Goal: Task Accomplishment & Management: Manage account settings

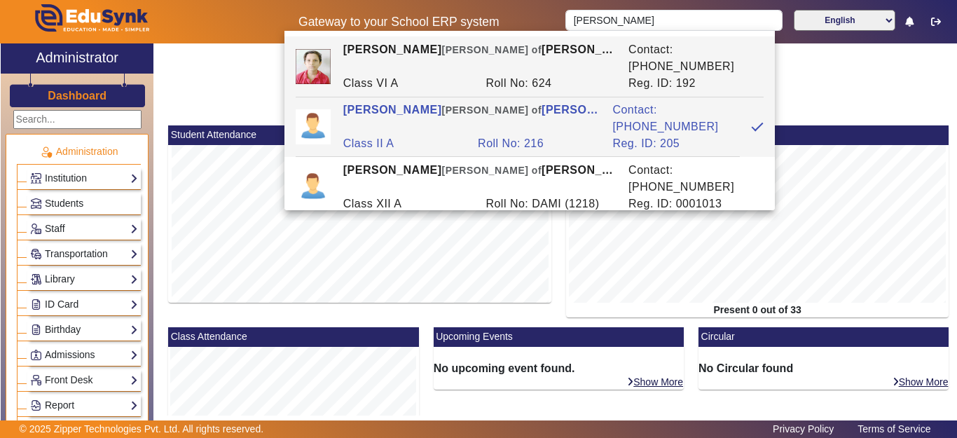
scroll to position [771, 0]
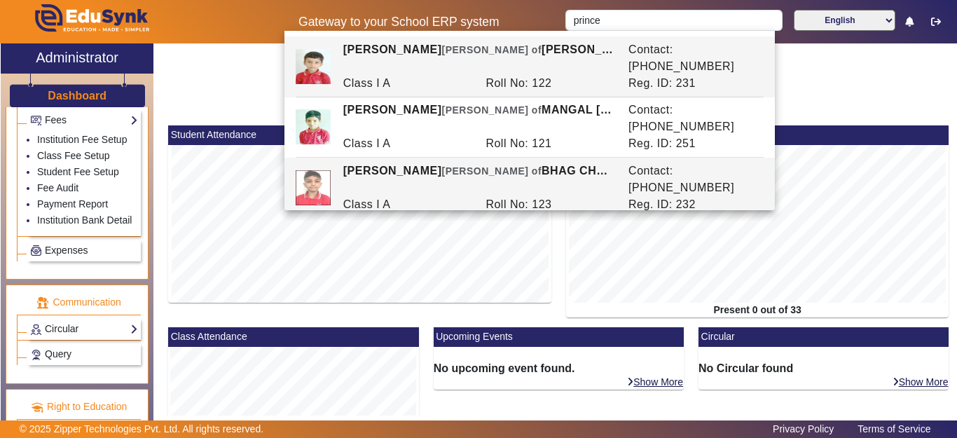
click at [725, 163] on div "Contact: [PHONE_NUMBER]" at bounding box center [693, 180] width 143 height 34
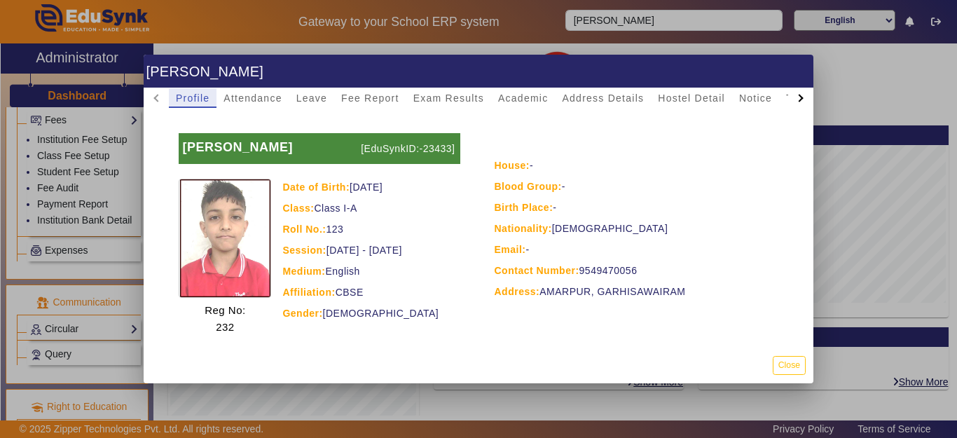
scroll to position [70, 0]
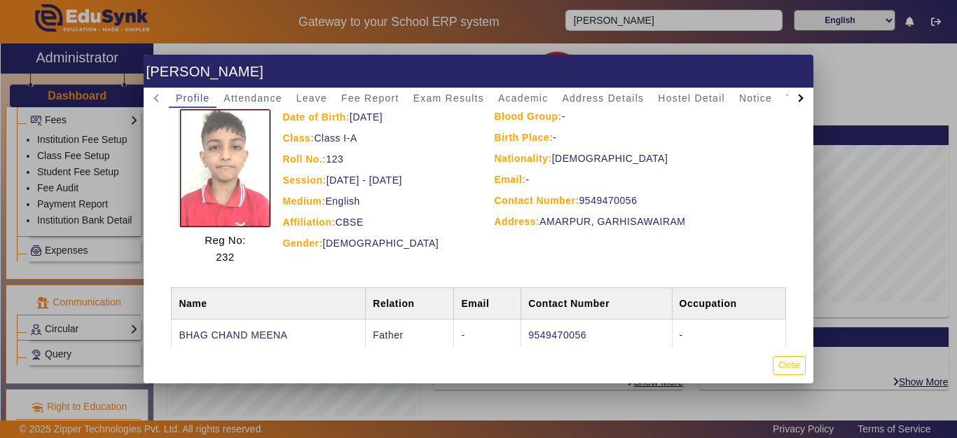
drag, startPoint x: 644, startPoint y: 198, endPoint x: 579, endPoint y: 201, distance: 65.3
click at [579, 201] on div "Contact Number: [PHONE_NUMBER]" at bounding box center [638, 200] width 287 height 17
copy div "9549470056"
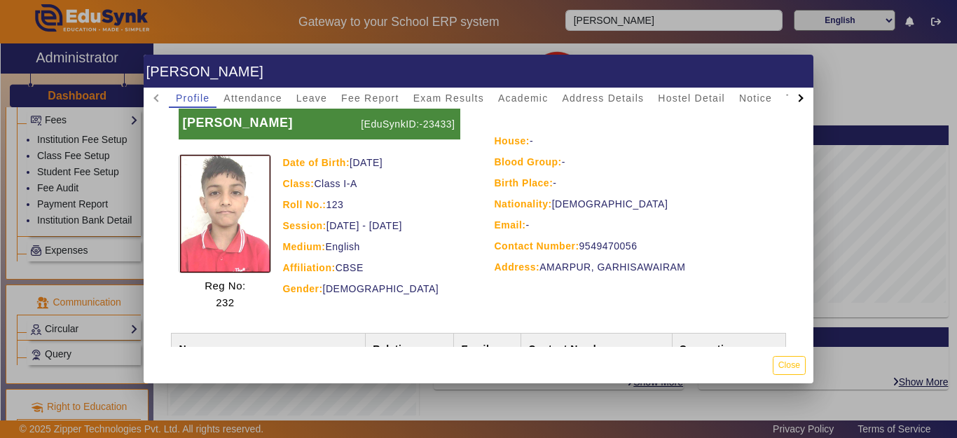
scroll to position [0, 0]
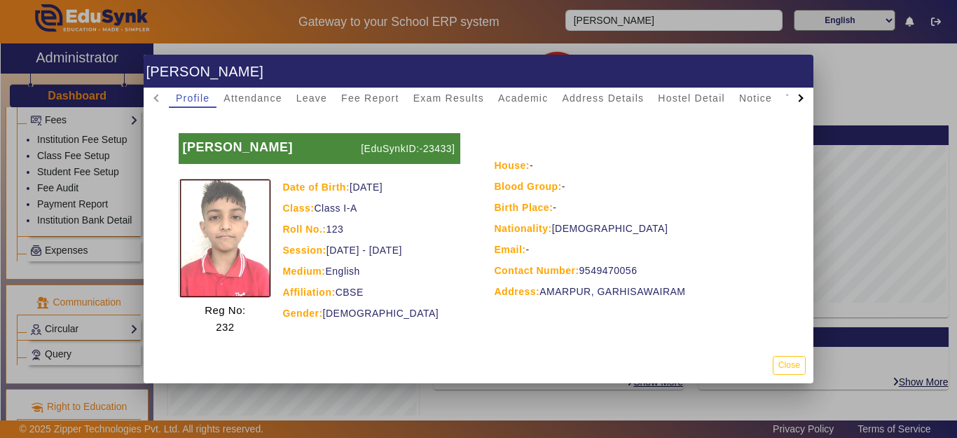
click at [875, 249] on div at bounding box center [478, 219] width 957 height 438
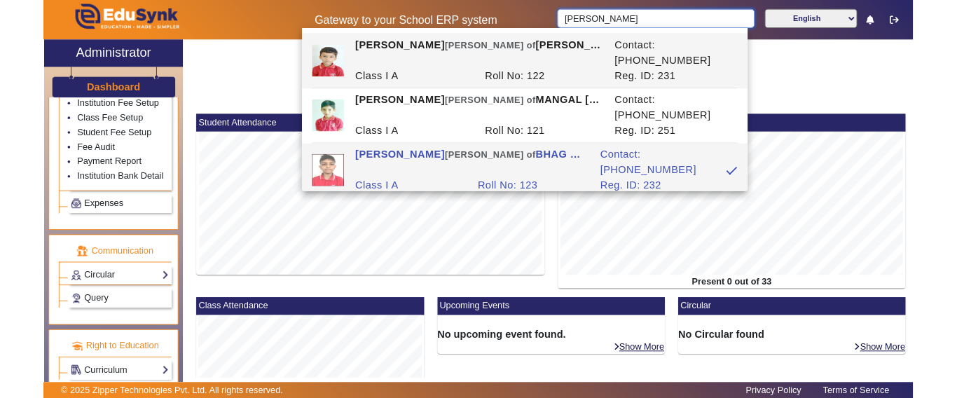
scroll to position [827, 0]
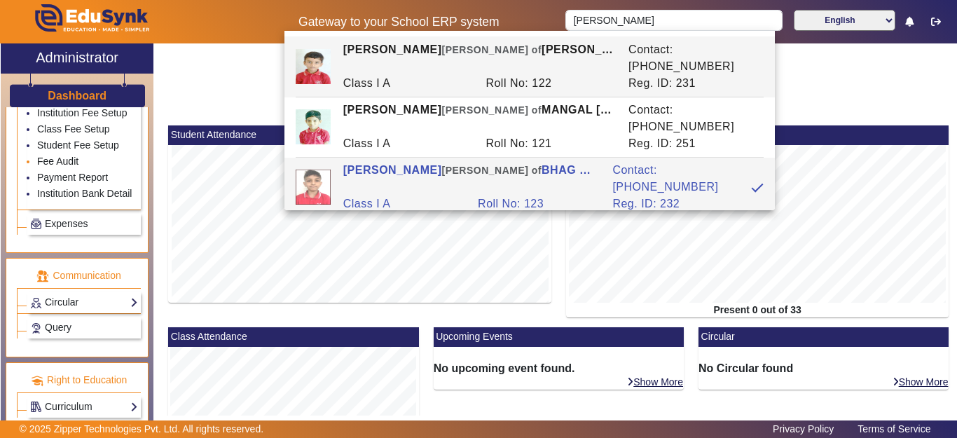
click at [59, 156] on link "Fee Audit" at bounding box center [57, 161] width 41 height 11
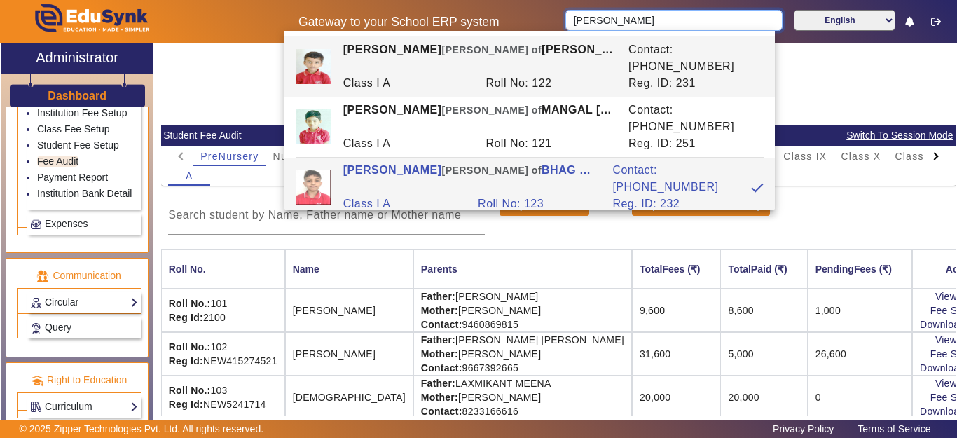
drag, startPoint x: 691, startPoint y: 15, endPoint x: 549, endPoint y: 5, distance: 141.9
click at [549, 5] on div "Gateway to your School ERP system [PERSON_NAME] English हिंदी (Hindi) ಕನ್ನಡ (Ka…" at bounding box center [479, 21] width 956 height 43
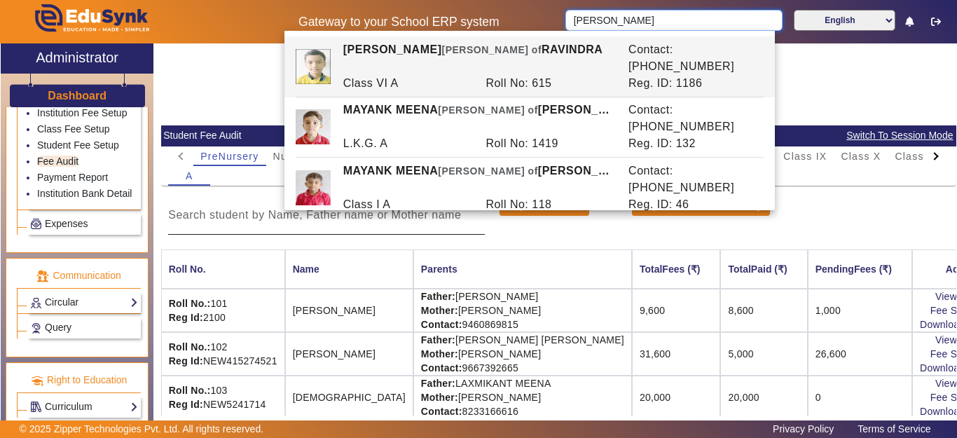
type input "[PERSON_NAME]"
click at [331, 207] on input at bounding box center [326, 215] width 317 height 17
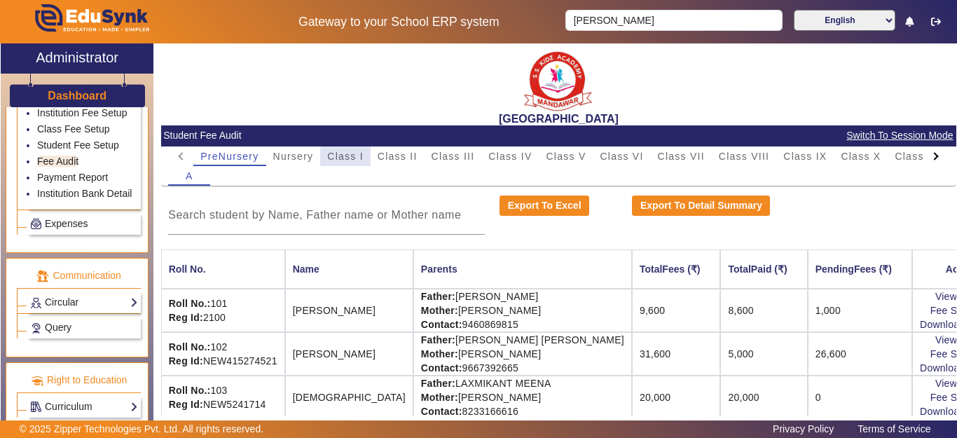
click at [353, 160] on span "Class I" at bounding box center [345, 156] width 36 height 10
click at [311, 220] on input at bounding box center [326, 215] width 317 height 17
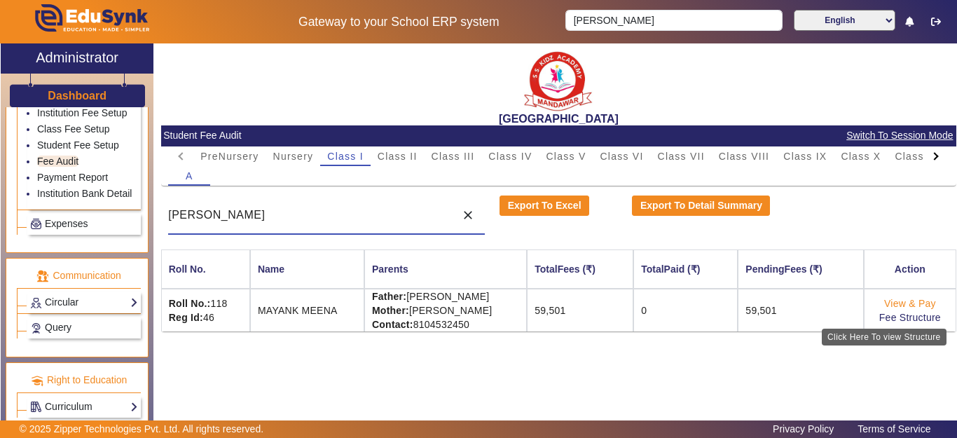
type input "[PERSON_NAME]"
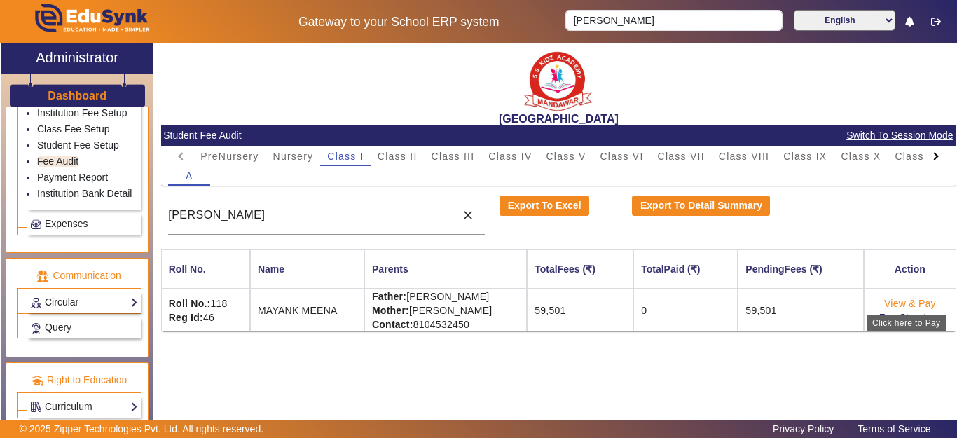
click at [924, 307] on link "View & Pay" at bounding box center [910, 303] width 52 height 11
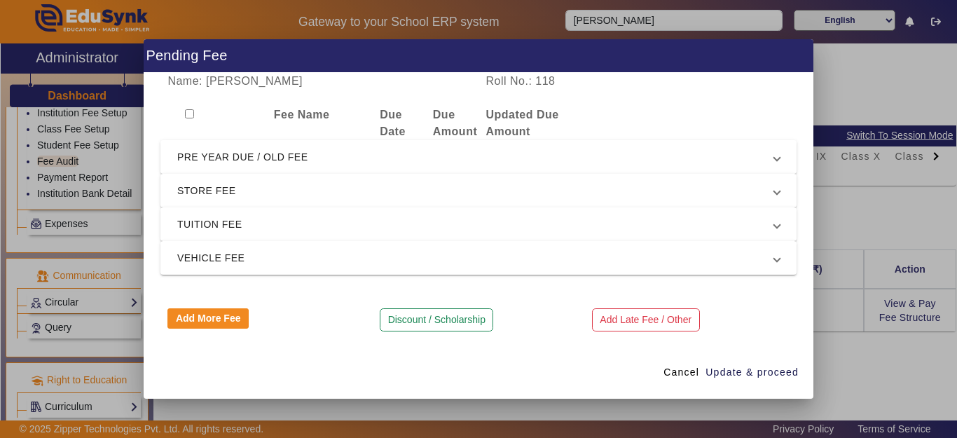
click at [253, 158] on span "PRE YEAR DUE / OLD FEE" at bounding box center [475, 157] width 597 height 17
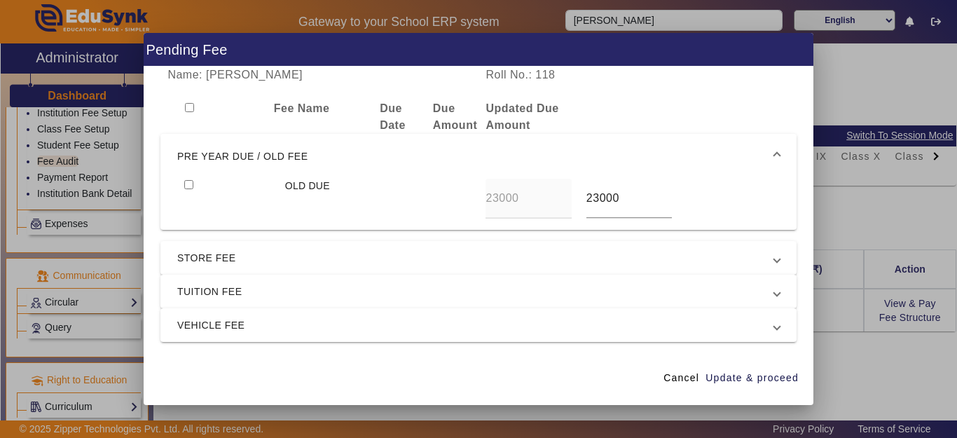
click at [185, 179] on mat-expansion-panel-header "PRE YEAR DUE / OLD FEE" at bounding box center [478, 156] width 636 height 45
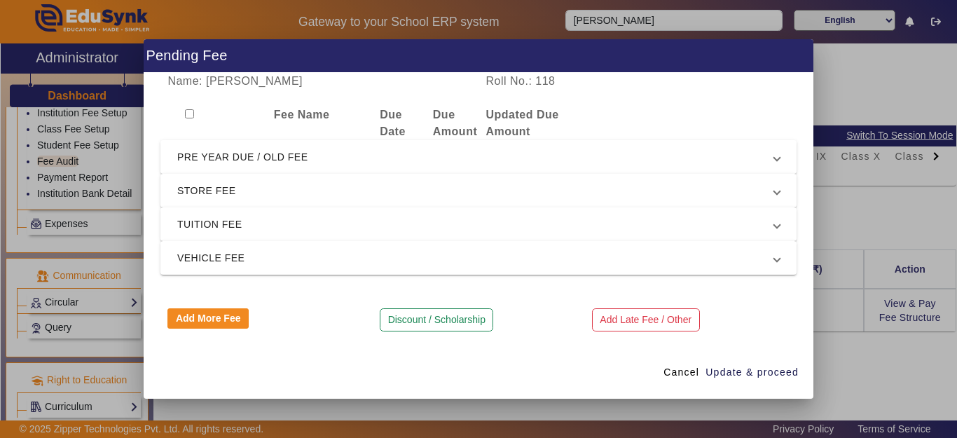
click at [180, 151] on span "PRE YEAR DUE / OLD FEE" at bounding box center [475, 157] width 597 height 17
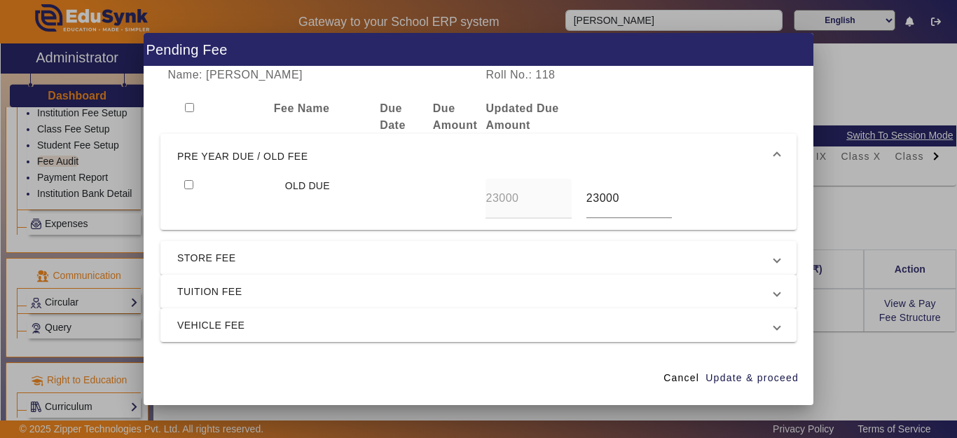
click at [189, 184] on input "checkbox" at bounding box center [188, 184] width 9 height 9
checkbox input "true"
drag, startPoint x: 632, startPoint y: 202, endPoint x: 574, endPoint y: 212, distance: 59.0
click at [552, 200] on div "OLD DUE 23000 23000" at bounding box center [478, 199] width 603 height 40
click at [766, 379] on span "Update & proceed" at bounding box center [752, 378] width 93 height 15
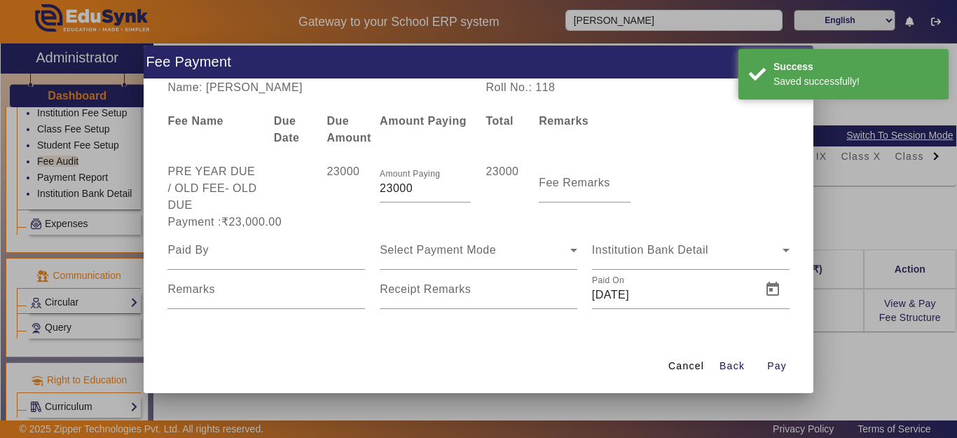
drag, startPoint x: 427, startPoint y: 190, endPoint x: 363, endPoint y: 196, distance: 64.1
click at [363, 196] on div "PRE YEAR DUE / OLD FEE - OLD DUE 23000 Amount Paying 23000 23000 Fee Remarks" at bounding box center [478, 188] width 636 height 50
type input "5000"
click at [286, 239] on div at bounding box center [266, 250] width 198 height 39
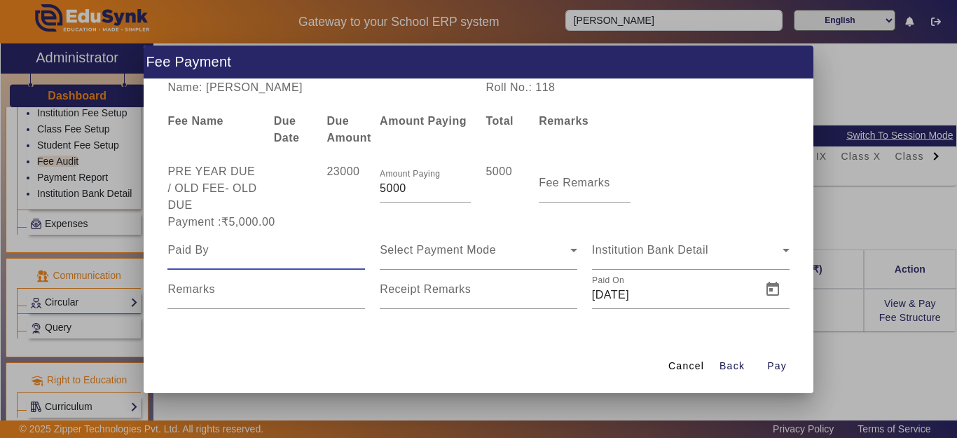
click at [224, 245] on input at bounding box center [266, 250] width 198 height 17
click at [224, 244] on input at bounding box center [266, 250] width 198 height 17
type input "[PERSON_NAME]"
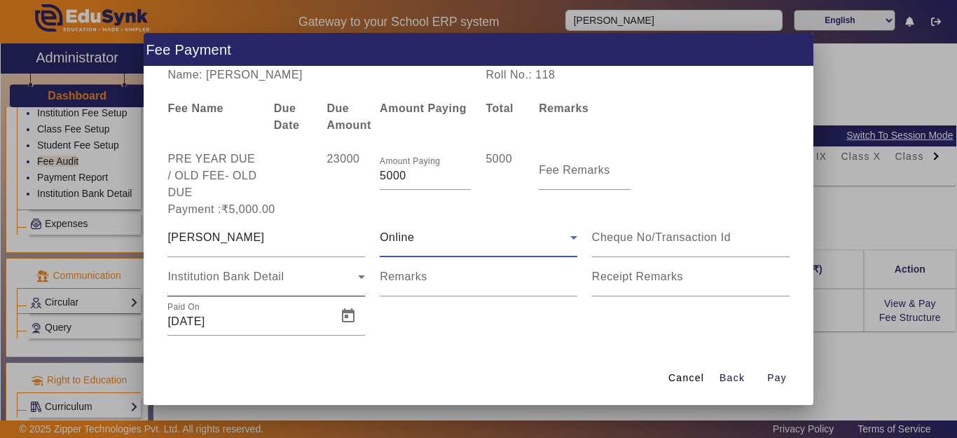
click at [247, 287] on div "Institution Bank Detail" at bounding box center [266, 276] width 198 height 39
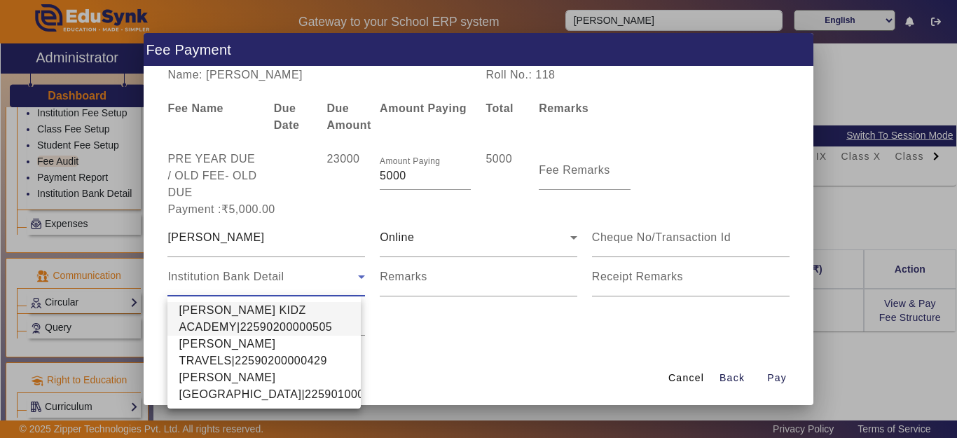
click at [244, 327] on span "[PERSON_NAME] KIDZ ACADEMY|22590200000505" at bounding box center [264, 319] width 171 height 34
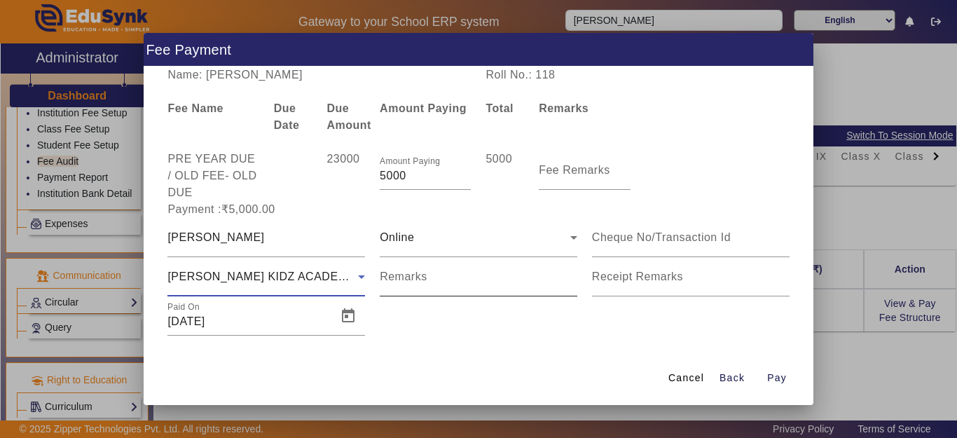
click at [466, 273] on div "Remarks" at bounding box center [479, 276] width 198 height 39
click at [426, 285] on input "Remarks" at bounding box center [479, 282] width 198 height 17
click at [636, 242] on input at bounding box center [691, 237] width 198 height 17
type input "t2508300938113972490100"
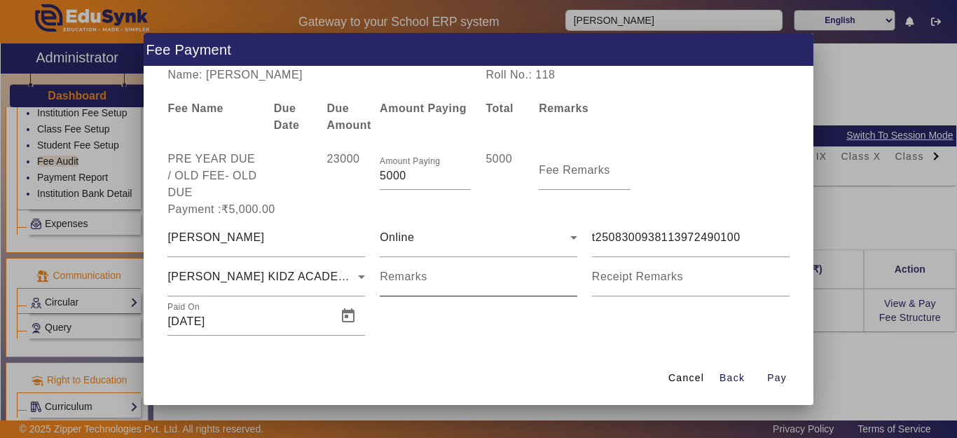
click at [389, 275] on mat-label "Remarks" at bounding box center [404, 276] width 48 height 12
click at [389, 275] on input "Remarks" at bounding box center [479, 282] width 198 height 17
click at [419, 285] on input "Remarks" at bounding box center [479, 282] width 198 height 17
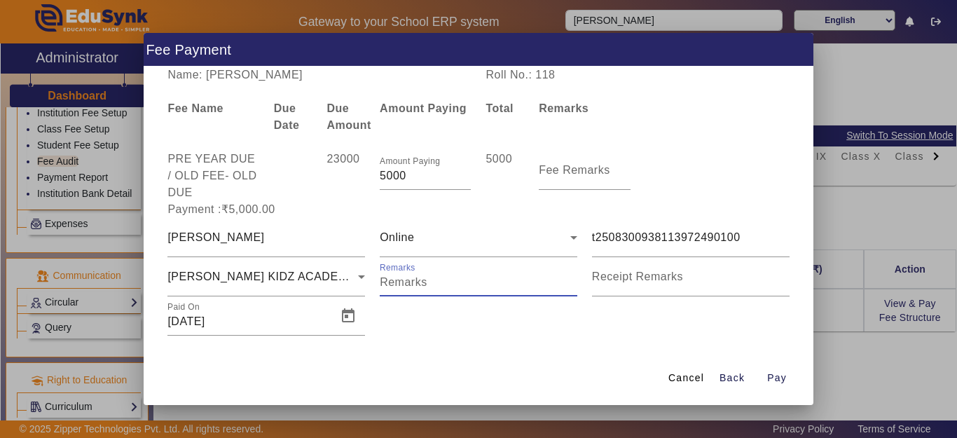
click at [419, 285] on input "Remarks" at bounding box center [479, 282] width 198 height 17
type input "phone pe"
click at [764, 385] on span "button" at bounding box center [777, 379] width 45 height 34
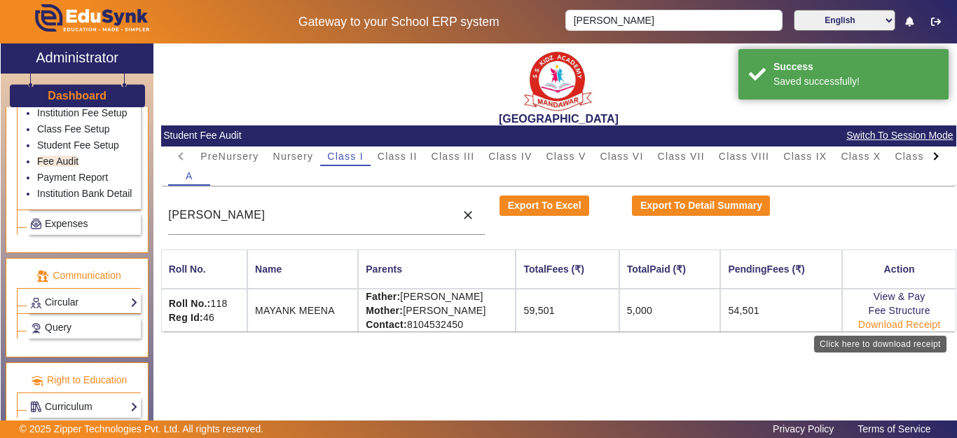
click at [874, 323] on link "Download Receipt" at bounding box center [899, 324] width 83 height 11
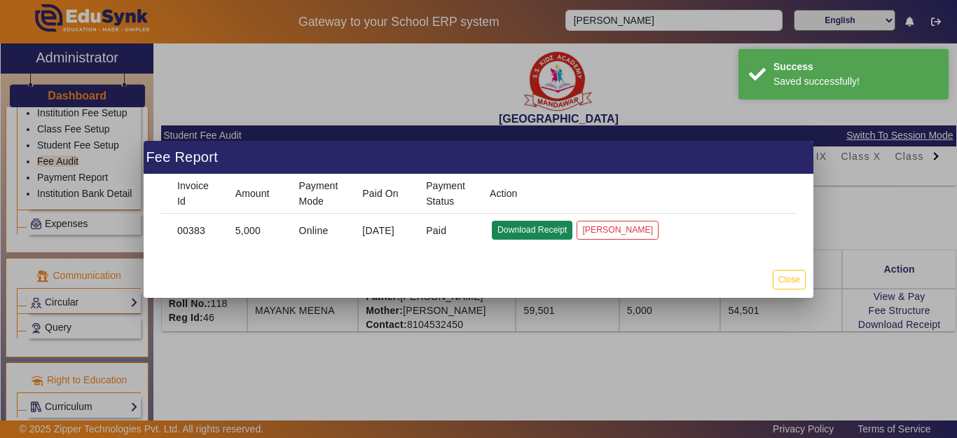
click at [532, 227] on button "Download Receipt" at bounding box center [532, 230] width 81 height 19
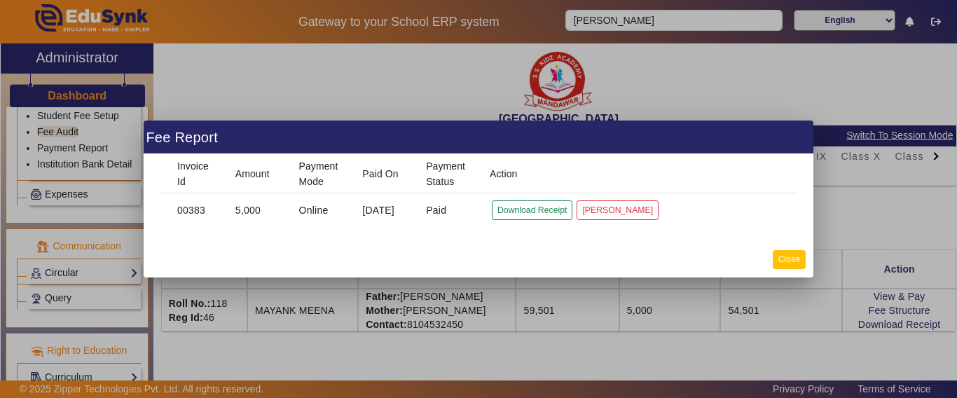
click at [781, 259] on button "Close" at bounding box center [789, 259] width 33 height 19
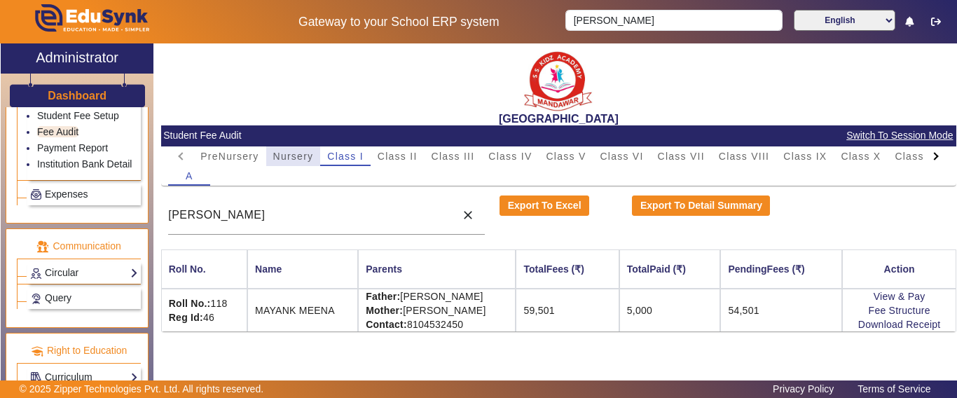
click at [303, 156] on span "Nursery" at bounding box center [293, 156] width 41 height 10
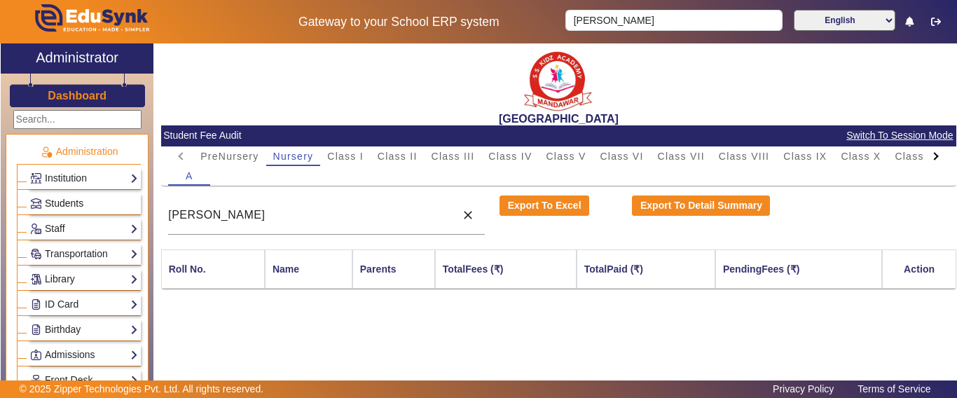
click at [64, 202] on span "Students" at bounding box center [64, 203] width 39 height 11
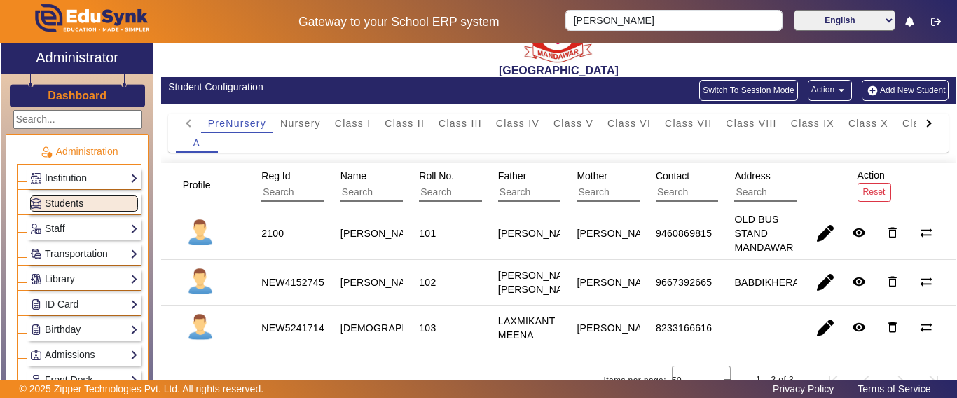
scroll to position [73, 0]
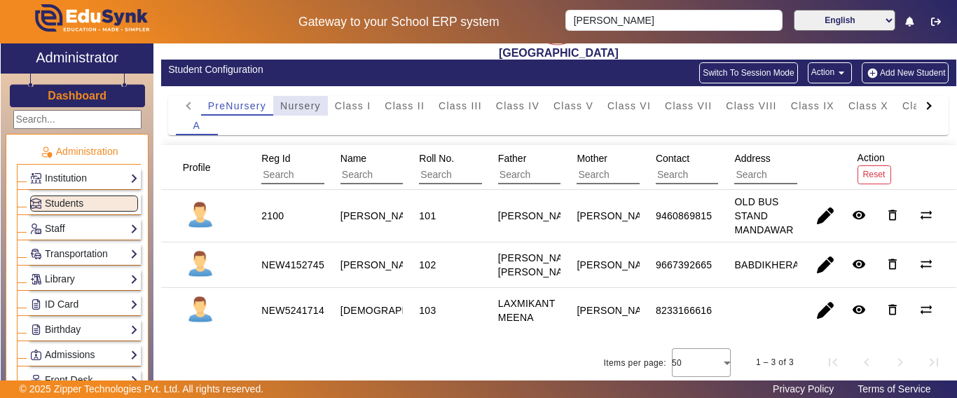
click at [304, 101] on span "Nursery" at bounding box center [300, 106] width 41 height 10
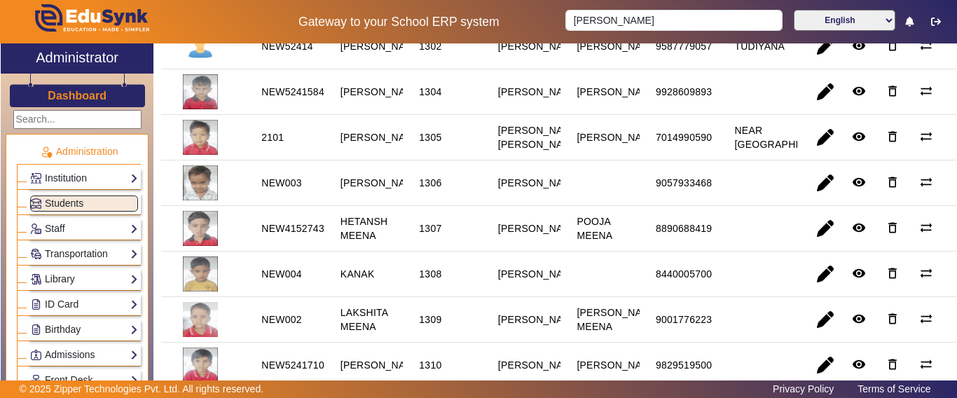
scroll to position [0, 0]
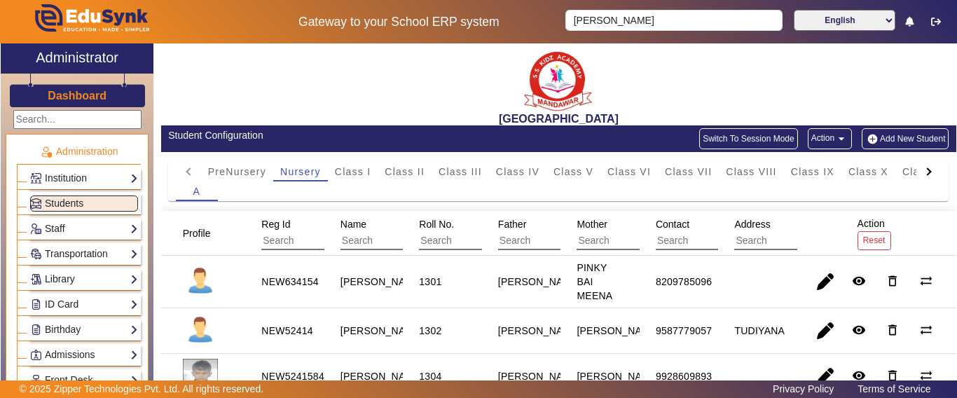
click at [917, 166] on div at bounding box center [929, 172] width 25 height 20
click at [912, 166] on mat-tab-header "PreNursery Nursery Class I Class II Class III Class IV Class V Class VI Class V…" at bounding box center [559, 172] width 766 height 20
click at [838, 172] on span "L.K.G." at bounding box center [832, 172] width 33 height 10
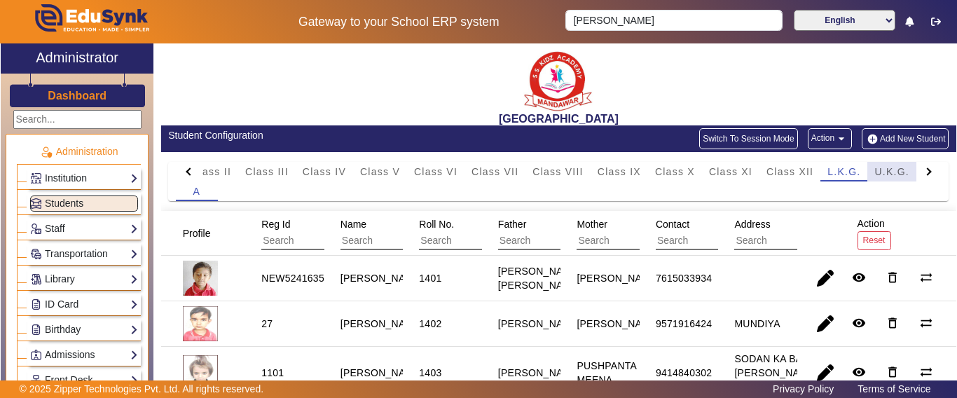
click at [891, 167] on span "U.K.G." at bounding box center [891, 172] width 35 height 10
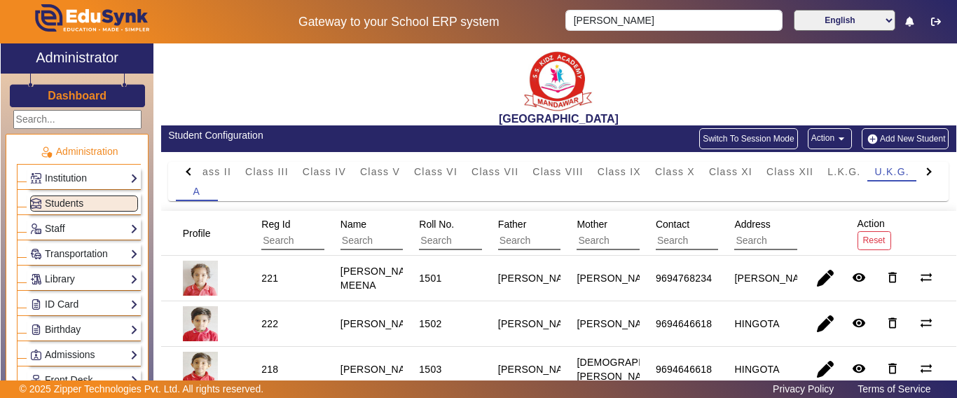
click at [188, 171] on div at bounding box center [190, 171] width 8 height 8
click at [188, 171] on mat-tab-header "PreNursery Nursery Class I Class II Class III Class IV Class V Class VI Class V…" at bounding box center [559, 172] width 766 height 20
click at [357, 180] on span "Class I" at bounding box center [353, 172] width 36 height 20
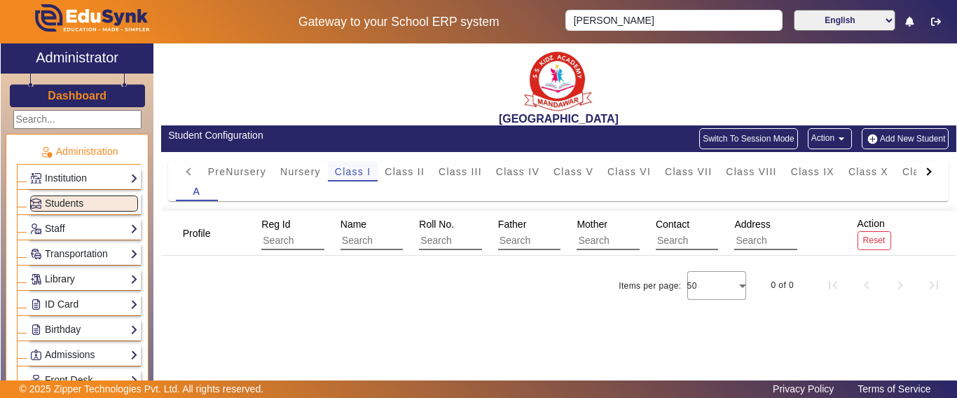
click at [357, 178] on span "Class I" at bounding box center [353, 172] width 36 height 20
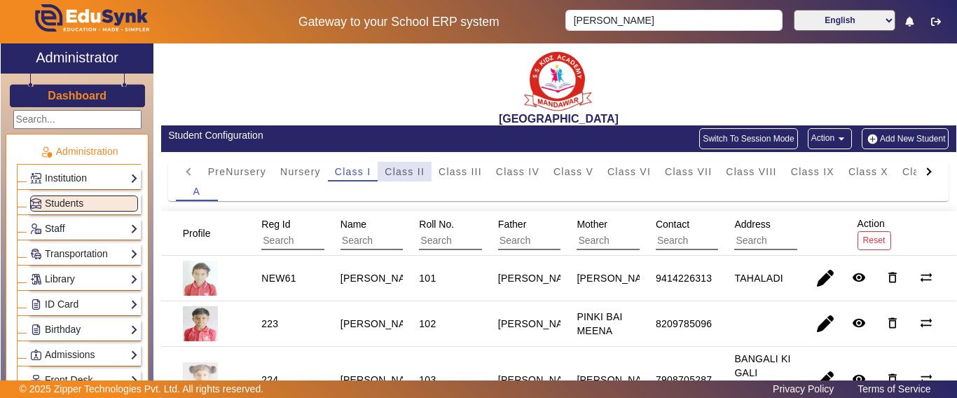
click at [386, 172] on span "Class II" at bounding box center [405, 172] width 40 height 10
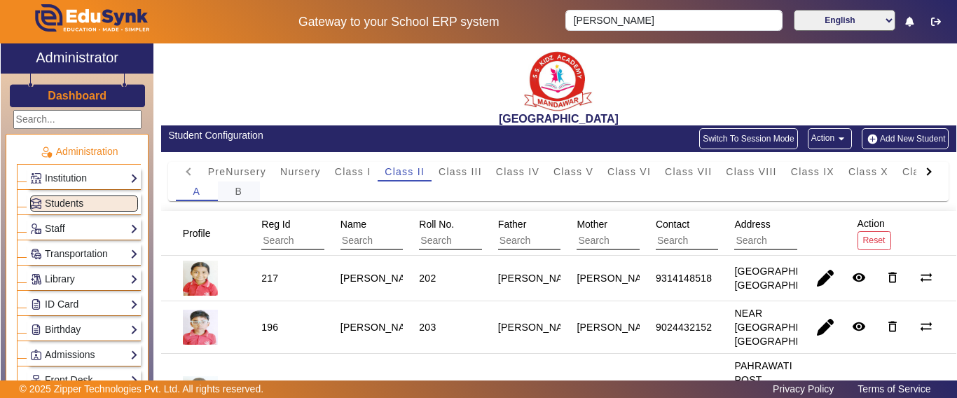
click at [232, 192] on div "B" at bounding box center [239, 191] width 42 height 20
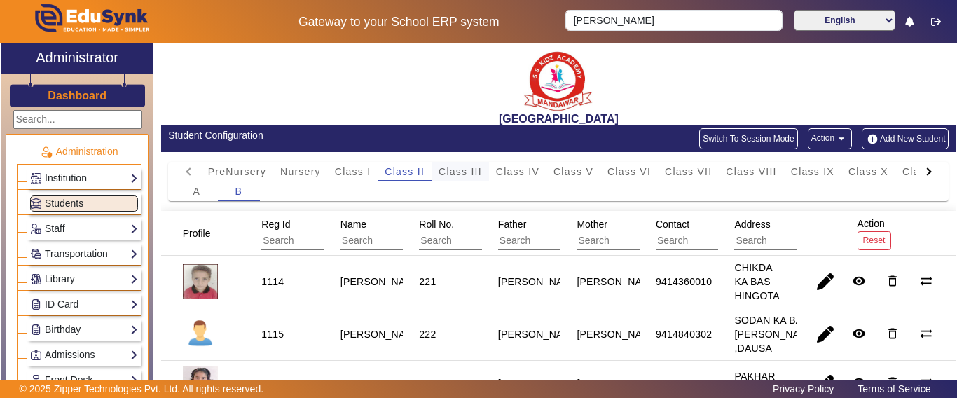
click at [451, 172] on span "Class III" at bounding box center [460, 172] width 43 height 10
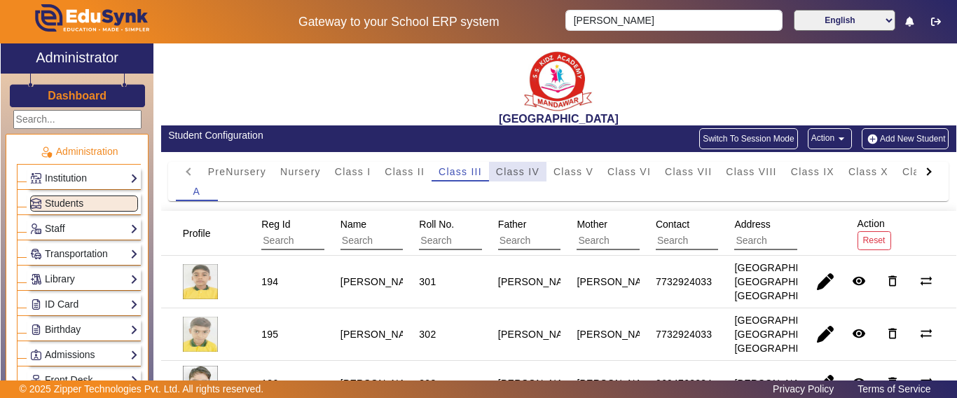
click at [517, 177] on span "Class IV" at bounding box center [517, 172] width 43 height 10
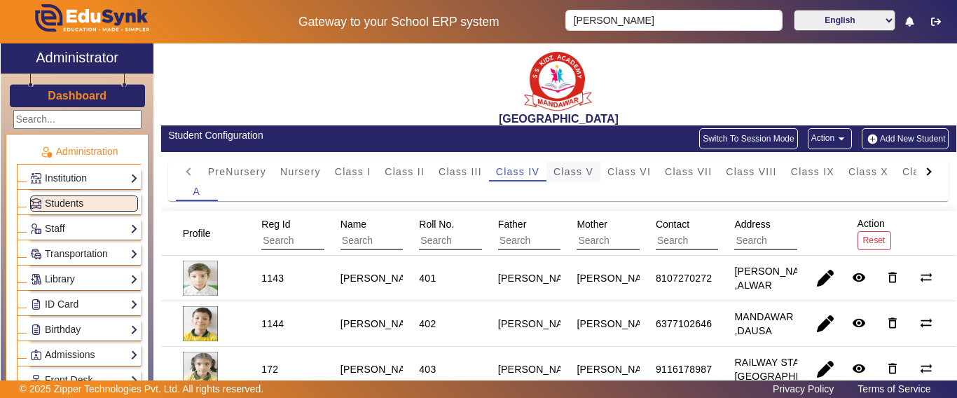
click at [587, 167] on span "Class V" at bounding box center [574, 172] width 40 height 10
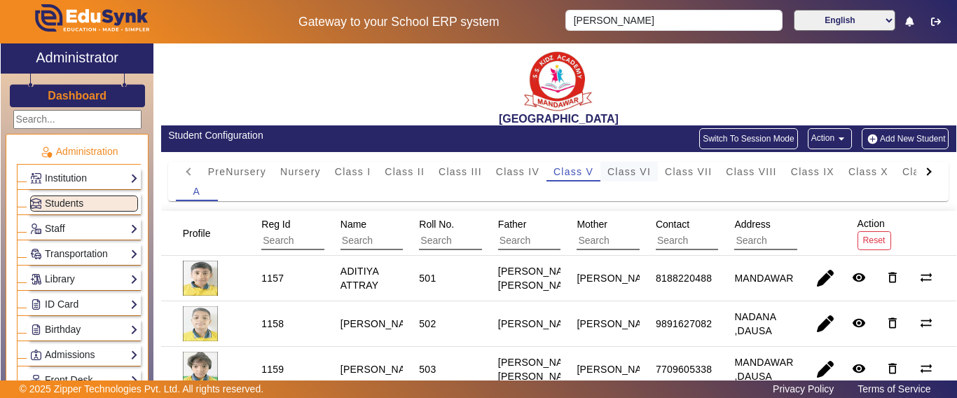
click at [650, 162] on span "Class VI" at bounding box center [629, 172] width 43 height 20
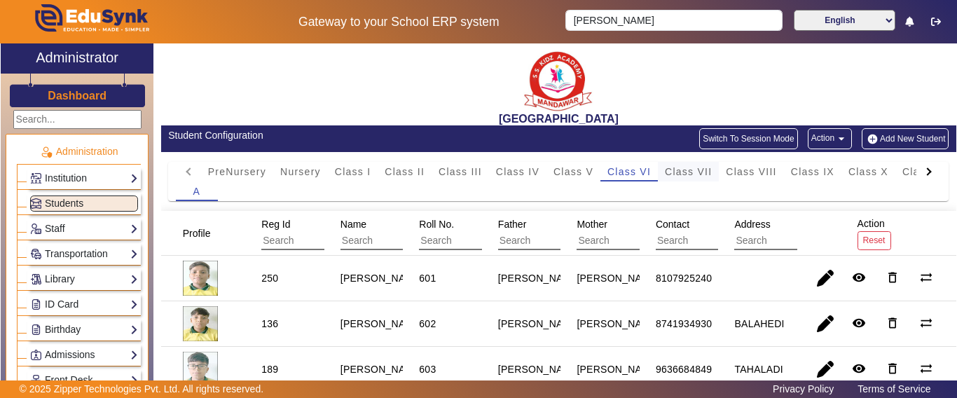
click at [692, 172] on span "Class VII" at bounding box center [688, 172] width 47 height 10
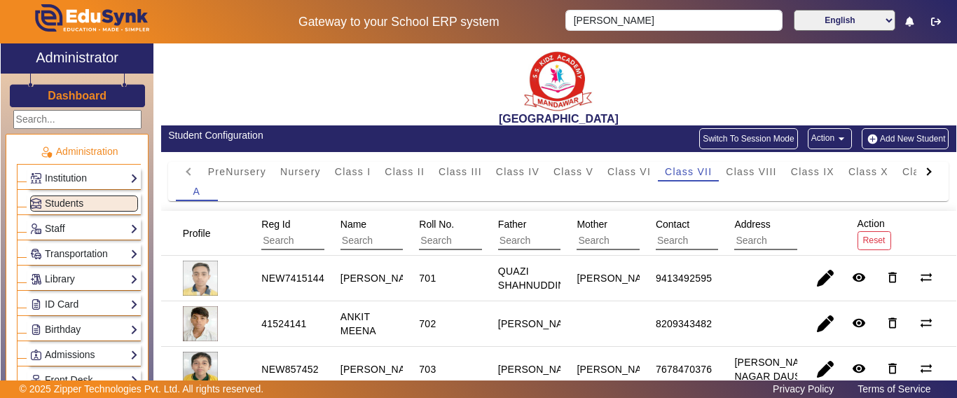
click at [757, 172] on span "Class VIII" at bounding box center [751, 172] width 50 height 10
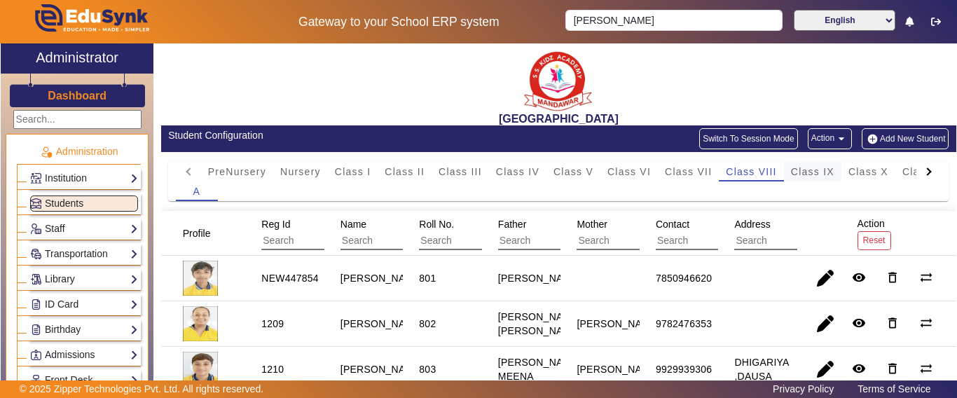
click at [805, 170] on span "Class IX" at bounding box center [812, 172] width 43 height 10
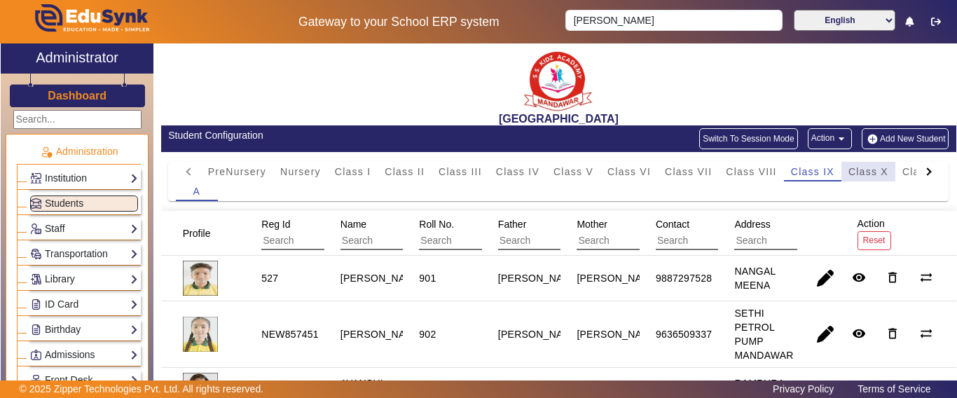
click at [876, 172] on span "Class X" at bounding box center [869, 172] width 40 height 10
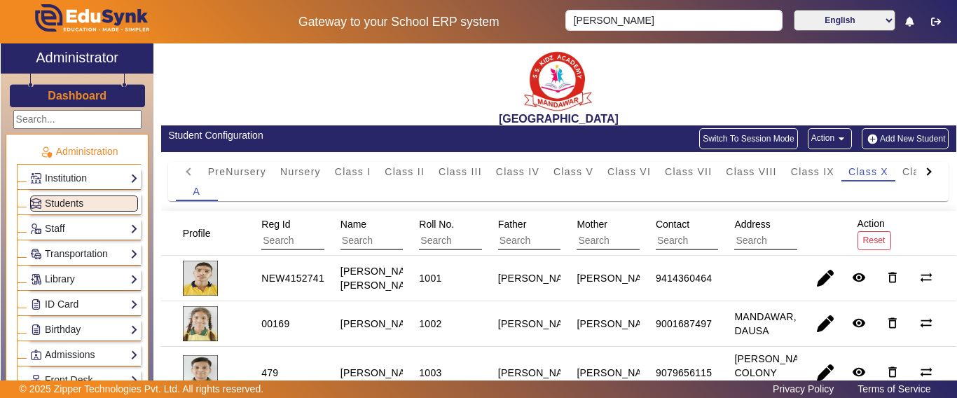
click at [917, 163] on div at bounding box center [929, 172] width 25 height 20
click at [732, 172] on span "Class XI" at bounding box center [718, 172] width 43 height 10
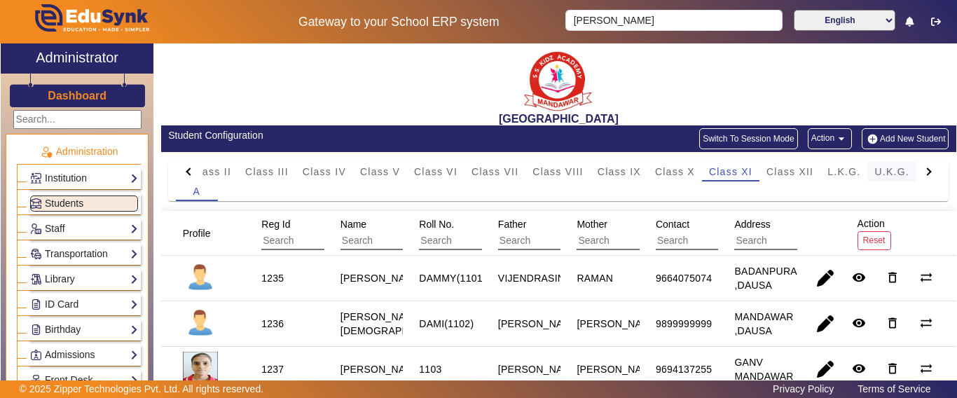
click at [892, 168] on span "U.K.G." at bounding box center [891, 172] width 35 height 10
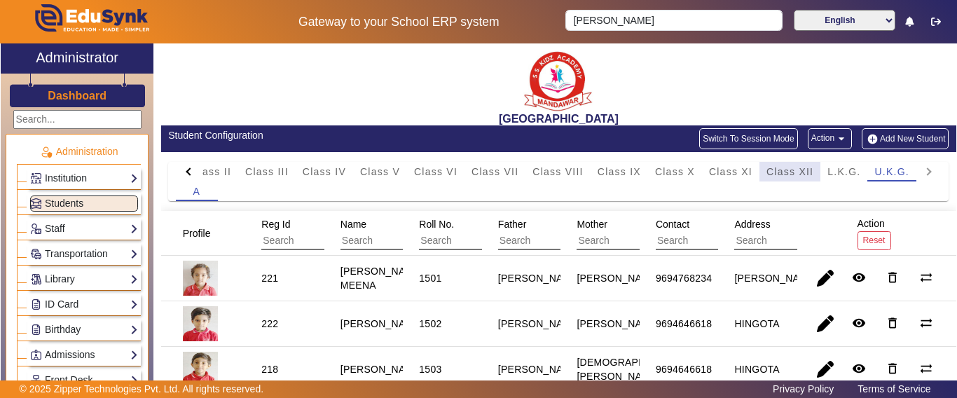
click at [804, 172] on span "Class XII" at bounding box center [790, 172] width 47 height 10
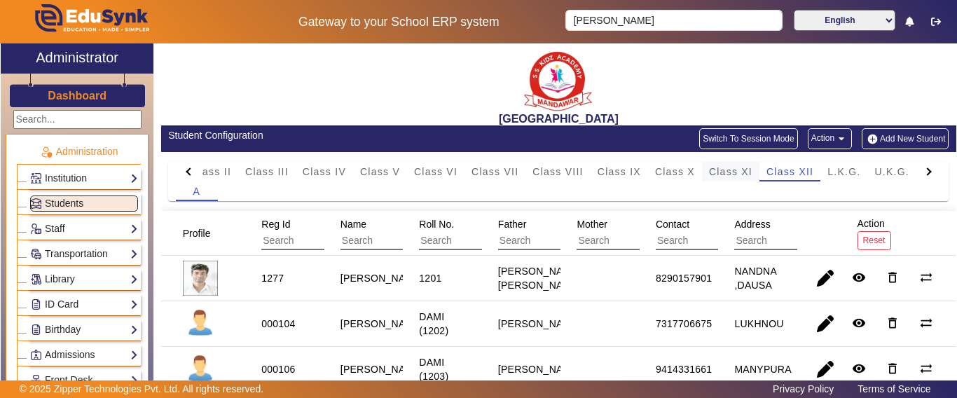
click at [750, 162] on span "Class XI" at bounding box center [730, 172] width 43 height 20
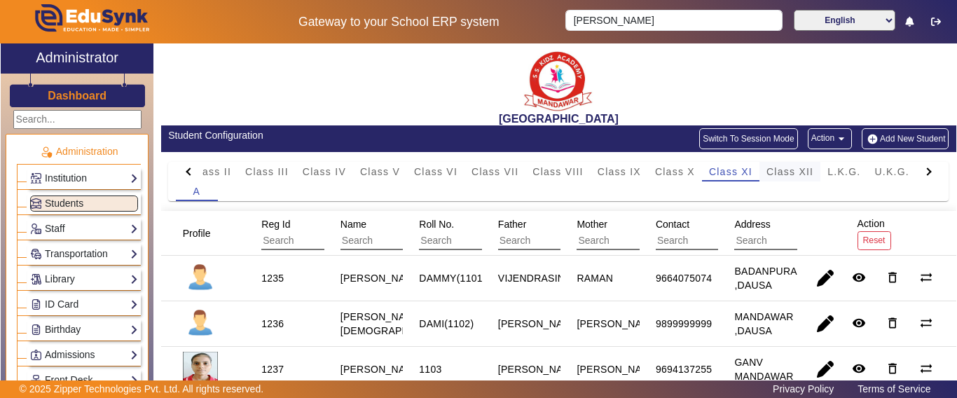
click at [818, 163] on div "Class XII" at bounding box center [790, 172] width 61 height 20
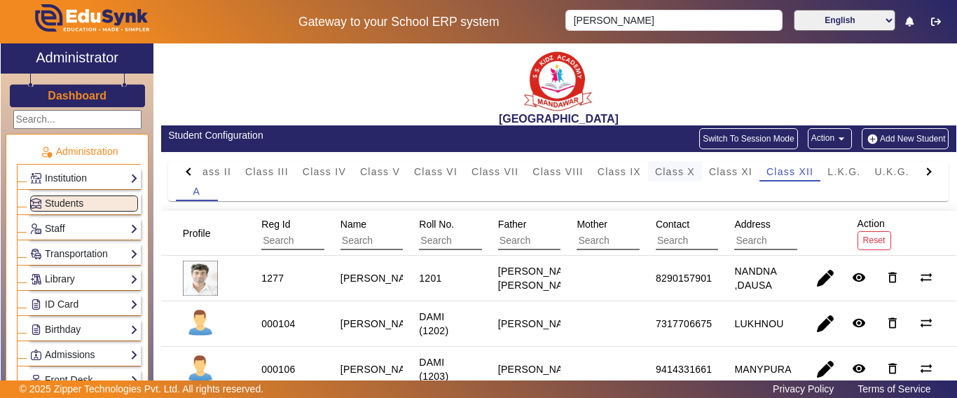
click at [675, 167] on span "Class X" at bounding box center [675, 172] width 40 height 10
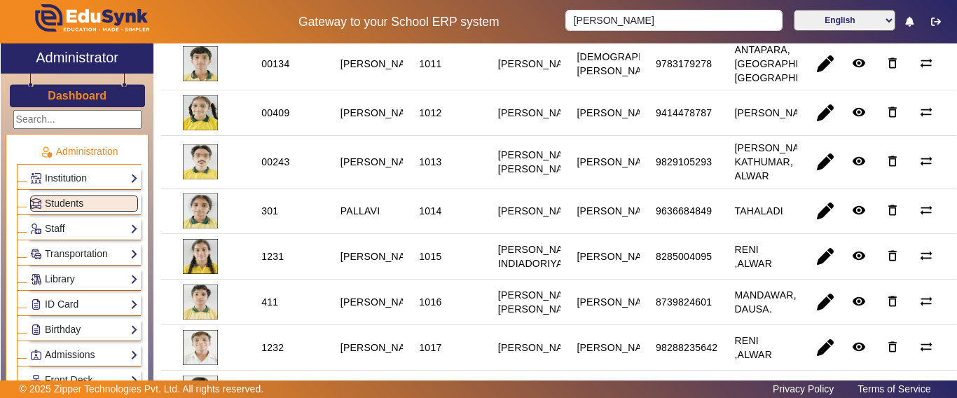
scroll to position [561, 0]
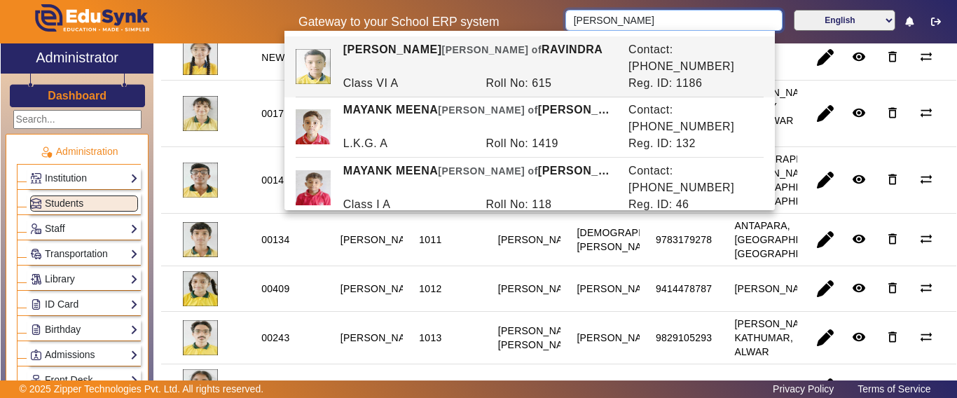
drag, startPoint x: 613, startPoint y: 21, endPoint x: 526, endPoint y: 24, distance: 87.6
click at [526, 24] on div "Gateway to your School ERP system [PERSON_NAME] English हिंदी (Hindi) ಕನ್ನಡ (Ka…" at bounding box center [479, 21] width 956 height 43
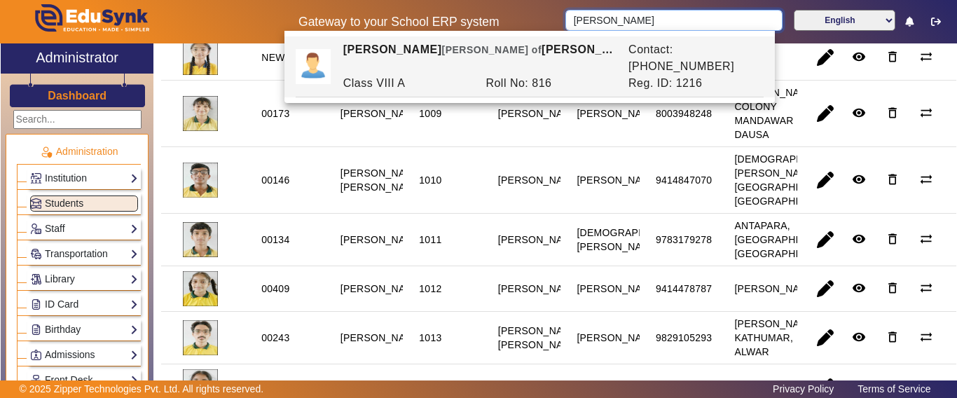
type input "[PERSON_NAME]"
click at [461, 127] on mat-cell "1009" at bounding box center [442, 114] width 79 height 67
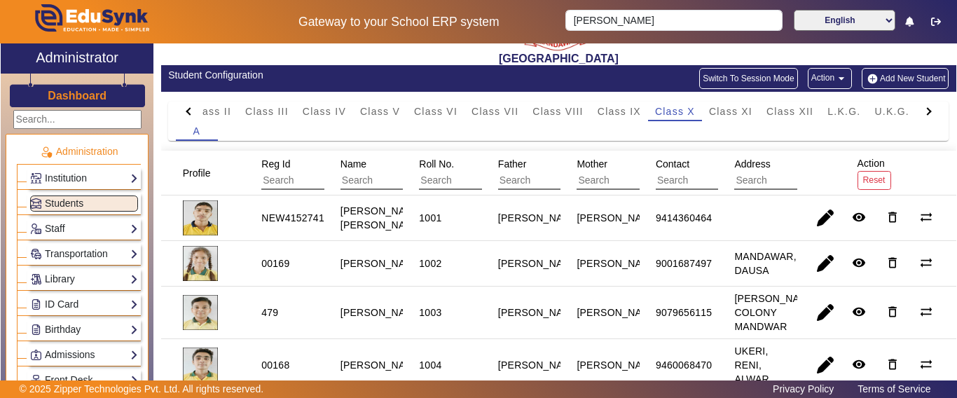
scroll to position [0, 0]
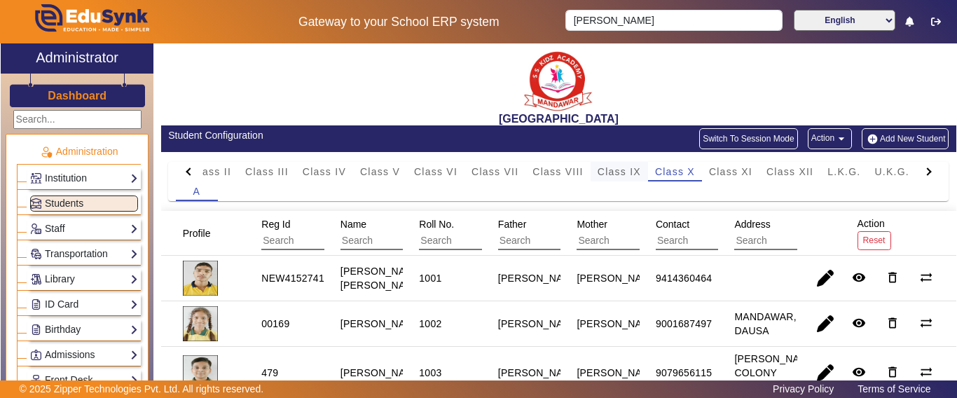
click at [591, 174] on div "Class IX" at bounding box center [619, 172] width 57 height 20
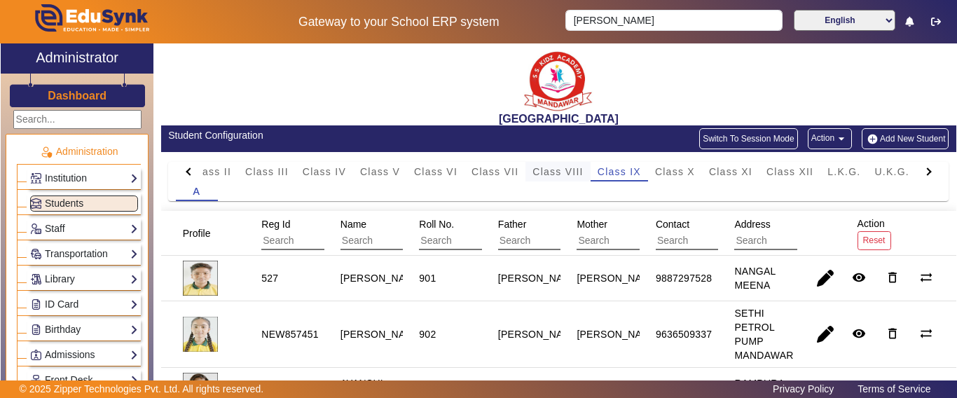
click at [567, 163] on span "Class VIII" at bounding box center [558, 172] width 50 height 20
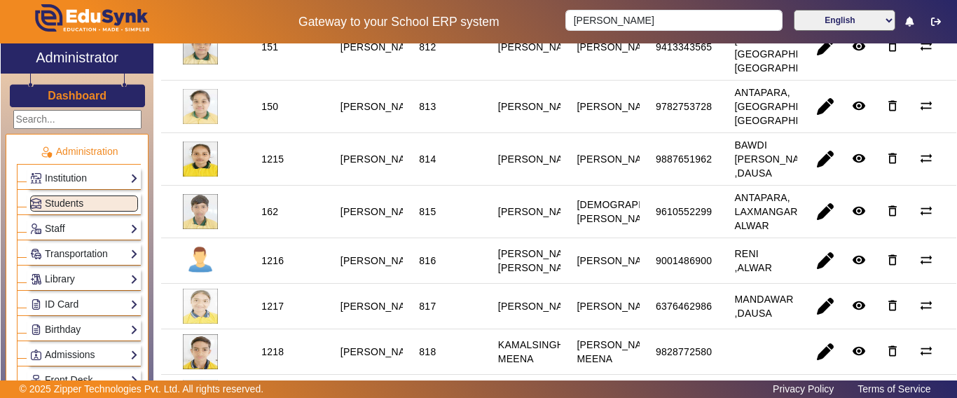
scroll to position [851, 0]
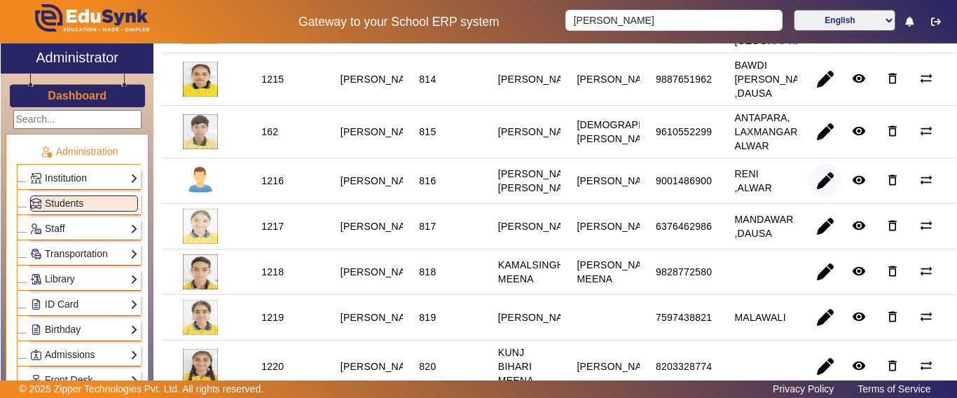
click at [818, 198] on span "button" at bounding box center [826, 181] width 34 height 34
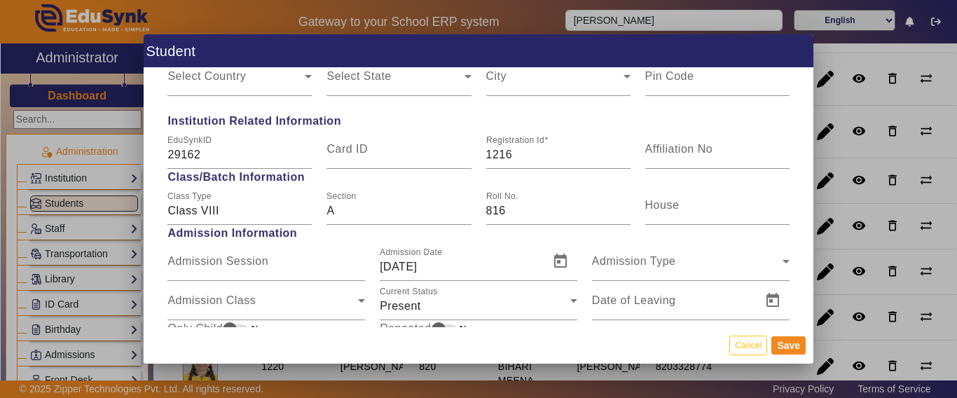
scroll to position [771, 0]
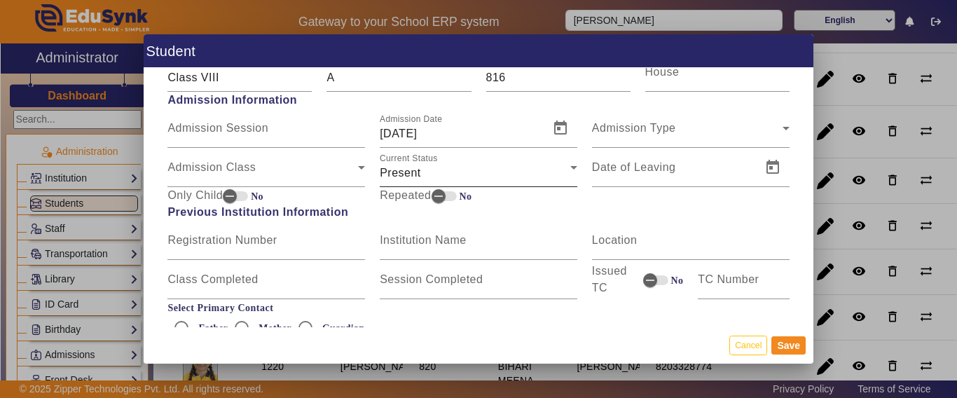
click at [440, 173] on div "Present" at bounding box center [475, 173] width 191 height 17
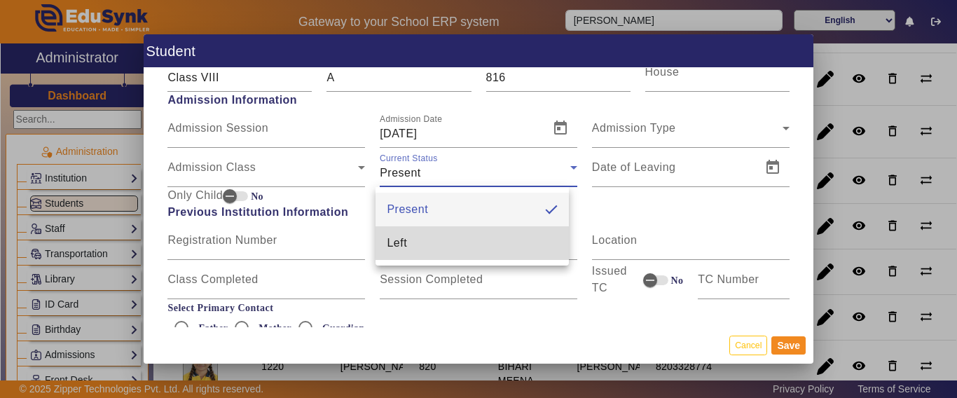
click at [413, 238] on mat-option "Left" at bounding box center [472, 243] width 193 height 34
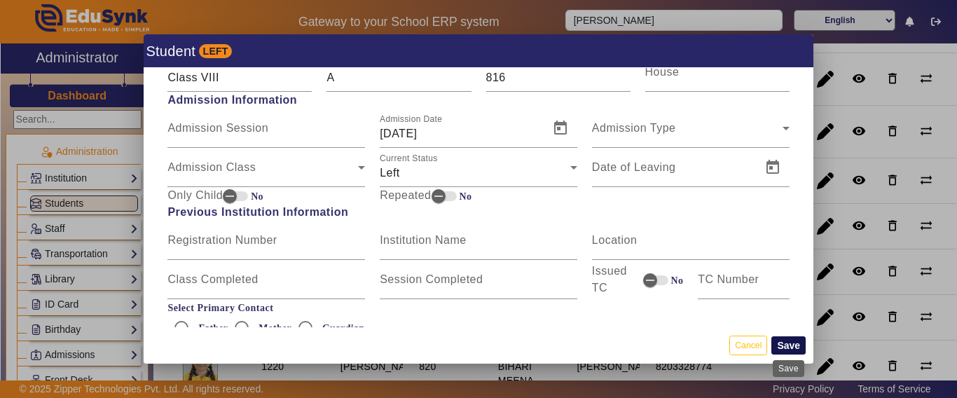
click at [793, 348] on button "Save" at bounding box center [788, 345] width 34 height 18
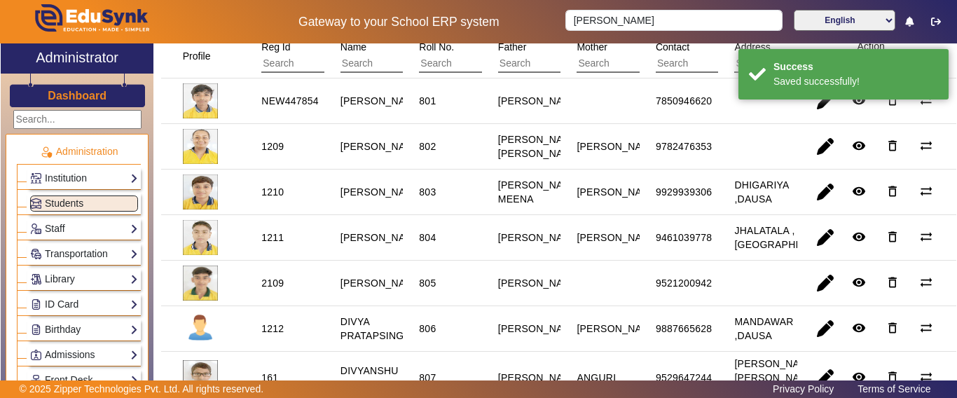
scroll to position [631, 0]
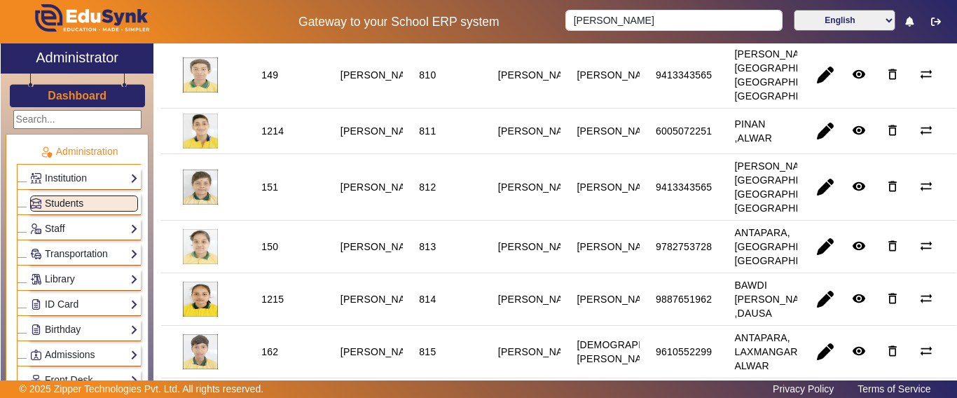
click at [81, 204] on span "Students" at bounding box center [64, 203] width 39 height 11
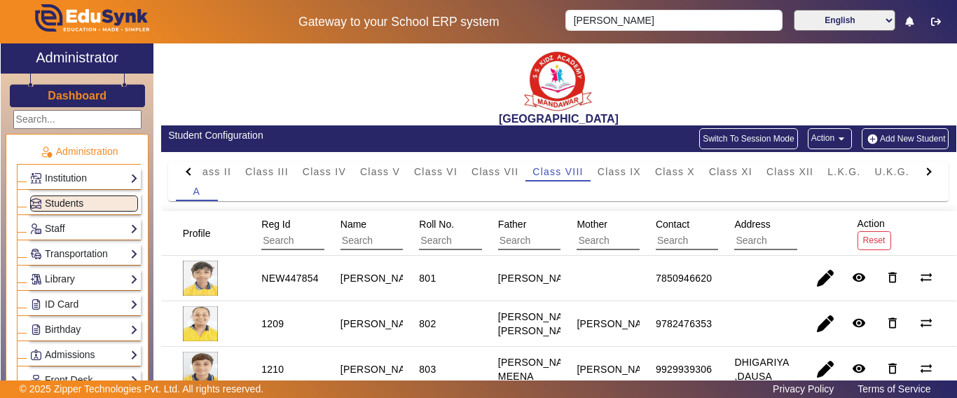
click at [50, 204] on span "Students" at bounding box center [64, 203] width 39 height 11
click at [761, 141] on button "Switch To Session Mode" at bounding box center [748, 138] width 99 height 21
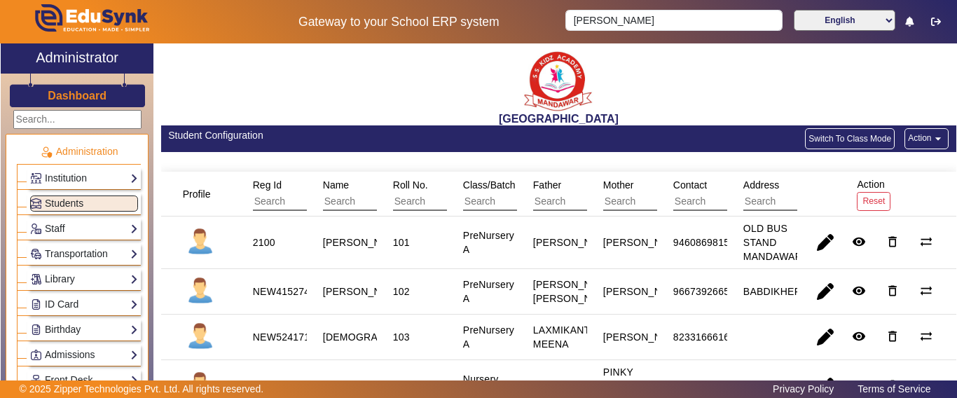
click at [915, 143] on button "Action arrow_drop_down" at bounding box center [927, 138] width 44 height 21
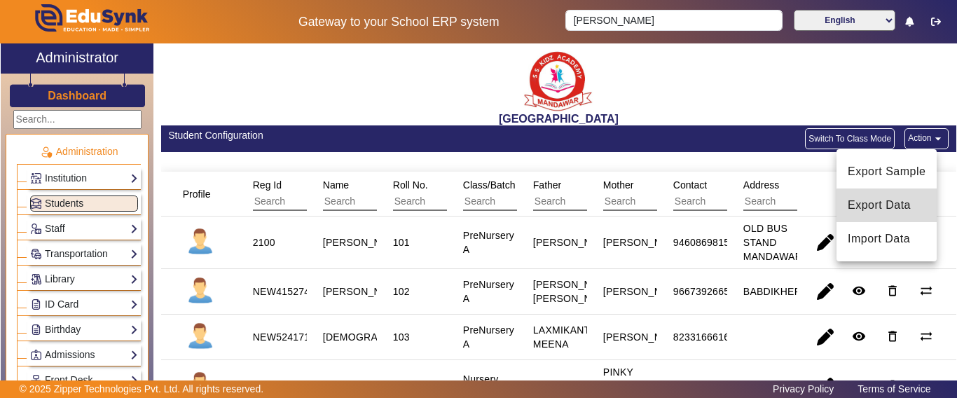
click at [890, 211] on span "Export Data" at bounding box center [887, 205] width 78 height 17
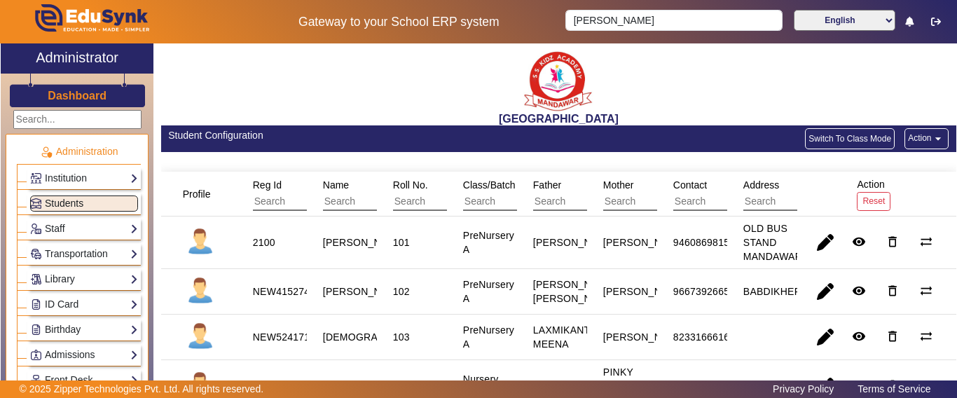
click at [69, 207] on span "Students" at bounding box center [64, 203] width 39 height 11
click at [805, 138] on button "Switch To Class Mode" at bounding box center [850, 138] width 90 height 21
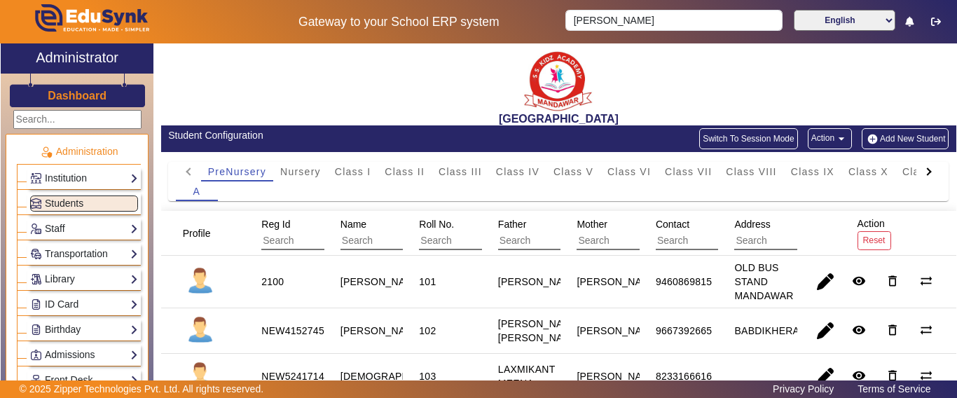
click at [410, 181] on div "A" at bounding box center [559, 191] width 766 height 20
click at [404, 167] on span "Class II" at bounding box center [405, 172] width 40 height 10
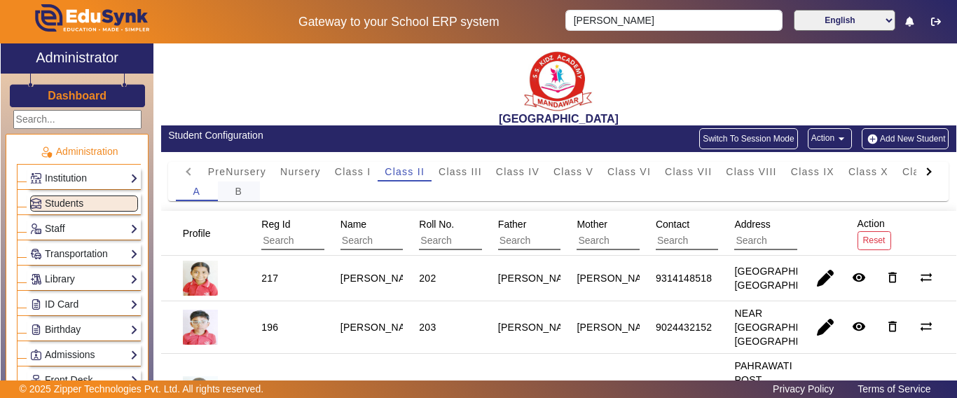
click at [242, 191] on span "B" at bounding box center [239, 191] width 8 height 10
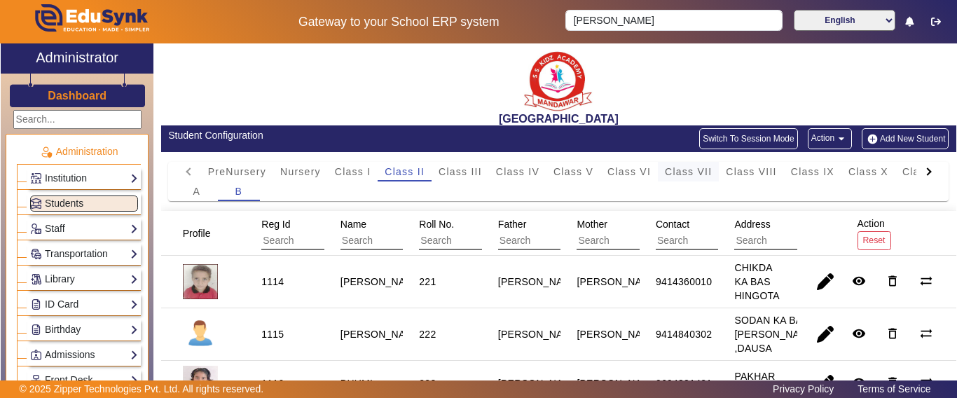
click at [676, 177] on span "Class VII" at bounding box center [688, 172] width 47 height 20
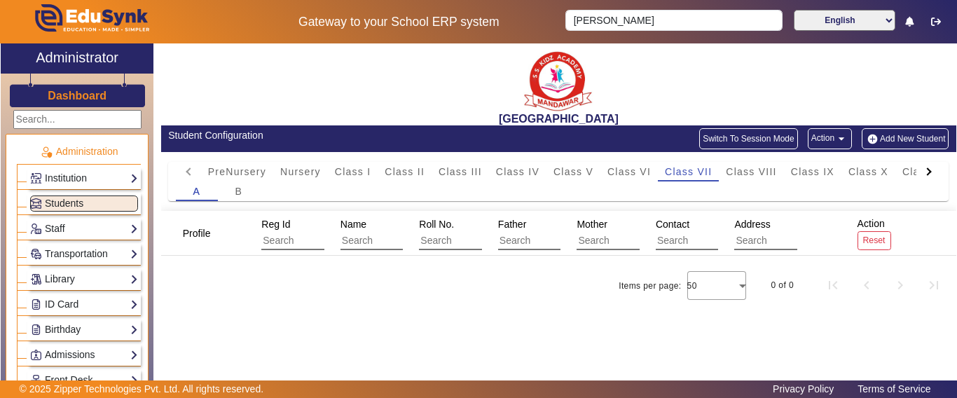
click at [753, 170] on span "Class VIII" at bounding box center [751, 172] width 50 height 10
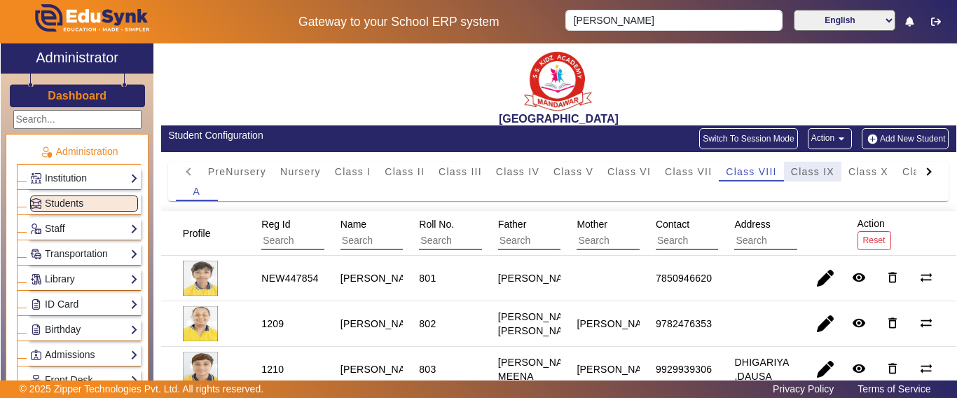
drag, startPoint x: 821, startPoint y: 174, endPoint x: 748, endPoint y: 254, distance: 108.6
click at [821, 174] on span "Class IX" at bounding box center [812, 172] width 43 height 10
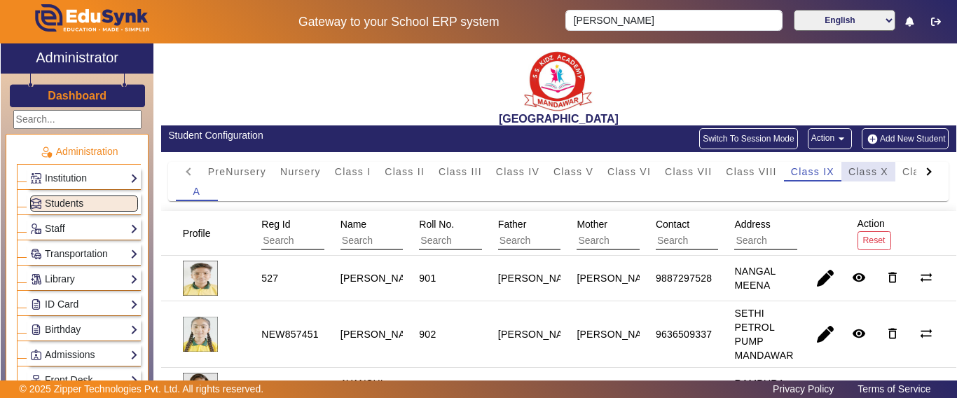
click at [862, 174] on span "Class X" at bounding box center [869, 172] width 40 height 10
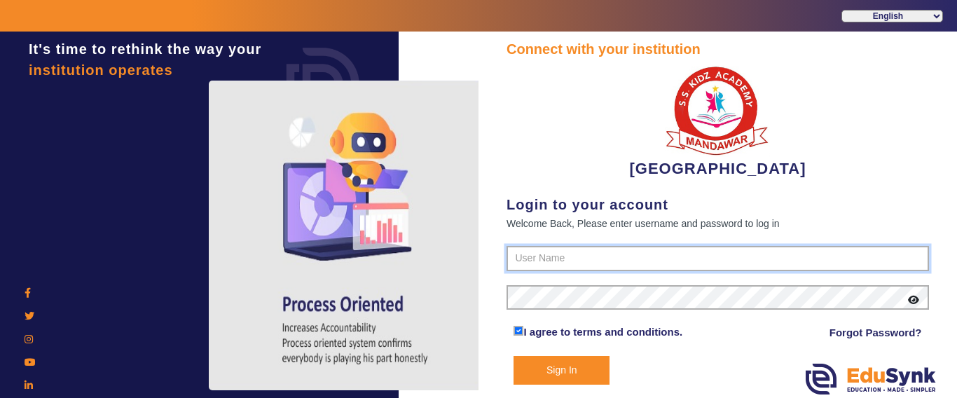
type input "9928895959"
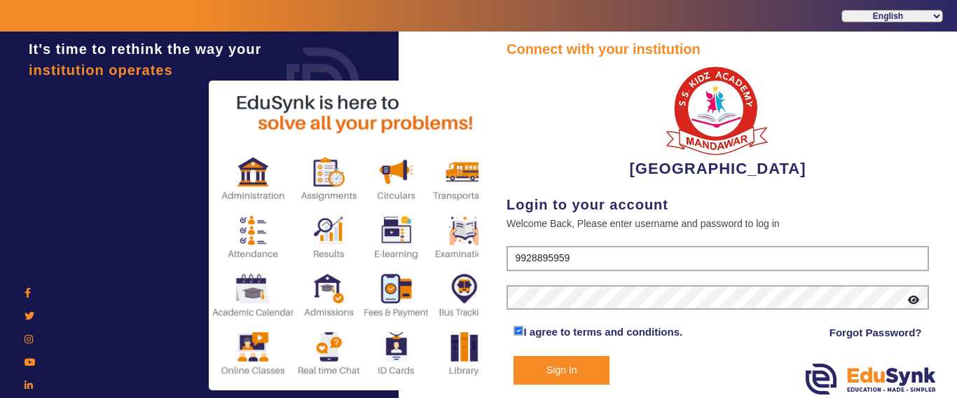
click at [558, 366] on button "Sign In" at bounding box center [562, 370] width 96 height 29
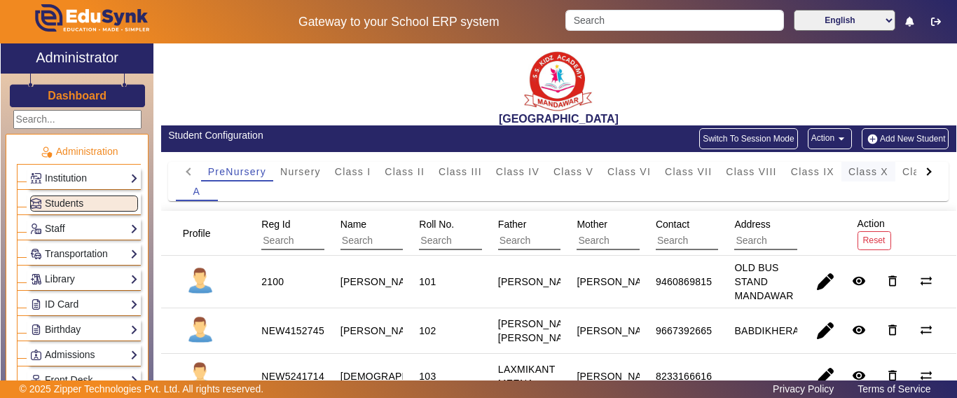
click at [877, 167] on span "Class X" at bounding box center [869, 172] width 40 height 10
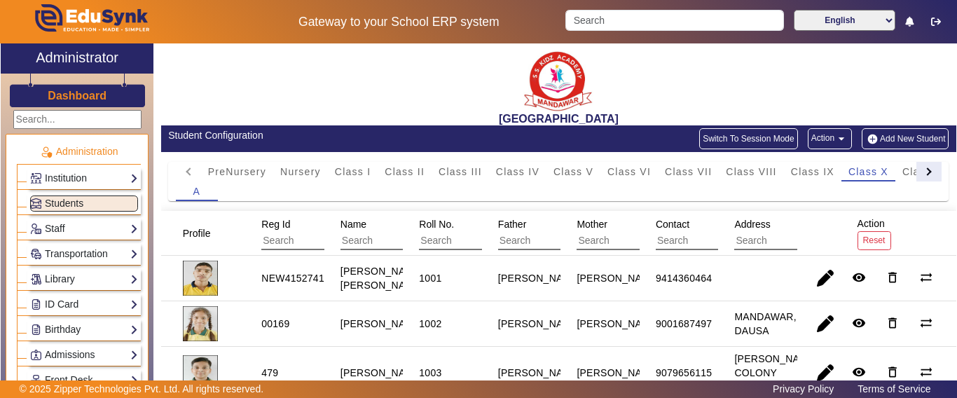
click at [924, 172] on div at bounding box center [928, 171] width 8 height 8
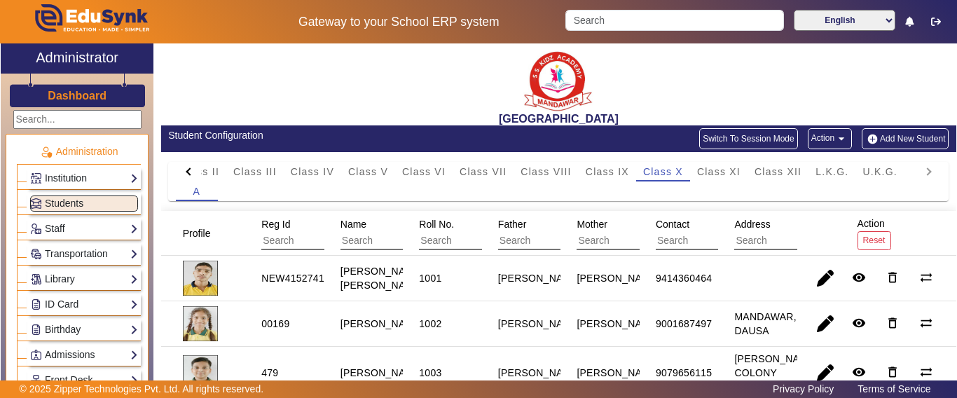
click at [914, 172] on mat-tab-header "PreNursery Nursery Class I Class II Class III Class IV Class V Class VI Class V…" at bounding box center [559, 172] width 766 height 20
click at [728, 170] on span "Class XI" at bounding box center [718, 172] width 43 height 10
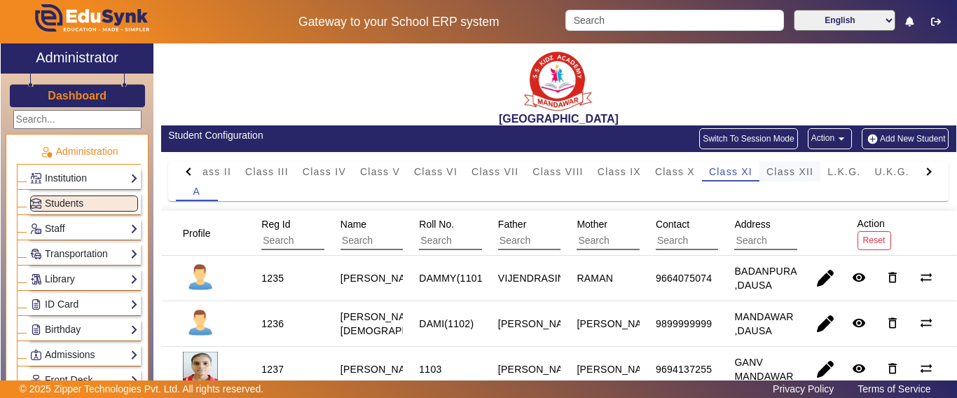
click at [778, 173] on span "Class XII" at bounding box center [790, 172] width 47 height 10
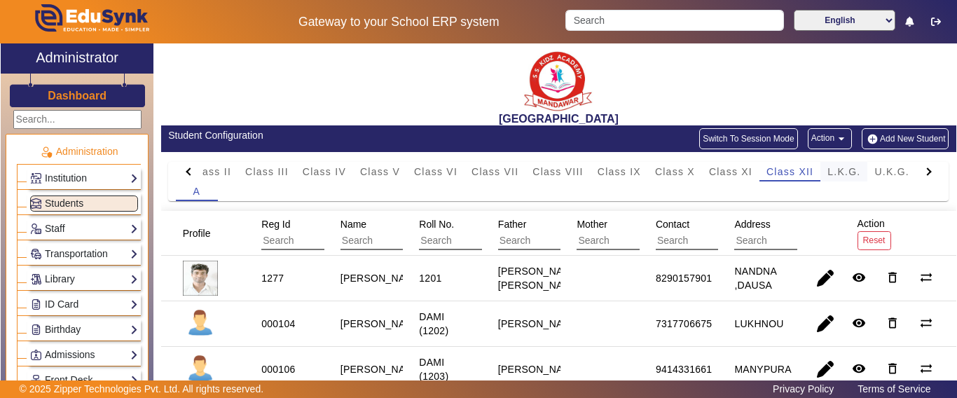
click at [845, 179] on span "L.K.G." at bounding box center [844, 172] width 33 height 20
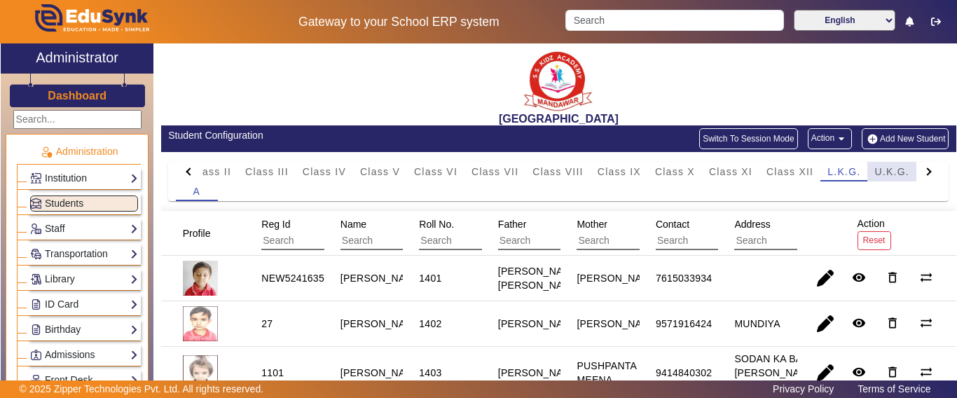
click at [884, 174] on span "U.K.G." at bounding box center [891, 172] width 35 height 10
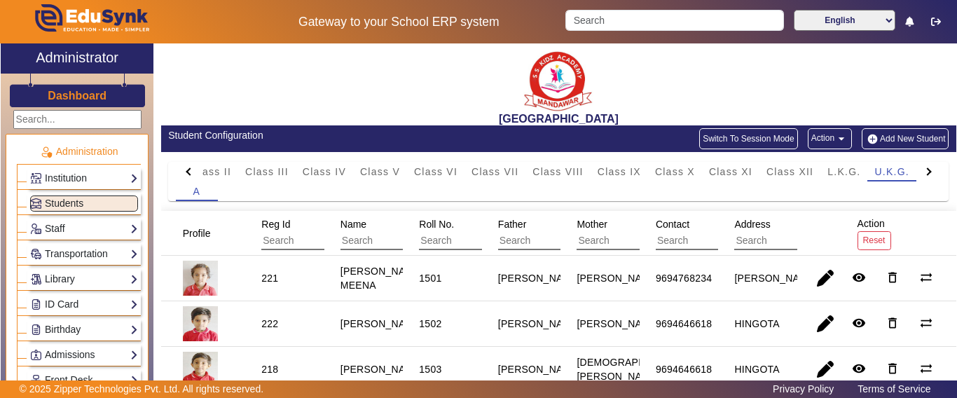
click at [186, 163] on div at bounding box center [188, 172] width 25 height 20
click at [185, 168] on mat-tab-header "PreNursery Nursery Class I Class II Class III Class IV Class V Class VI Class V…" at bounding box center [559, 172] width 766 height 20
drag, startPoint x: 185, startPoint y: 168, endPoint x: 233, endPoint y: 181, distance: 49.3
click at [185, 169] on mat-tab-header "PreNursery Nursery Class I Class II Class III Class IV Class V Class VI Class V…" at bounding box center [559, 172] width 766 height 20
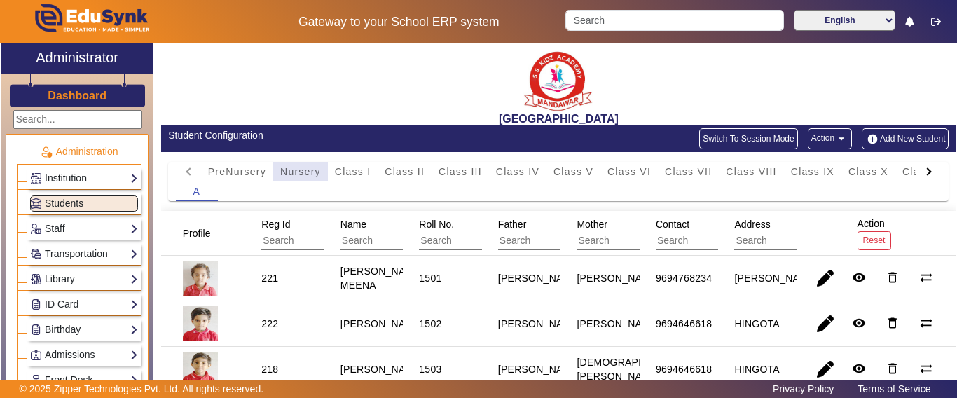
click at [291, 170] on span "Nursery" at bounding box center [300, 172] width 41 height 10
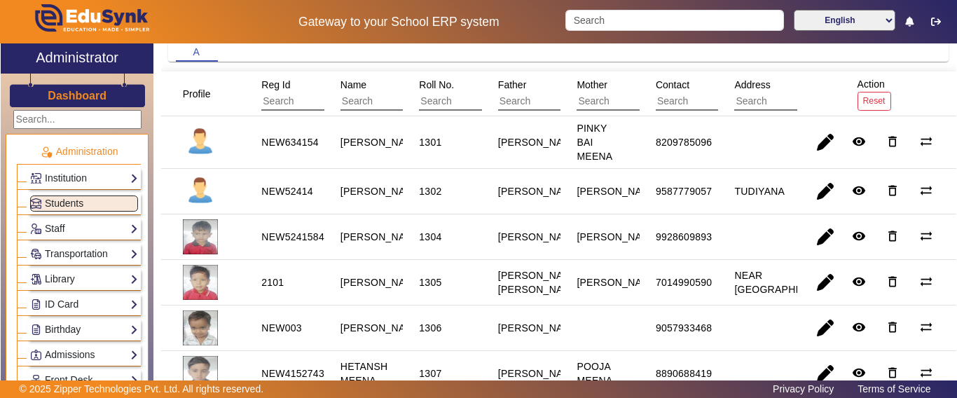
scroll to position [140, 0]
drag, startPoint x: 323, startPoint y: 139, endPoint x: 261, endPoint y: 134, distance: 62.6
click at [261, 134] on mat-row "NEW634154 [PERSON_NAME] 1301 [PERSON_NAME] BAI MEENA 8209785096 remove_red_eye …" at bounding box center [558, 142] width 795 height 53
copy div "NEW634154"
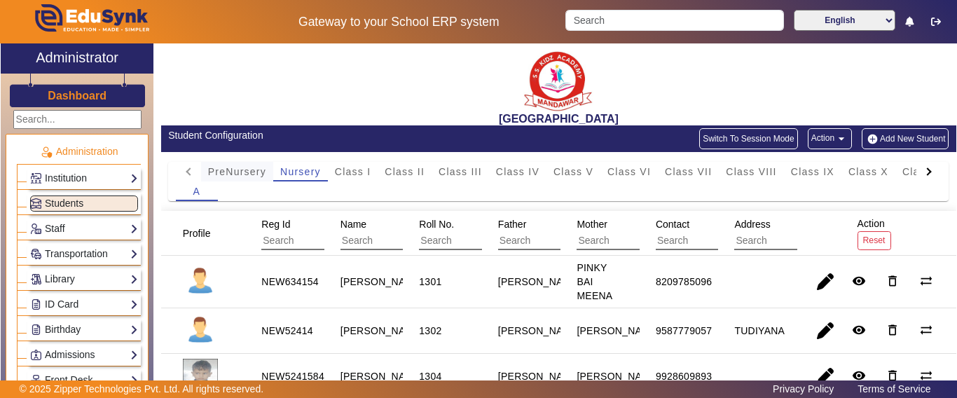
click at [212, 167] on span "PreNursery" at bounding box center [237, 172] width 58 height 10
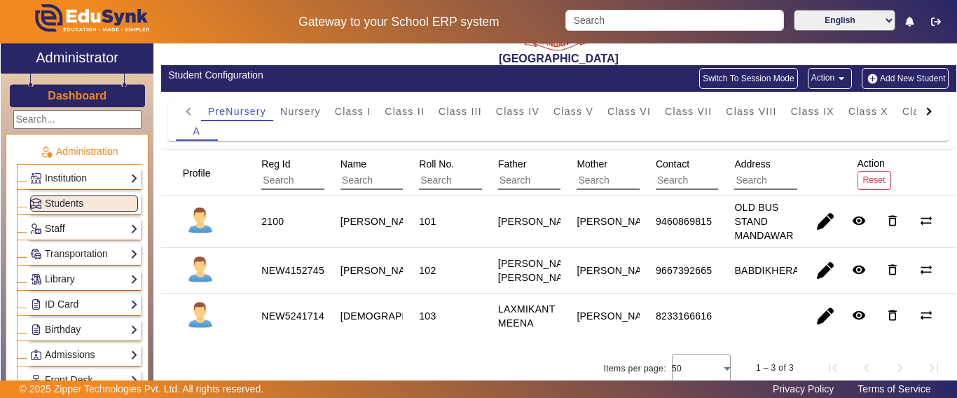
scroll to position [73, 0]
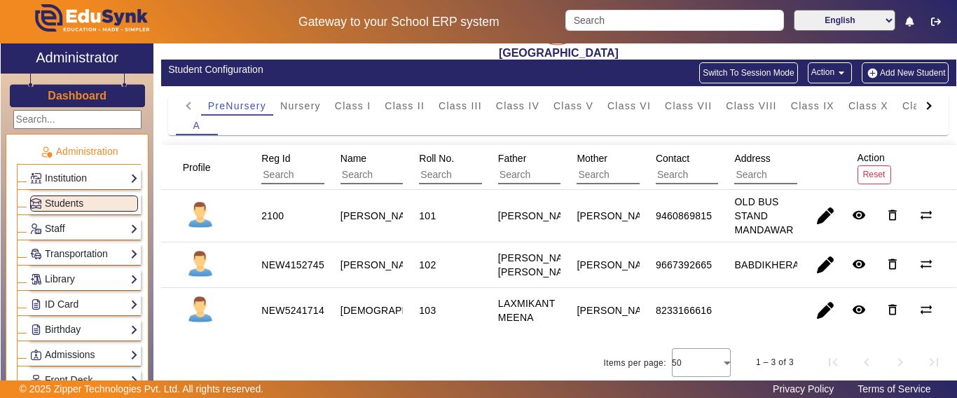
drag, startPoint x: 259, startPoint y: 309, endPoint x: 324, endPoint y: 315, distance: 64.7
click at [324, 315] on mat-row "NEW5241714 REHANSH 103 [PERSON_NAME] MEENA [PERSON_NAME] MEENA 8233166616 remov…" at bounding box center [558, 310] width 795 height 45
copy div "NEW5241714"
click at [303, 312] on div "NEW5241714" at bounding box center [292, 310] width 63 height 14
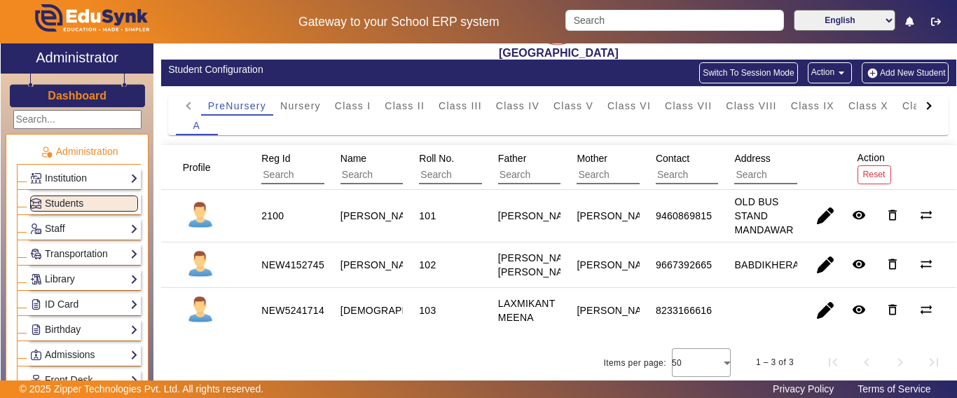
click at [303, 312] on div "NEW5241714" at bounding box center [292, 310] width 63 height 14
drag, startPoint x: 260, startPoint y: 207, endPoint x: 286, endPoint y: 214, distance: 26.7
click at [286, 214] on div "2100" at bounding box center [272, 216] width 32 height 24
copy div "2100"
click at [302, 101] on span "Nursery" at bounding box center [300, 106] width 41 height 10
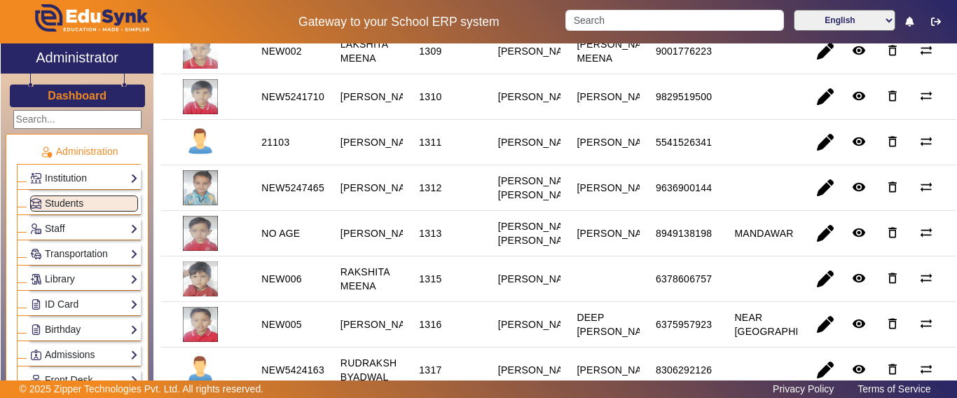
scroll to position [549, 0]
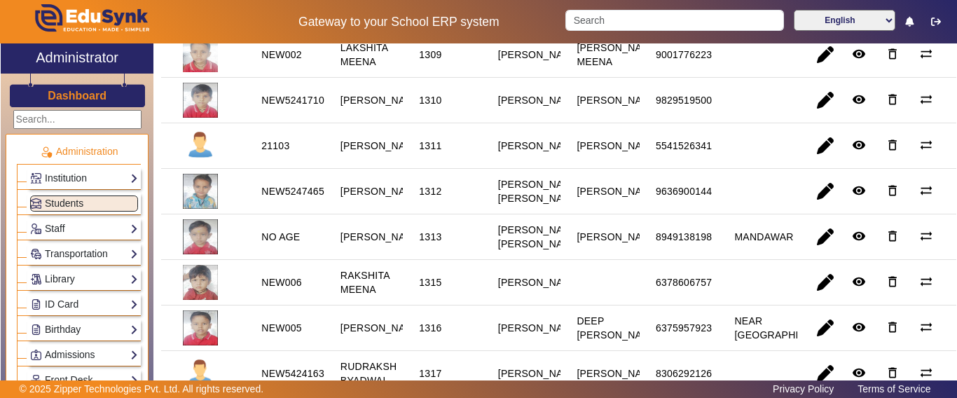
drag, startPoint x: 295, startPoint y: 199, endPoint x: 259, endPoint y: 197, distance: 36.5
click at [259, 169] on mat-cell "21103" at bounding box center [284, 146] width 79 height 46
copy div "21103"
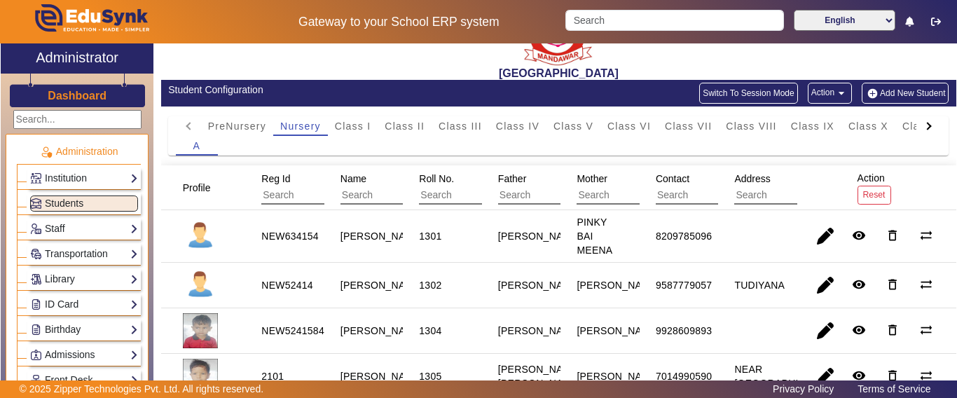
scroll to position [140, 0]
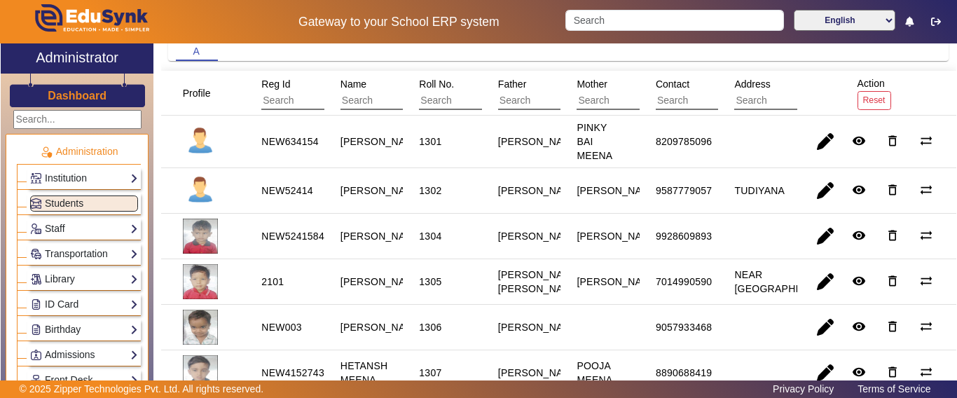
drag, startPoint x: 259, startPoint y: 192, endPoint x: 299, endPoint y: 193, distance: 39.3
click at [299, 193] on div "NEW52414" at bounding box center [287, 191] width 62 height 24
click at [299, 193] on div "NEW52414" at bounding box center [287, 191] width 52 height 14
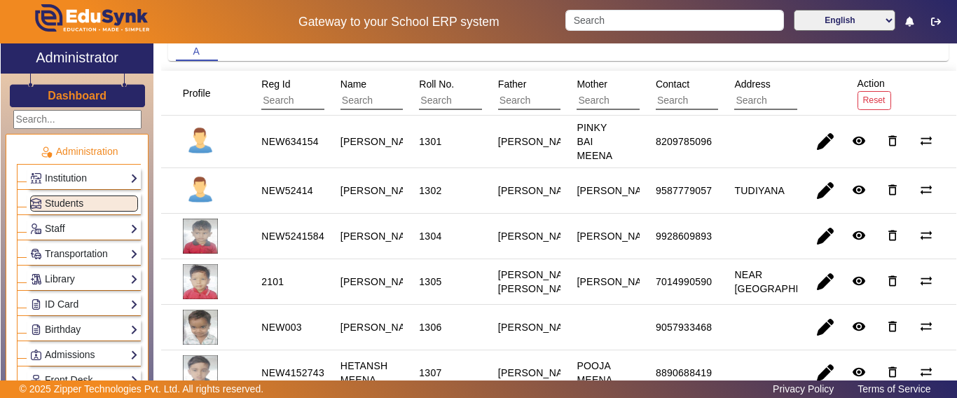
scroll to position [210, 0]
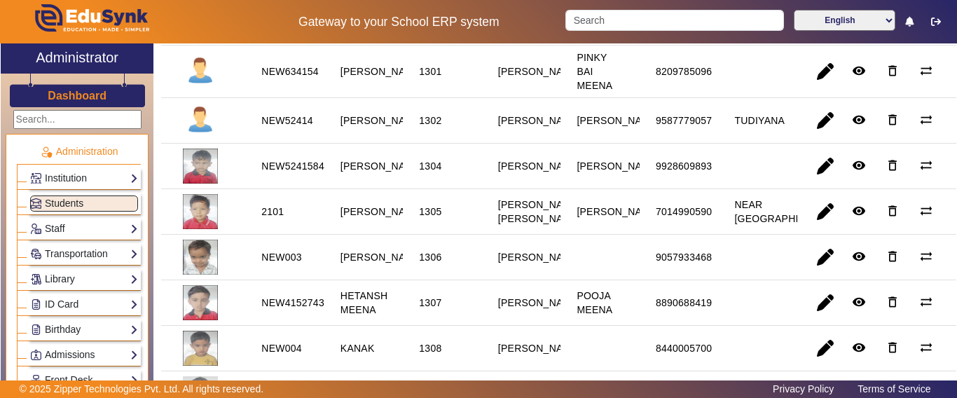
click at [282, 173] on div "NEW52415844" at bounding box center [295, 166] width 69 height 14
copy div "NEW52415844"
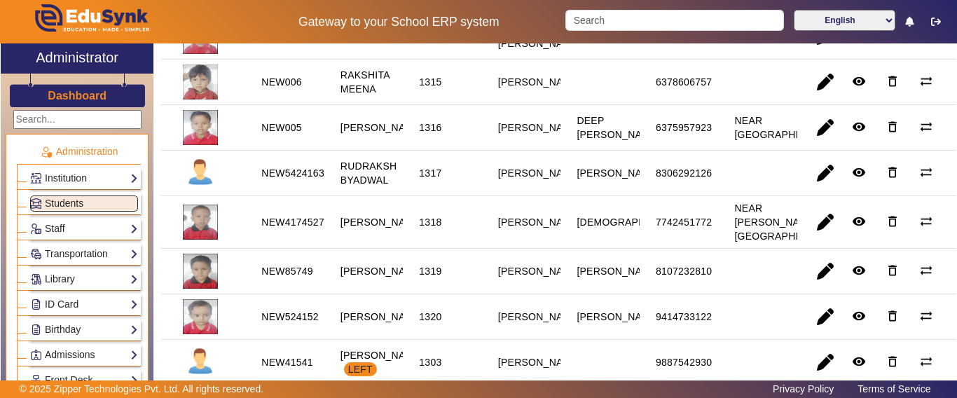
scroll to position [771, 0]
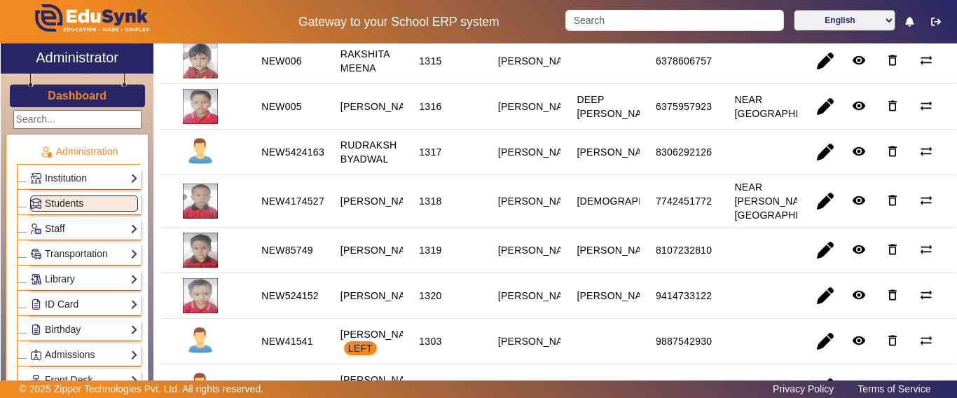
click at [287, 159] on div "NEW542416321" at bounding box center [298, 152] width 74 height 14
click at [286, 159] on div "NEW542416321" at bounding box center [298, 152] width 74 height 14
copy div "NEW542416321"
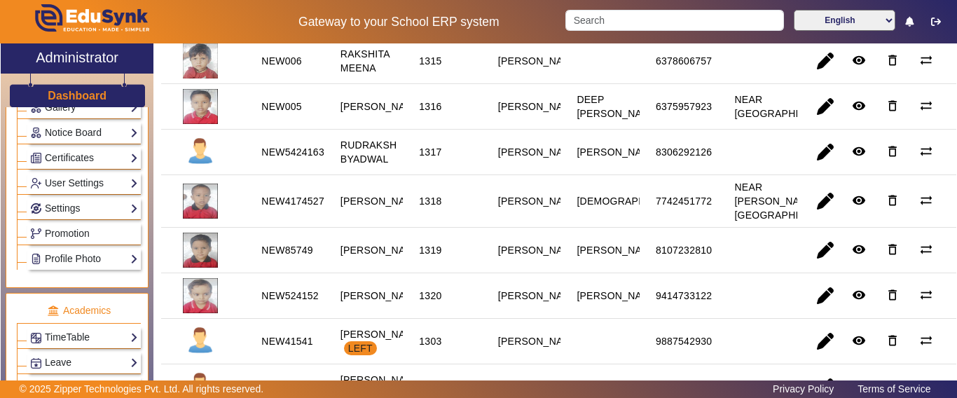
scroll to position [350, 0]
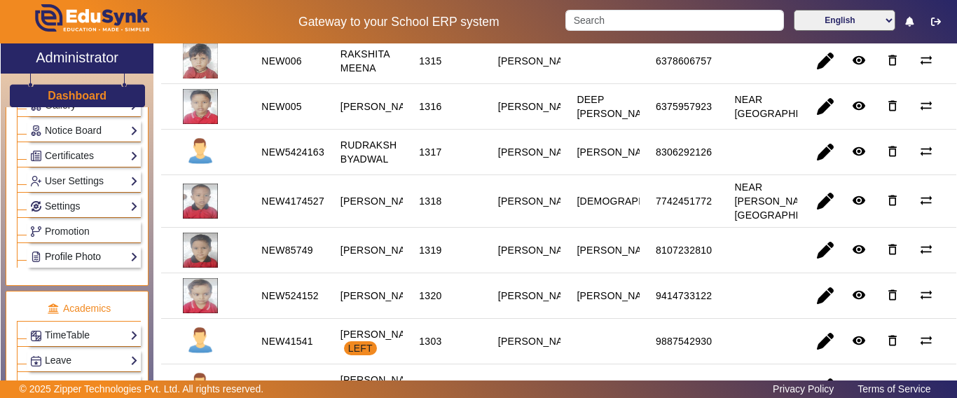
click at [80, 252] on link "Profile Photo" at bounding box center [84, 257] width 108 height 16
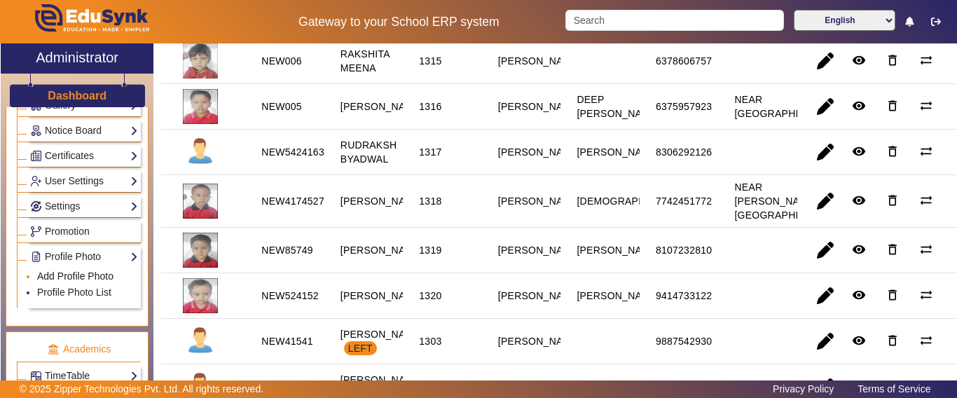
click at [76, 277] on link "Add Profile Photo" at bounding box center [75, 275] width 76 height 11
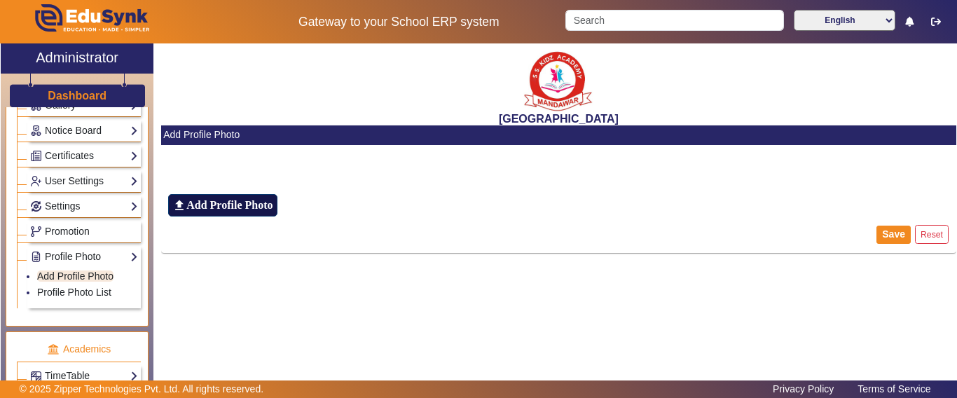
click at [248, 206] on h6 "Add Profile Photo" at bounding box center [229, 204] width 86 height 13
click at [0, 0] on input "file_upload Add Profile Photo" at bounding box center [0, 0] width 0 height 0
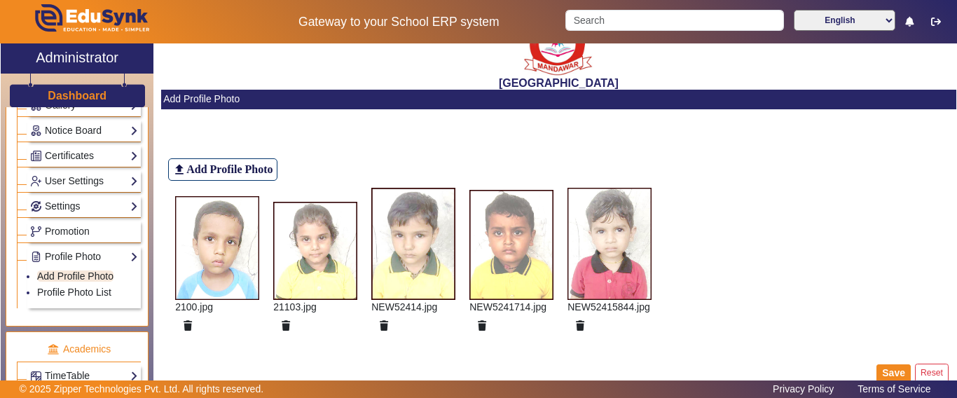
scroll to position [55, 0]
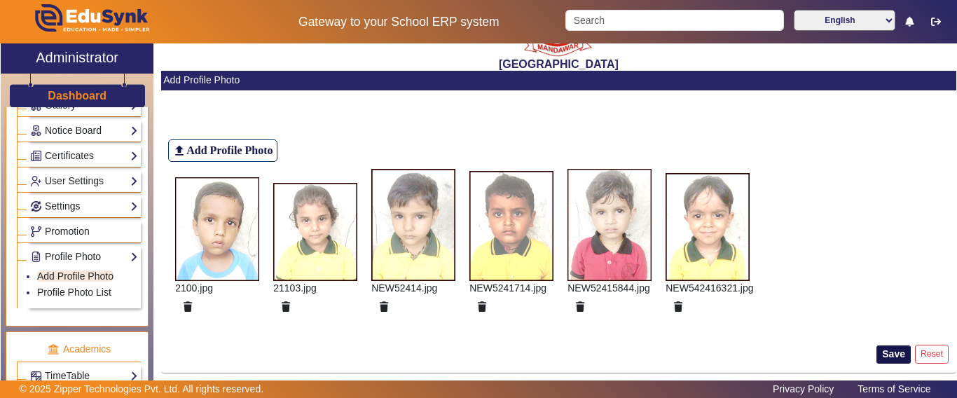
click at [884, 354] on button "Save" at bounding box center [894, 354] width 34 height 18
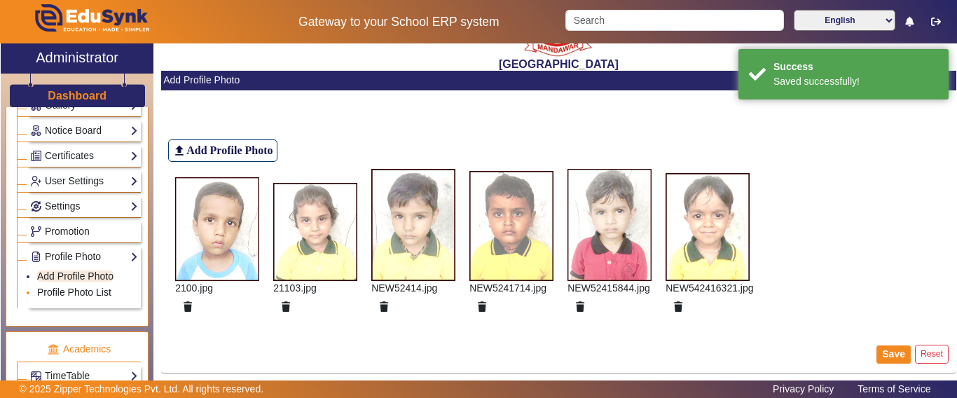
click at [101, 291] on link "Profile Photo List" at bounding box center [74, 292] width 74 height 11
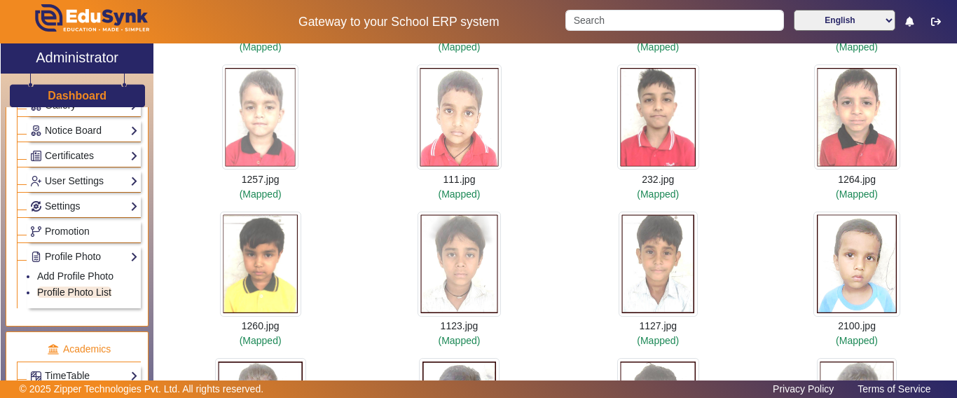
scroll to position [11392, 0]
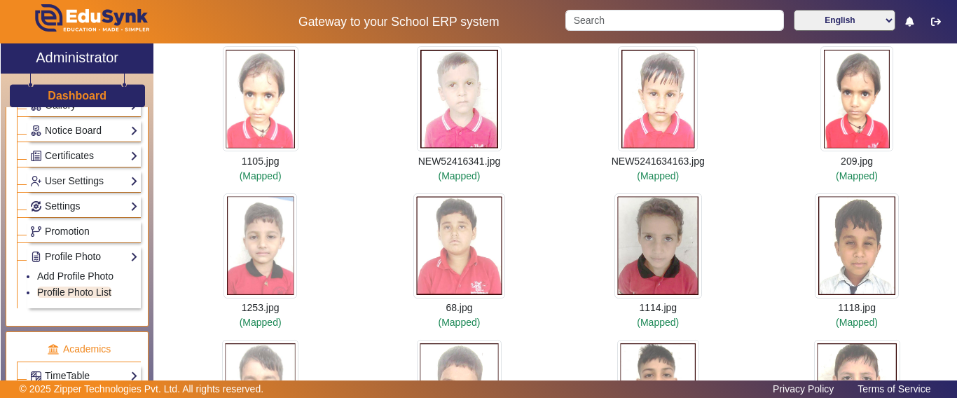
click at [74, 92] on h3 "Dashboard" at bounding box center [77, 95] width 59 height 13
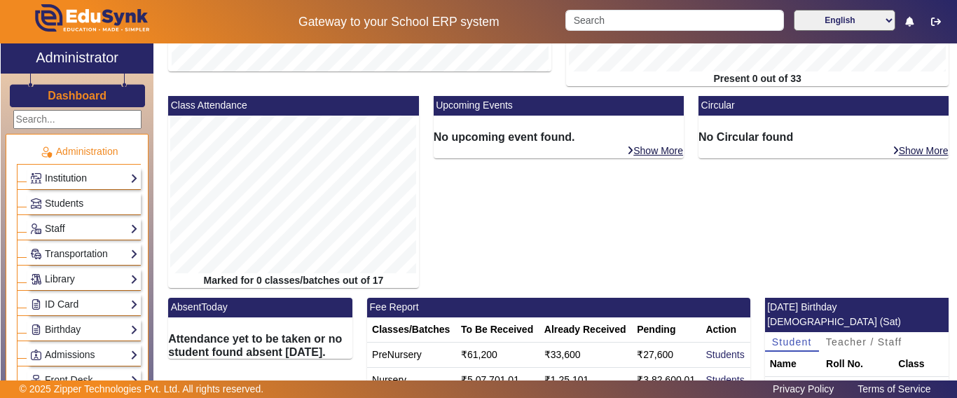
scroll to position [367, 0]
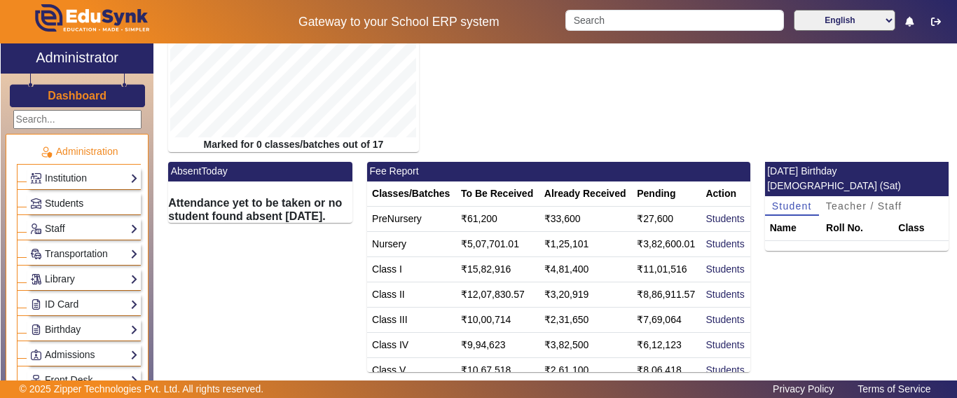
click at [60, 205] on span "Students" at bounding box center [64, 203] width 39 height 11
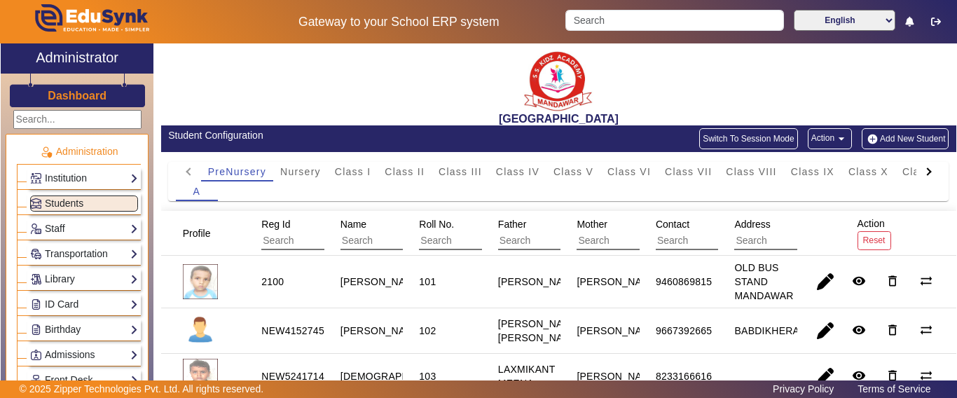
click at [917, 164] on div at bounding box center [929, 172] width 25 height 20
click at [912, 166] on mat-tab-header "PreNursery Nursery Class I Class II Class III Class IV Class V Class VI Class V…" at bounding box center [559, 172] width 766 height 20
drag, startPoint x: 810, startPoint y: 165, endPoint x: 830, endPoint y: 177, distance: 22.6
click at [809, 166] on div "L.K.G." at bounding box center [832, 172] width 47 height 20
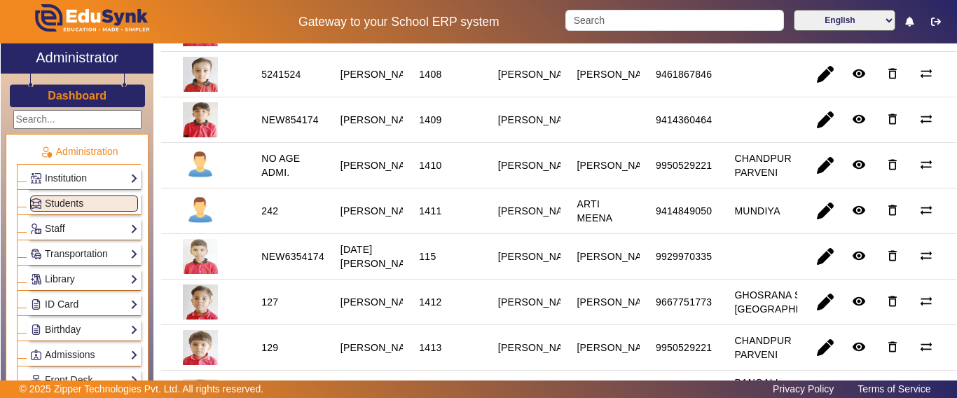
scroll to position [561, 0]
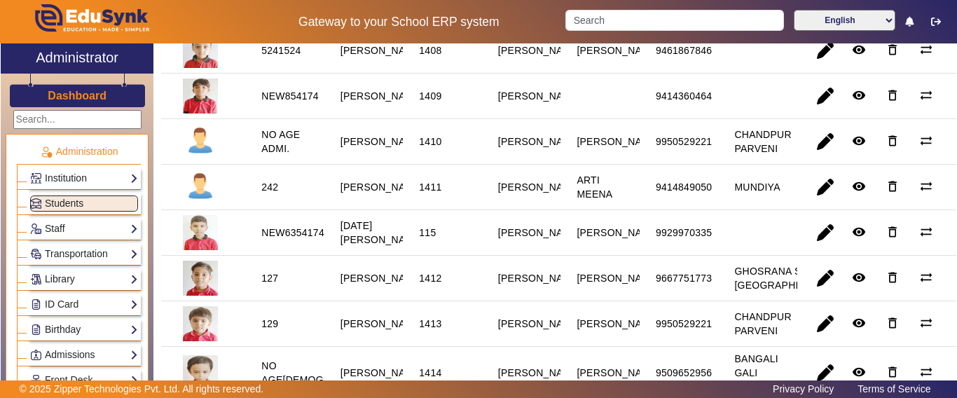
drag, startPoint x: 255, startPoint y: 177, endPoint x: 287, endPoint y: 193, distance: 36.0
click at [287, 160] on div "NO AGE ADMI." at bounding box center [284, 142] width 57 height 38
click at [285, 156] on div "NO AGE ADMI." at bounding box center [284, 142] width 47 height 28
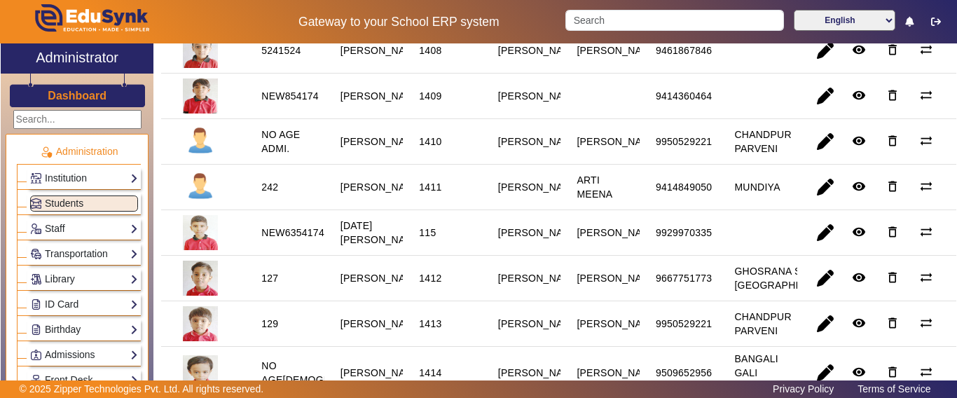
click at [278, 156] on div "NO AGE ADMI." at bounding box center [284, 142] width 47 height 28
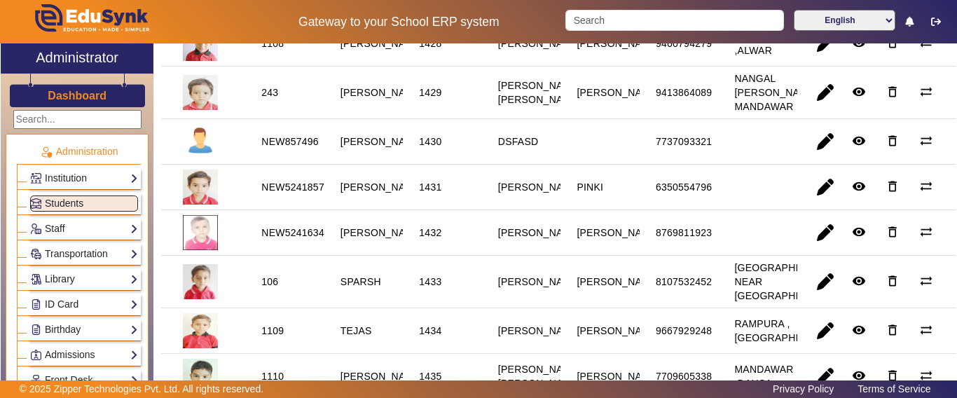
scroll to position [1612, 0]
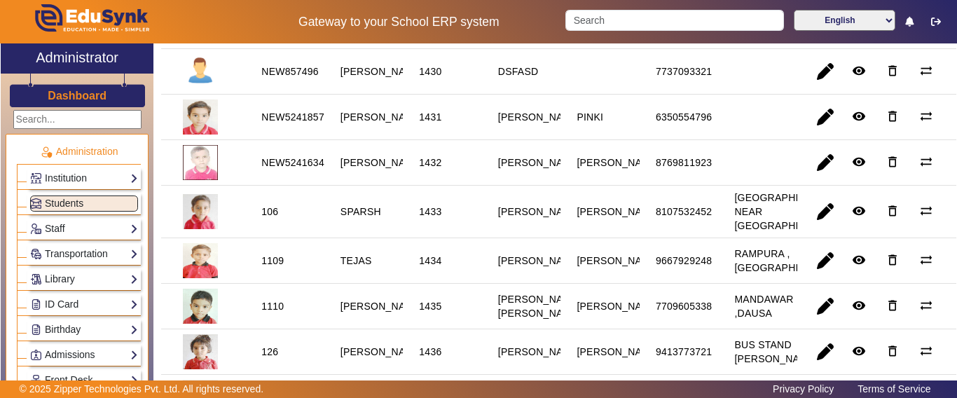
click at [290, 78] on div "NEW857496" at bounding box center [289, 71] width 57 height 14
copy div "NEW857496"
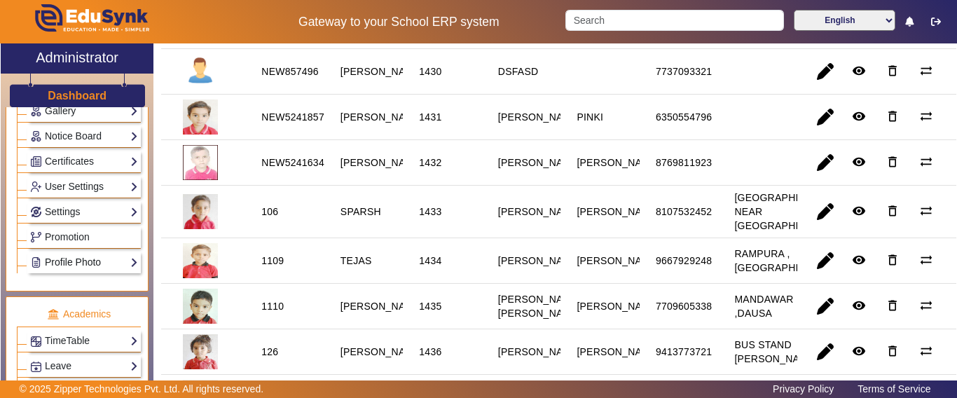
scroll to position [350, 0]
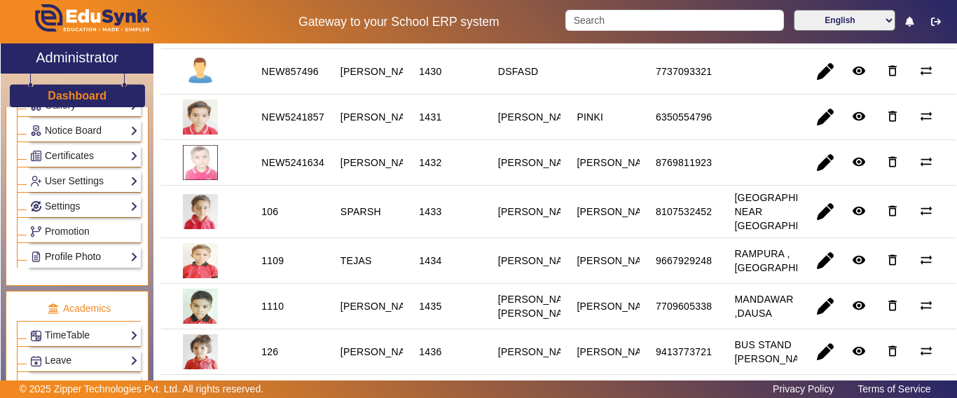
click at [71, 256] on link "Profile Photo" at bounding box center [84, 257] width 108 height 16
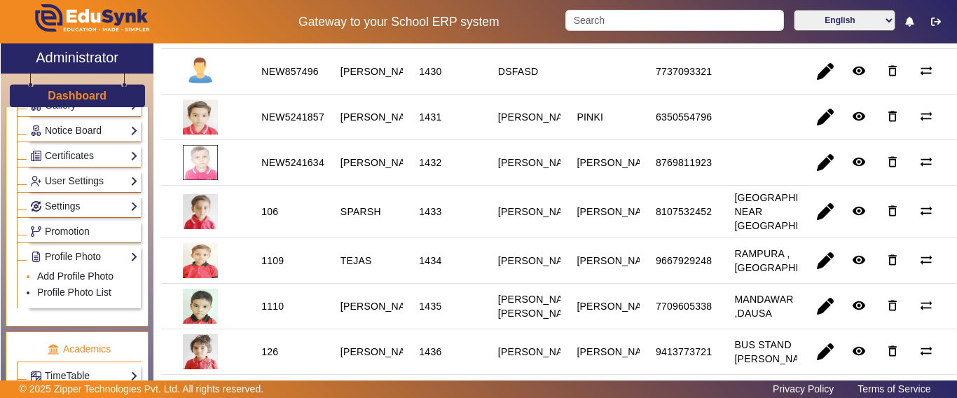
click at [66, 275] on link "Add Profile Photo" at bounding box center [75, 275] width 76 height 11
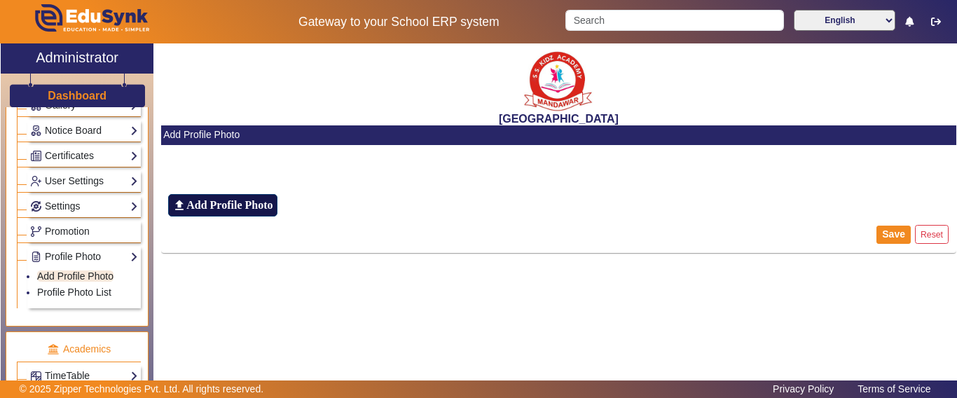
click at [215, 199] on h6 "Add Profile Photo" at bounding box center [229, 204] width 86 height 13
click at [0, 0] on input "file_upload Add Profile Photo" at bounding box center [0, 0] width 0 height 0
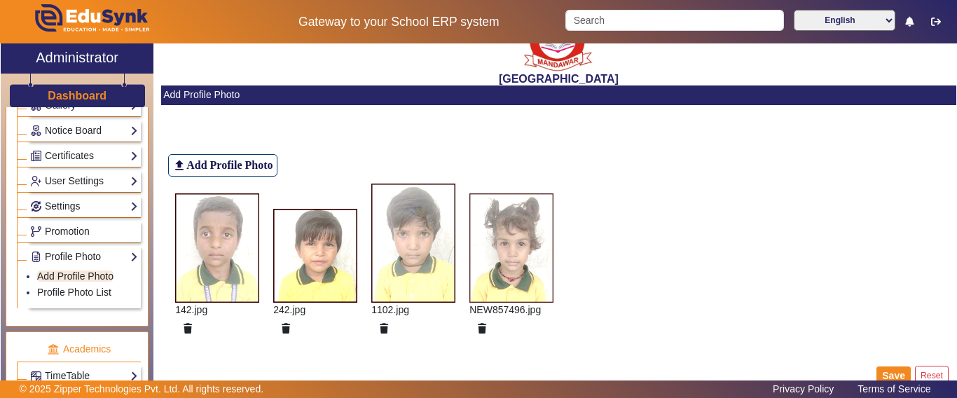
scroll to position [61, 0]
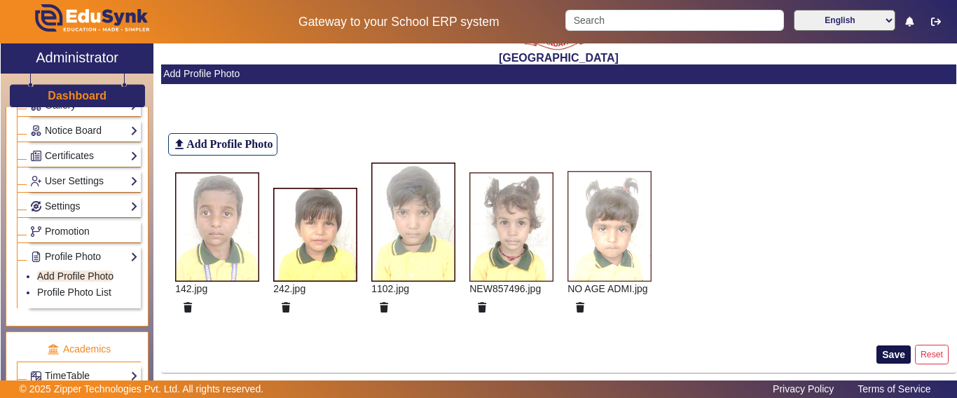
click at [883, 351] on button "Save" at bounding box center [894, 354] width 34 height 18
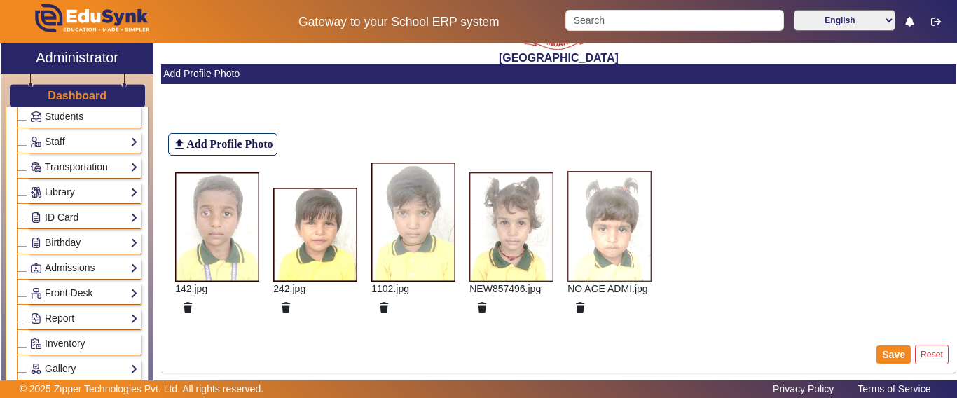
scroll to position [0, 0]
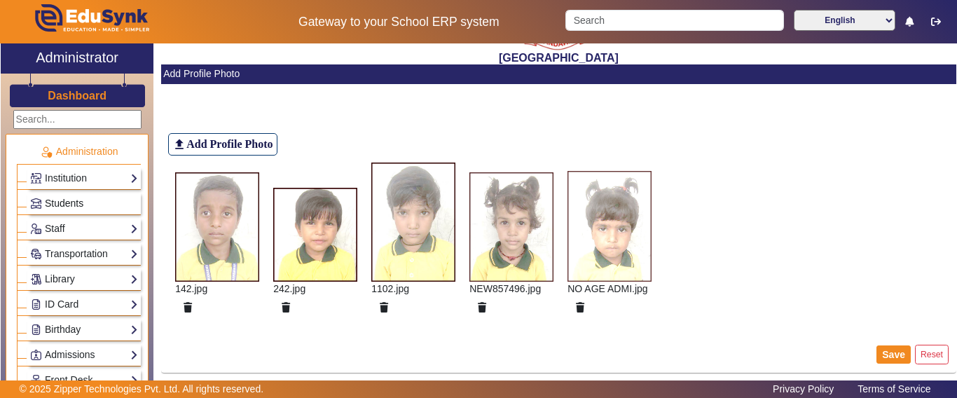
click at [78, 200] on span "Students" at bounding box center [64, 203] width 39 height 11
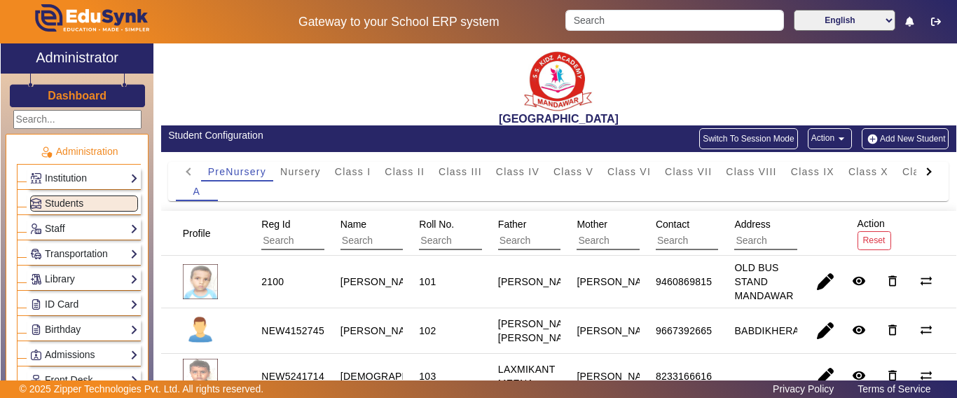
click at [924, 172] on div at bounding box center [928, 171] width 8 height 8
click at [912, 172] on mat-tab-header "PreNursery Nursery Class I Class II Class III Class IV Class V Class VI Class V…" at bounding box center [559, 172] width 766 height 20
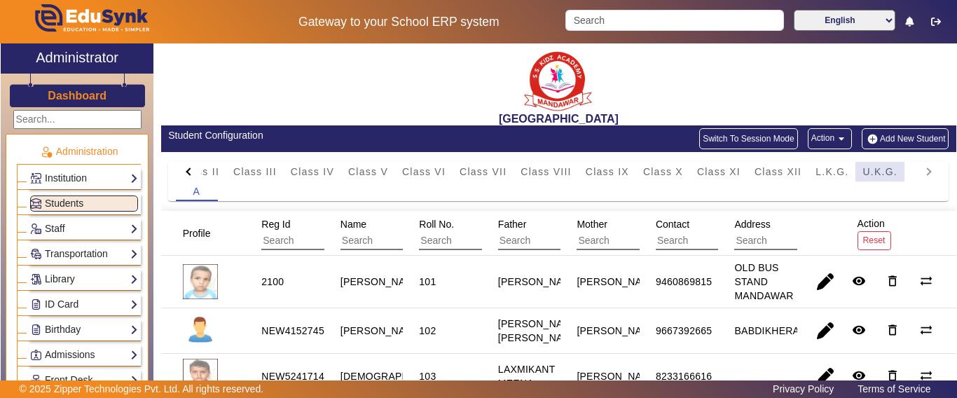
click at [891, 173] on span "U.K.G." at bounding box center [880, 172] width 35 height 10
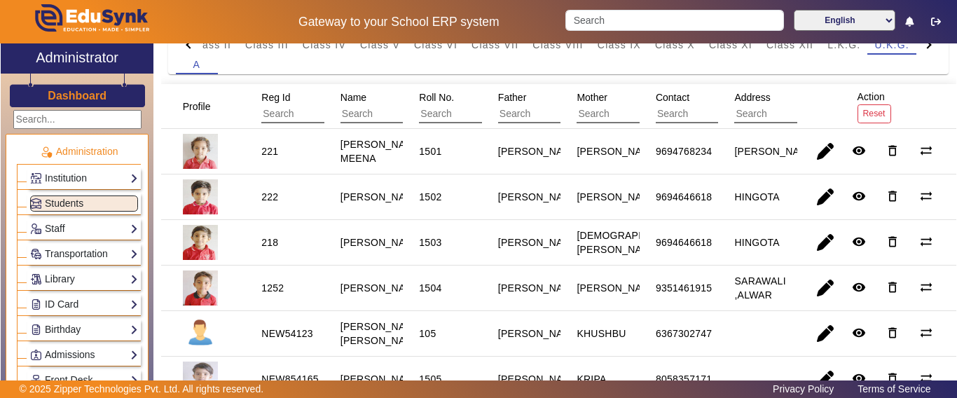
scroll to position [631, 0]
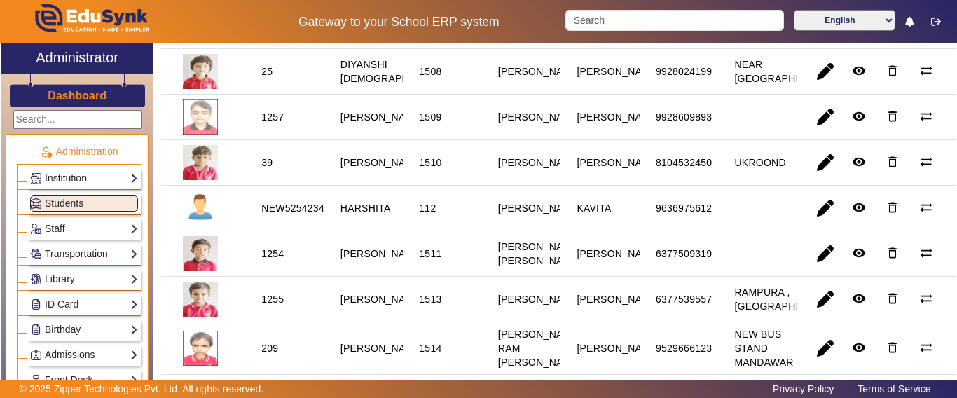
click at [272, 215] on div "NEW525423498" at bounding box center [298, 208] width 74 height 14
copy div "NEW525423498"
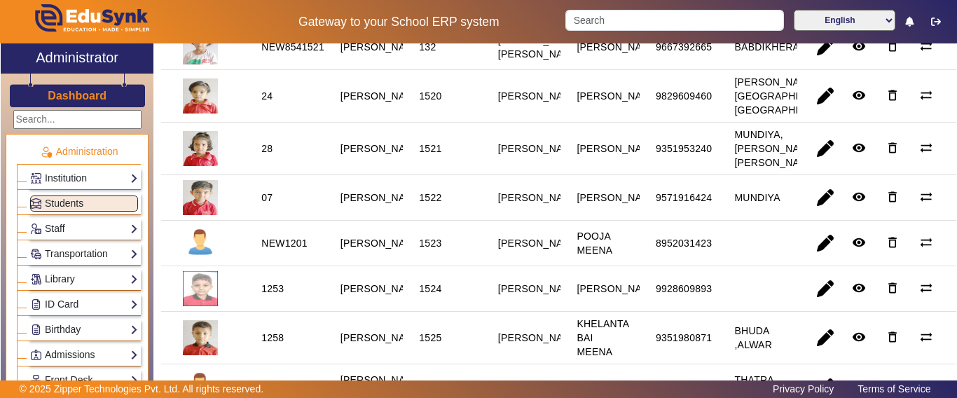
scroll to position [1121, 0]
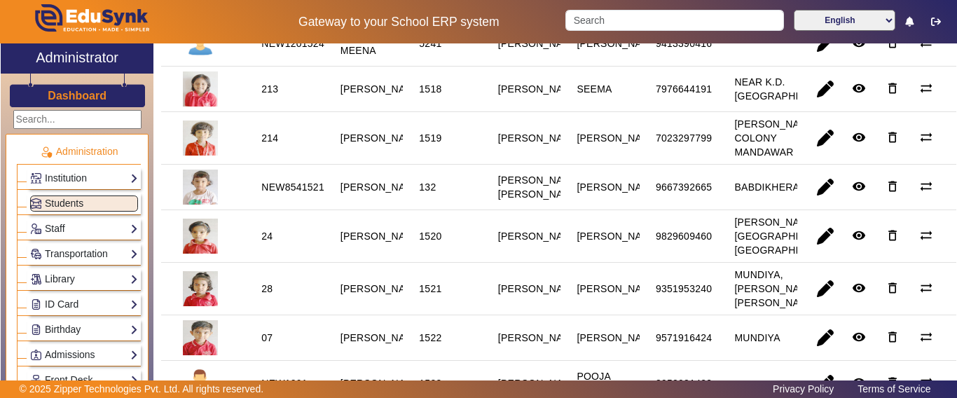
click at [297, 50] on div "NEW12015241" at bounding box center [295, 43] width 69 height 14
copy div "NEW12015241"
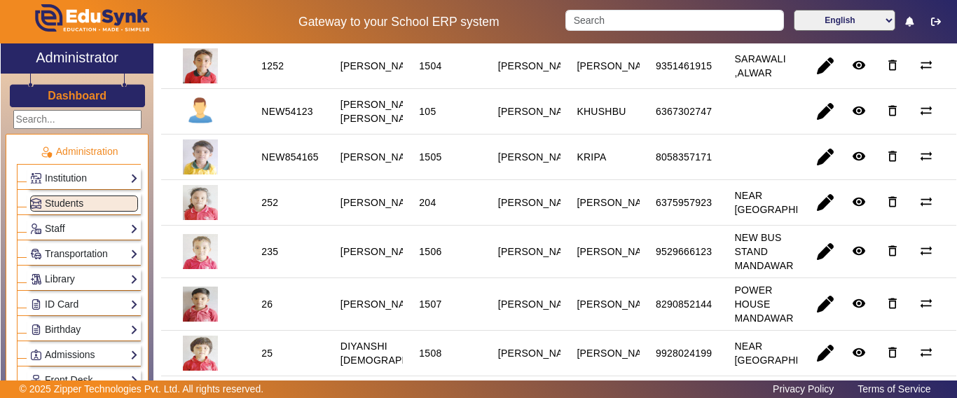
scroll to position [350, 0]
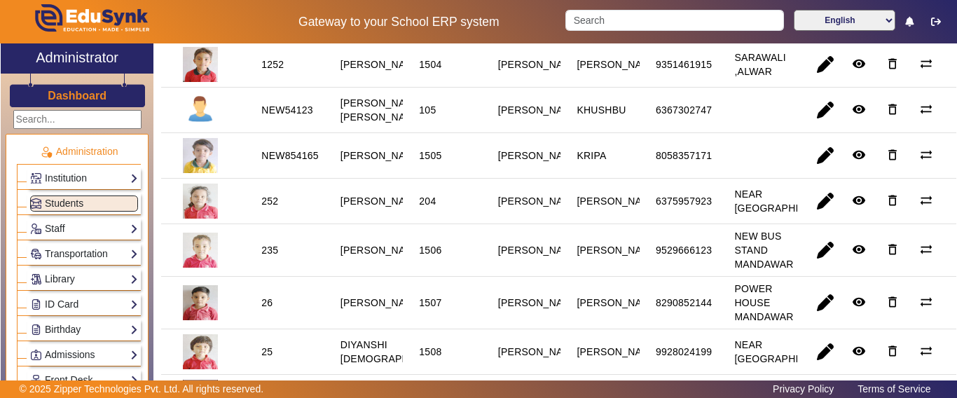
click at [273, 118] on div "NEW54123" at bounding box center [287, 110] width 62 height 24
click at [278, 117] on div "NEW54123" at bounding box center [287, 110] width 52 height 14
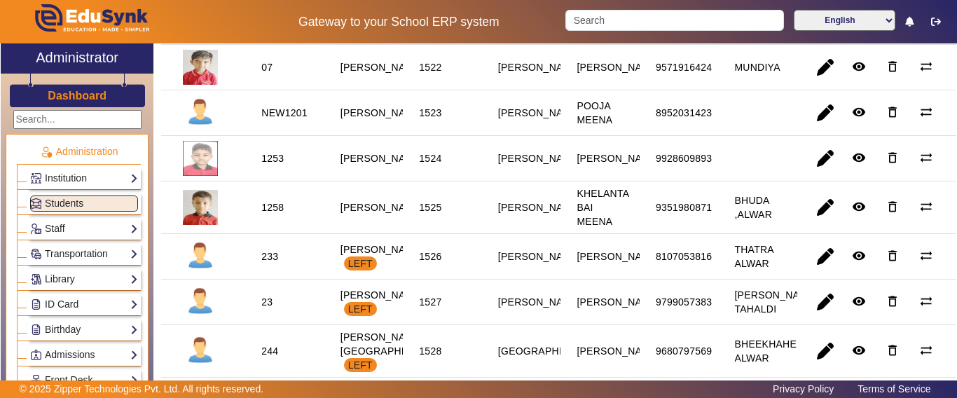
scroll to position [1472, 0]
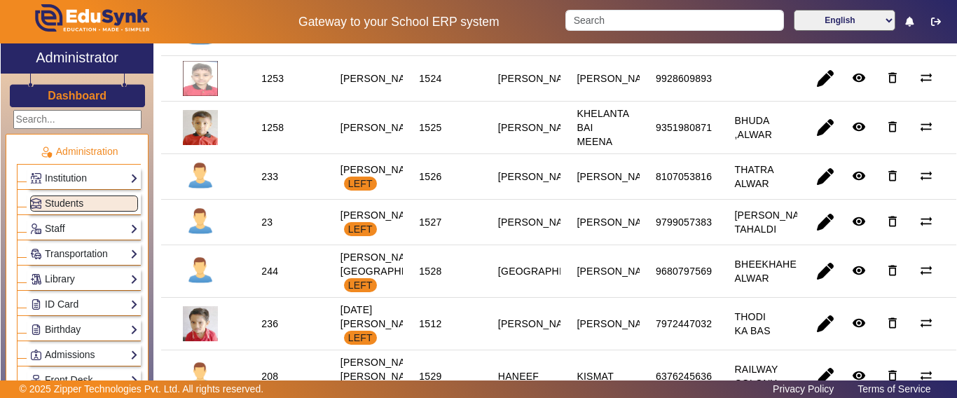
click at [336, 45] on div "[PERSON_NAME]" at bounding box center [382, 33] width 92 height 24
click at [266, 40] on div "NEW1201" at bounding box center [284, 33] width 46 height 14
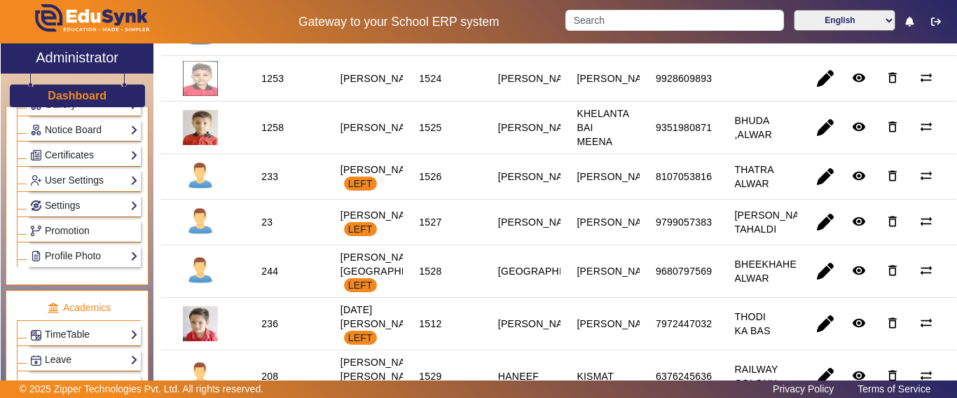
scroll to position [350, 0]
click at [65, 257] on link "Profile Photo" at bounding box center [84, 257] width 108 height 16
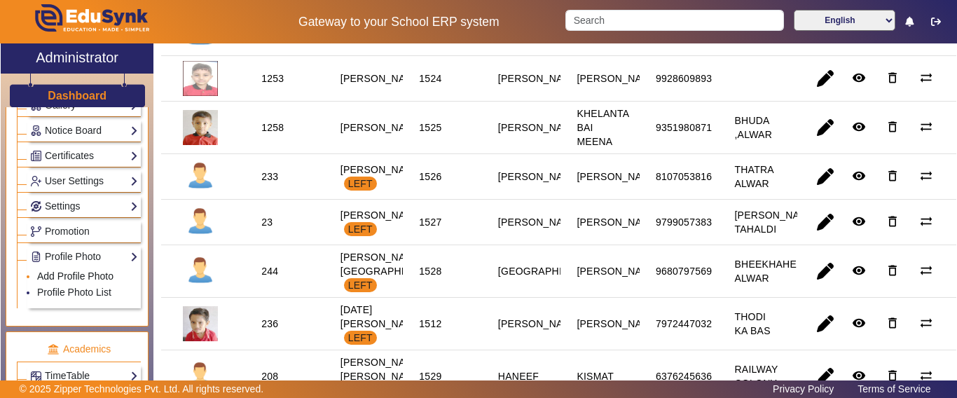
click at [60, 276] on link "Add Profile Photo" at bounding box center [75, 275] width 76 height 11
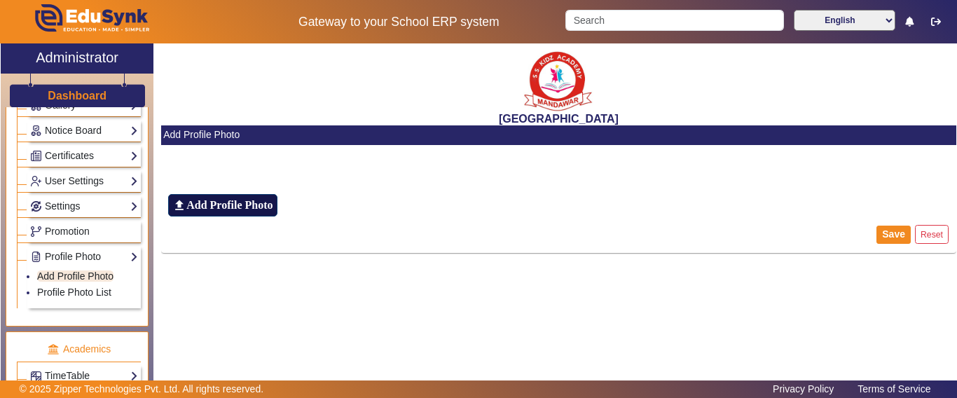
click at [250, 208] on h6 "Add Profile Photo" at bounding box center [229, 204] width 86 height 13
click at [0, 0] on input "file_upload Add Profile Photo" at bounding box center [0, 0] width 0 height 0
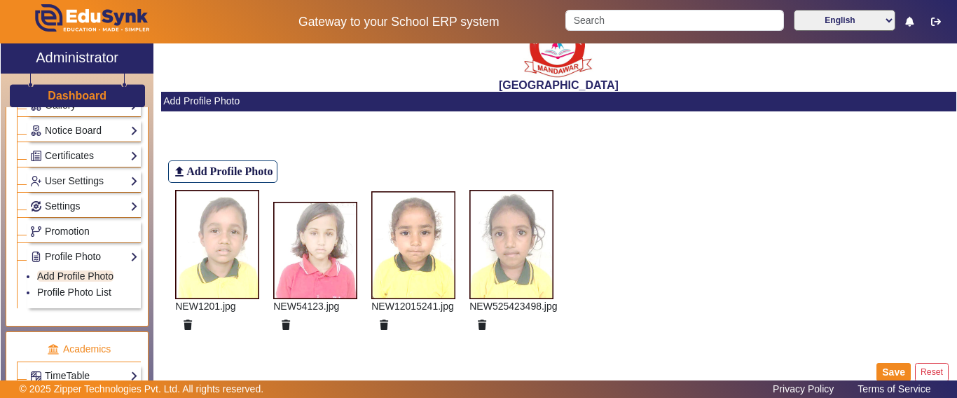
scroll to position [51, 0]
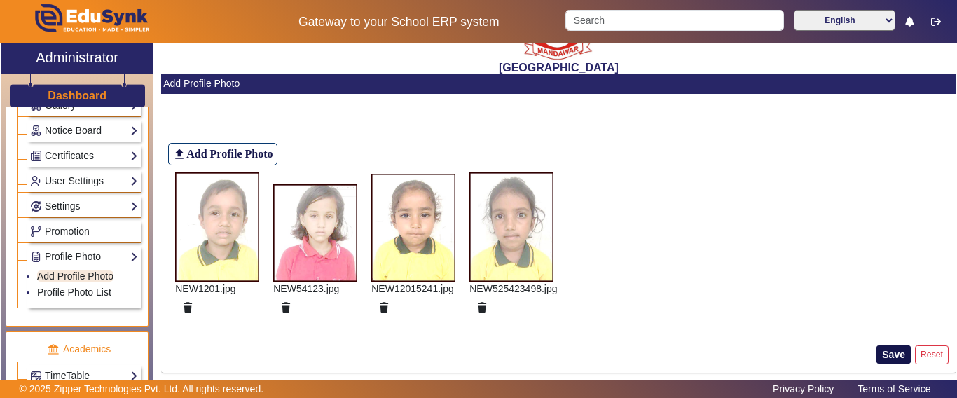
click at [882, 352] on button "Save" at bounding box center [894, 354] width 34 height 18
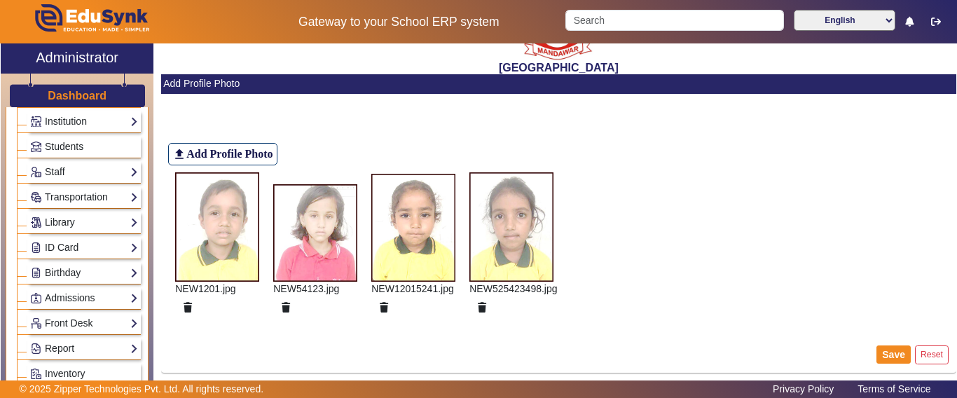
scroll to position [0, 0]
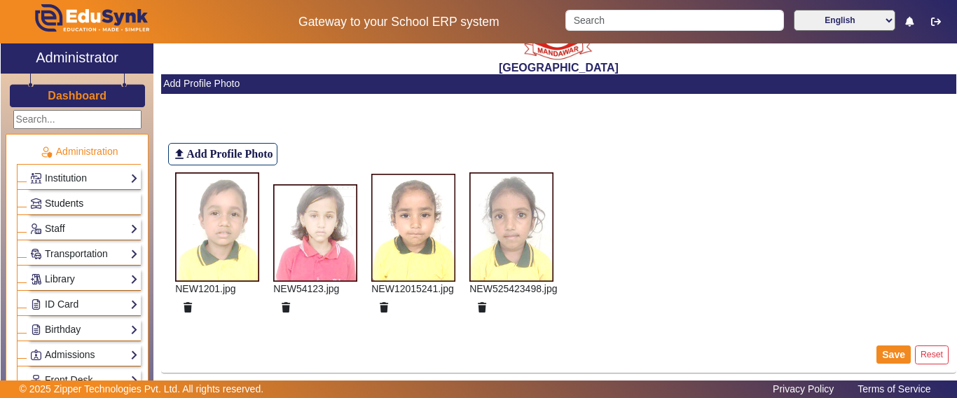
click at [62, 208] on span "Students" at bounding box center [64, 203] width 39 height 11
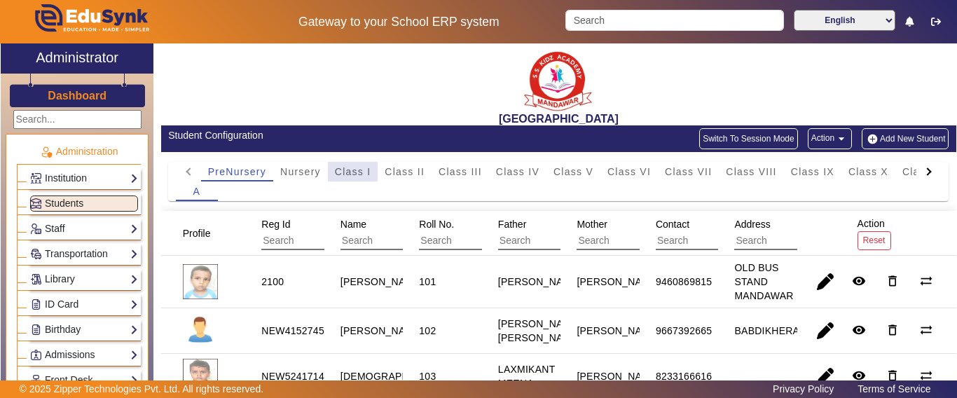
click at [356, 173] on span "Class I" at bounding box center [353, 172] width 36 height 10
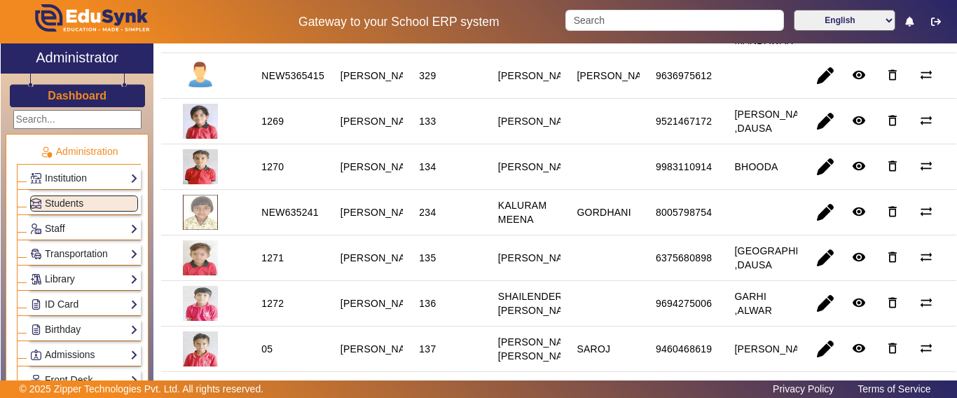
scroll to position [1542, 0]
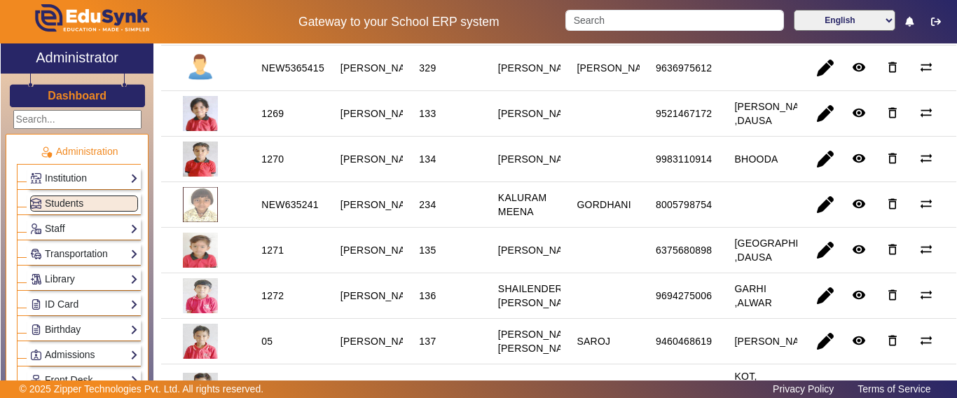
click at [290, 75] on div "NEW53654157251" at bounding box center [303, 68] width 85 height 14
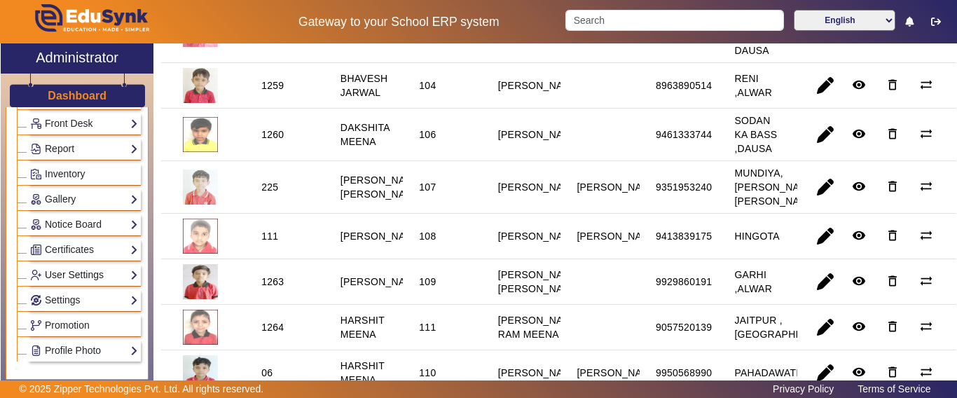
scroll to position [280, 0]
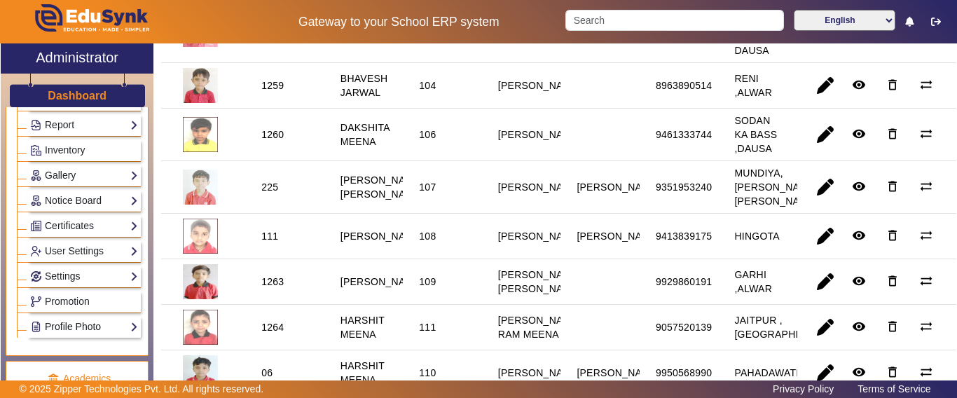
click at [64, 324] on link "Profile Photo" at bounding box center [84, 327] width 108 height 16
click at [76, 345] on link "Add Profile Photo" at bounding box center [75, 346] width 76 height 11
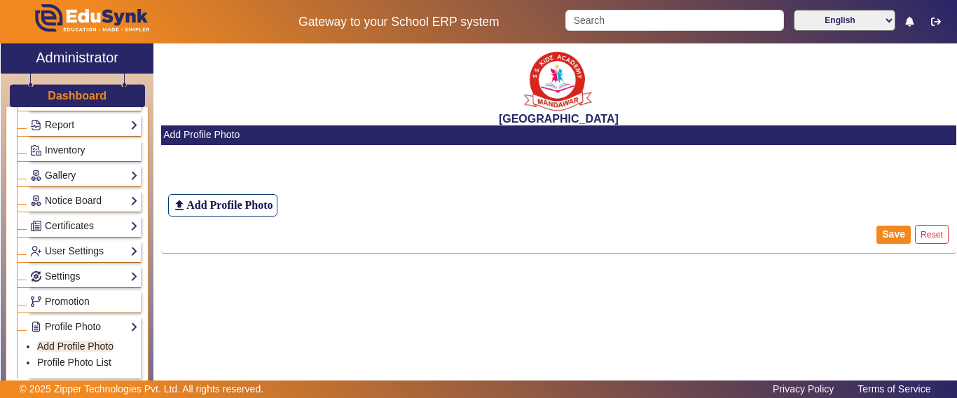
click at [214, 190] on div "file_upload Add Profile Photo" at bounding box center [558, 186] width 795 height 62
click at [221, 206] on h6 "Add Profile Photo" at bounding box center [229, 204] width 86 height 13
click at [0, 0] on input "file_upload Add Profile Photo" at bounding box center [0, 0] width 0 height 0
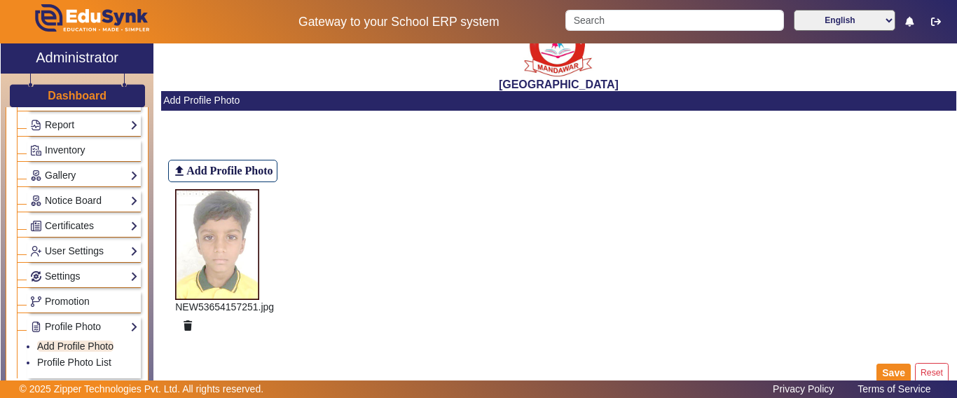
scroll to position [53, 0]
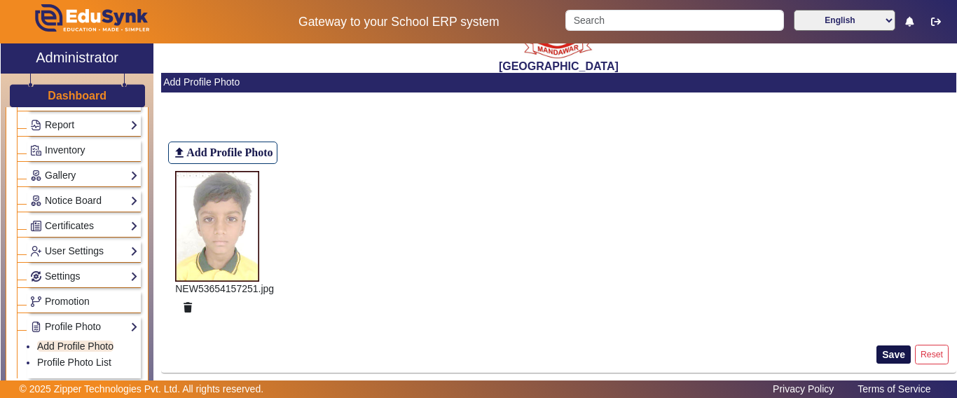
click at [881, 357] on button "Save" at bounding box center [894, 354] width 34 height 18
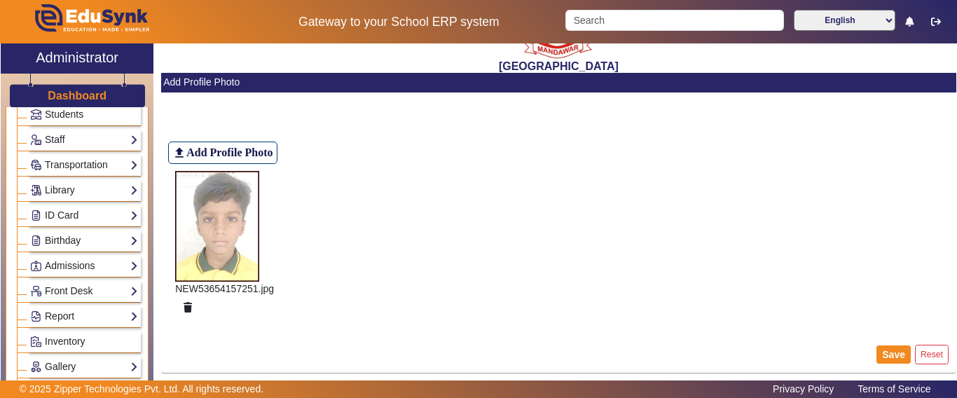
scroll to position [0, 0]
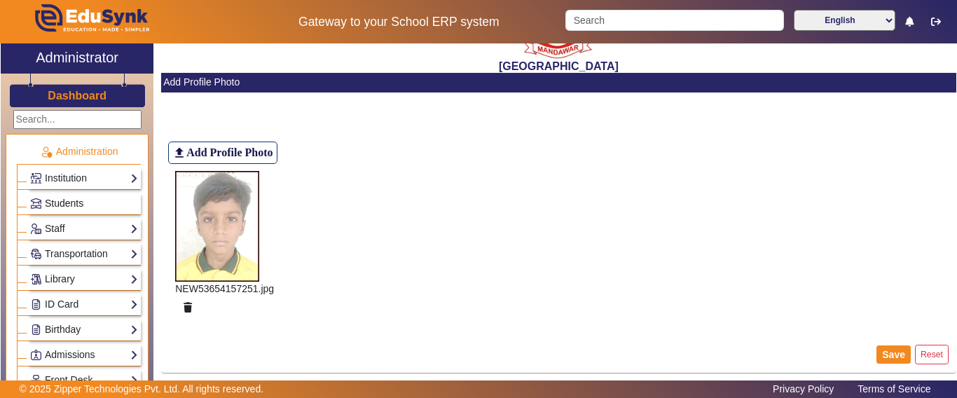
click at [78, 206] on span "Students" at bounding box center [64, 203] width 39 height 11
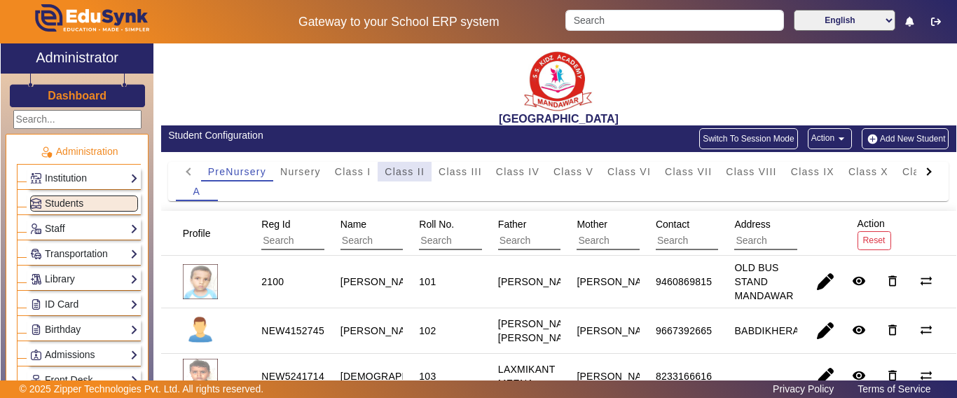
click at [420, 179] on span "Class II" at bounding box center [405, 172] width 40 height 20
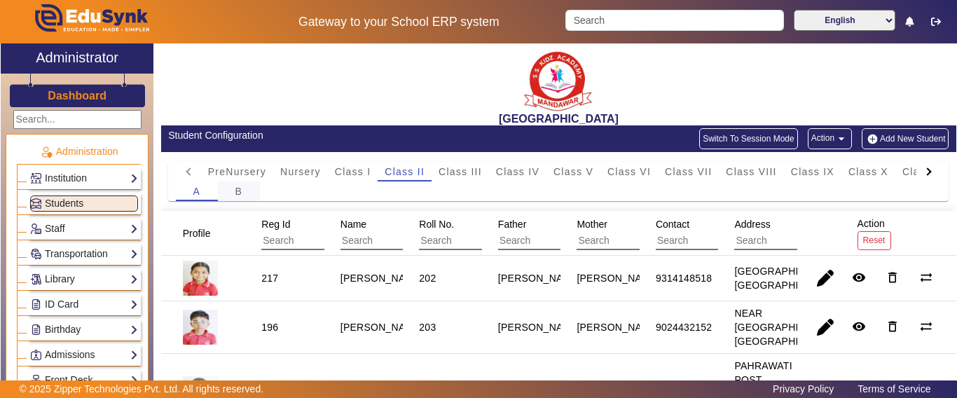
click at [245, 192] on div "B" at bounding box center [239, 191] width 42 height 20
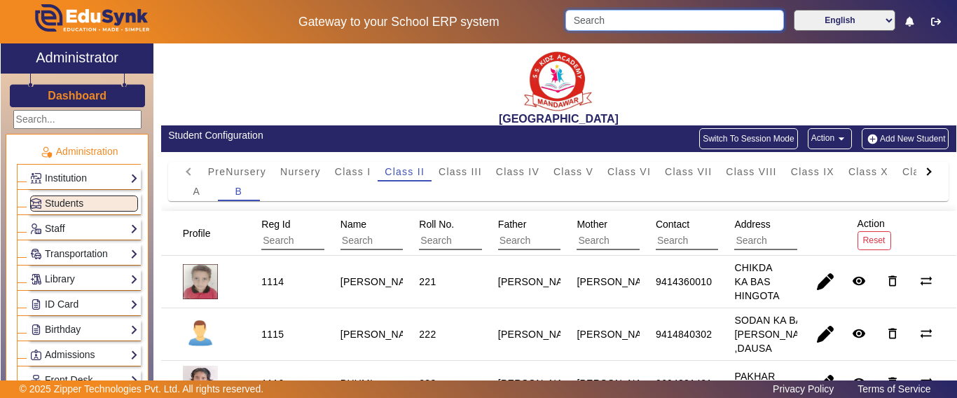
click at [629, 14] on input "Search" at bounding box center [674, 20] width 218 height 21
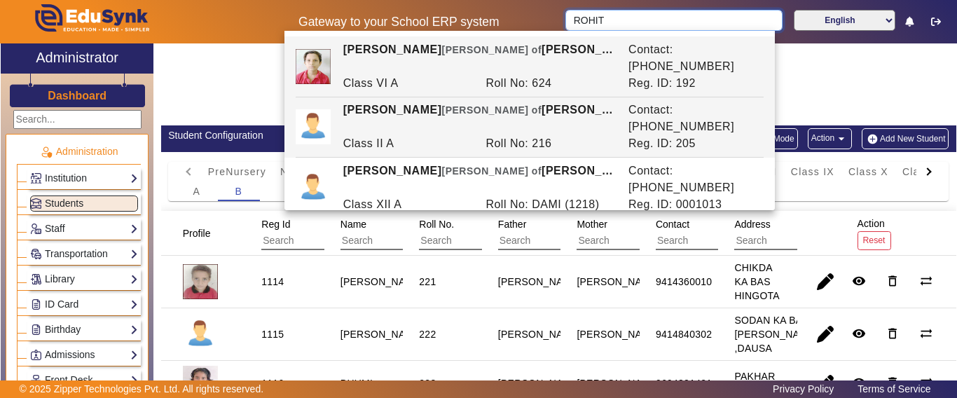
type input "ROHIT"
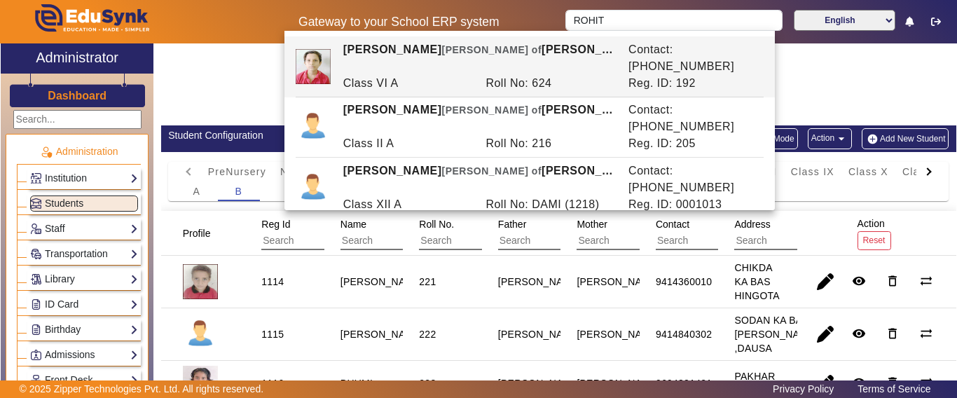
click at [256, 72] on div "[GEOGRAPHIC_DATA]" at bounding box center [558, 84] width 795 height 82
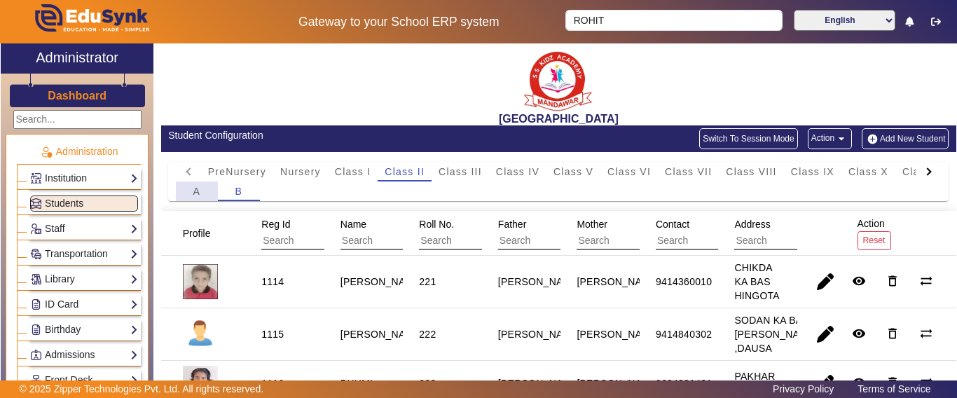
click at [207, 192] on div "A" at bounding box center [197, 191] width 42 height 20
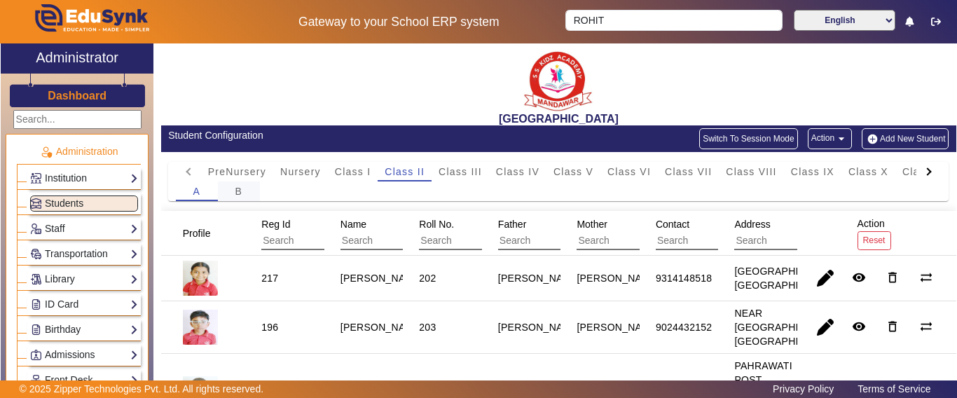
click at [235, 192] on span "B" at bounding box center [239, 191] width 8 height 10
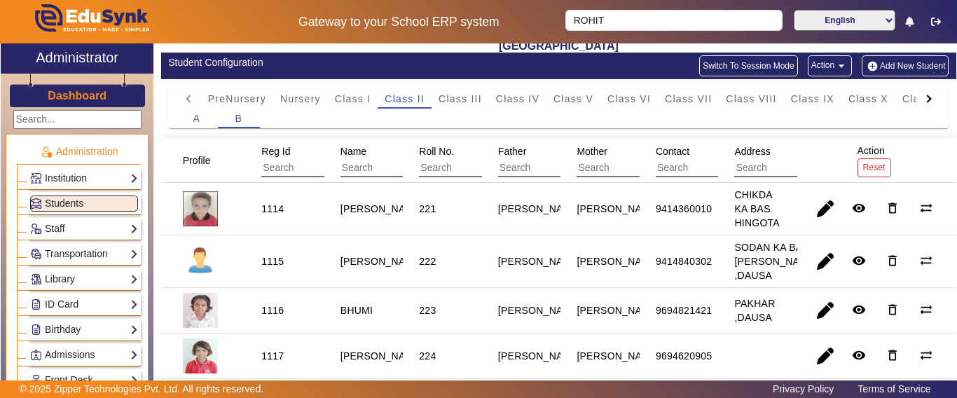
scroll to position [70, 0]
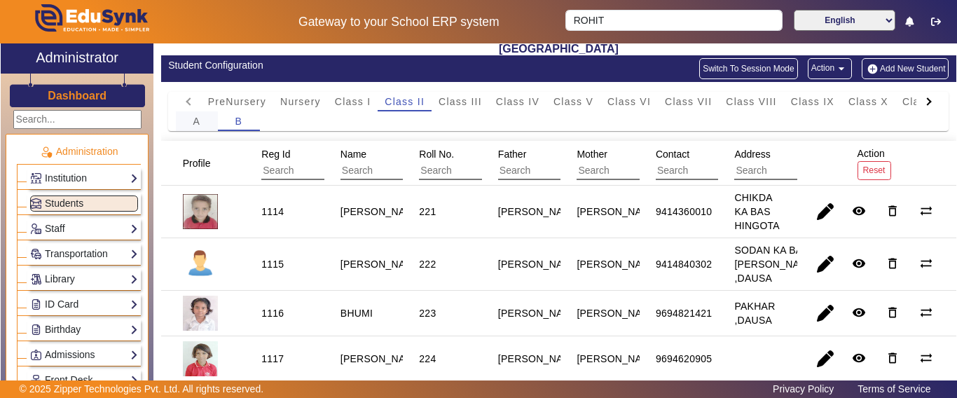
click at [200, 123] on span "A" at bounding box center [197, 121] width 8 height 10
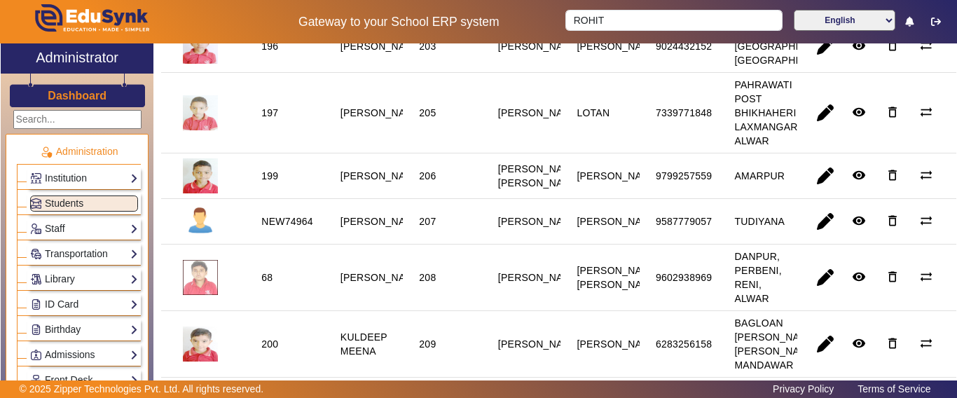
scroll to position [280, 0]
click at [293, 229] on div "NEW74964" at bounding box center [287, 222] width 52 height 14
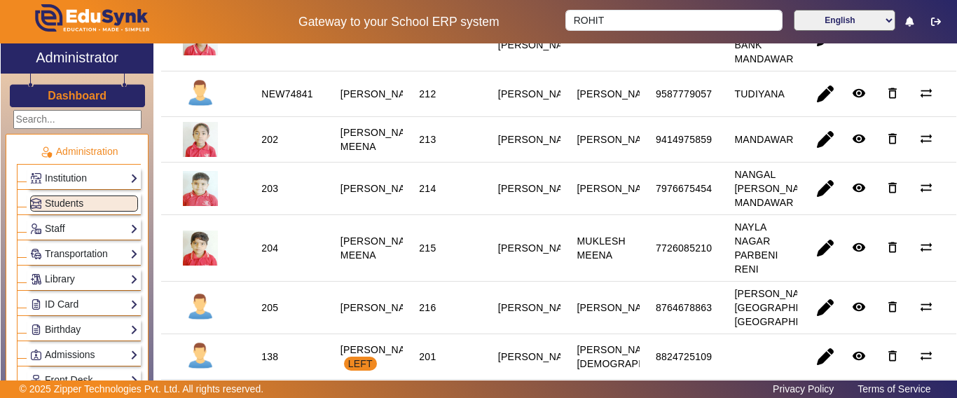
scroll to position [701, 0]
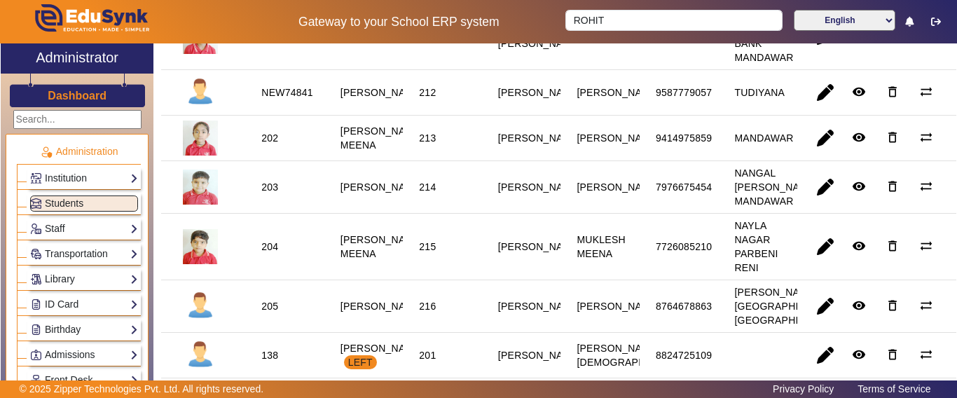
click at [309, 100] on div "NEW74841" at bounding box center [287, 92] width 52 height 14
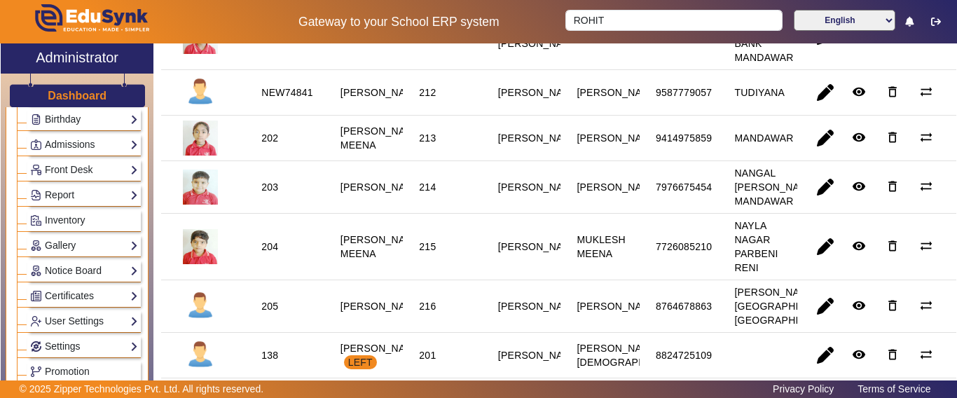
scroll to position [350, 0]
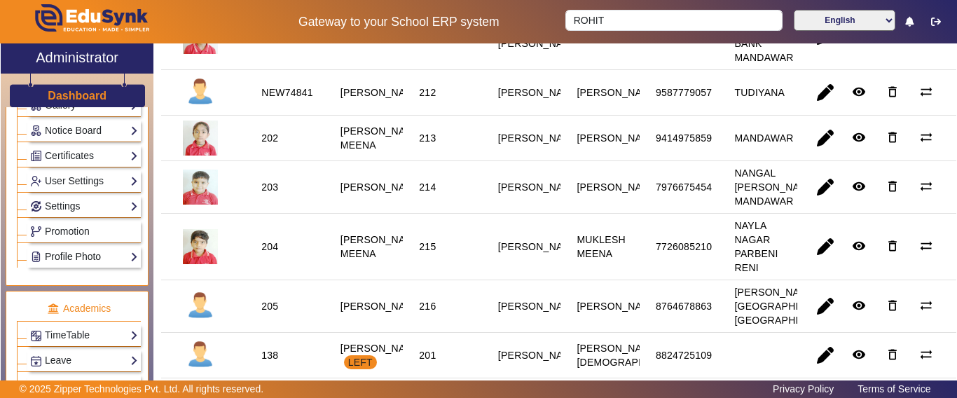
click at [62, 260] on link "Profile Photo" at bounding box center [84, 257] width 108 height 16
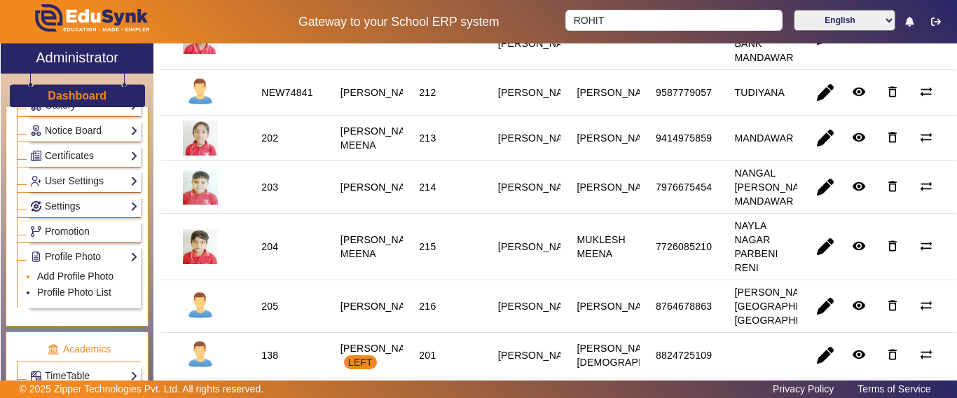
click at [68, 281] on link "Add Profile Photo" at bounding box center [75, 275] width 76 height 11
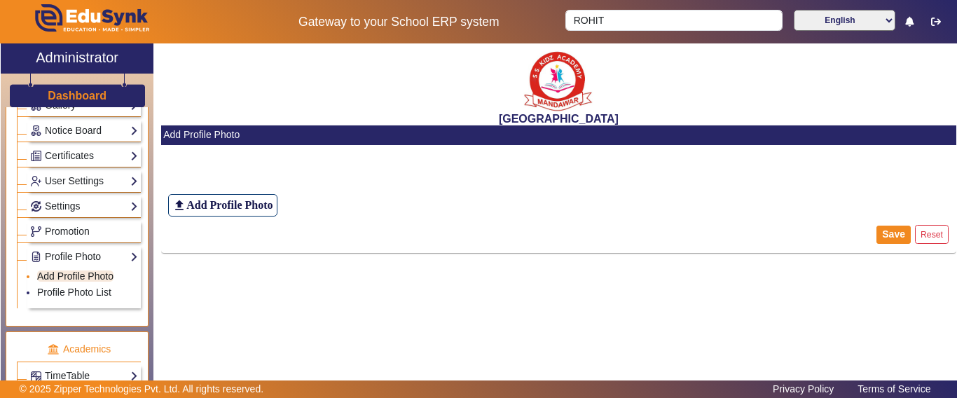
click at [65, 273] on link "Add Profile Photo" at bounding box center [75, 275] width 76 height 11
click at [235, 200] on h6 "Add Profile Photo" at bounding box center [229, 204] width 86 height 13
click at [0, 0] on input "file_upload Add Profile Photo" at bounding box center [0, 0] width 0 height 0
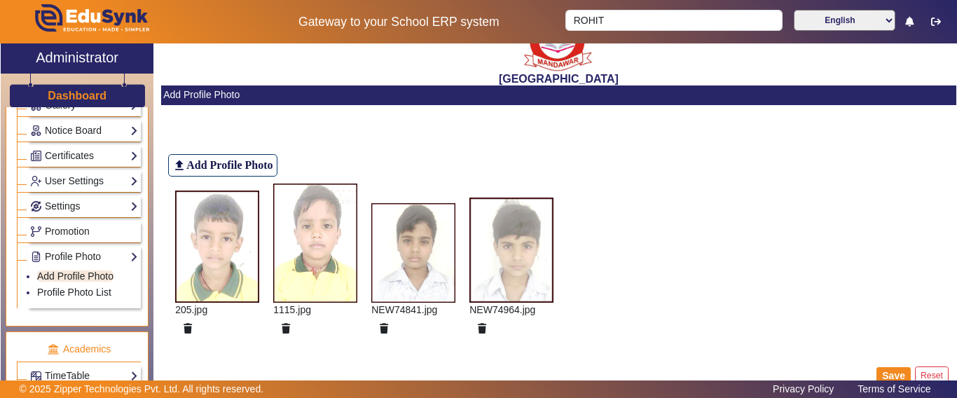
scroll to position [62, 0]
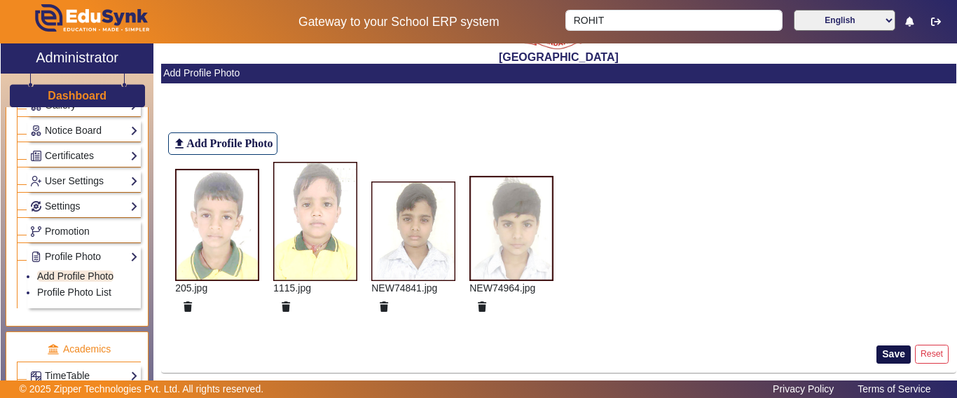
click at [888, 355] on button "Save" at bounding box center [894, 354] width 34 height 18
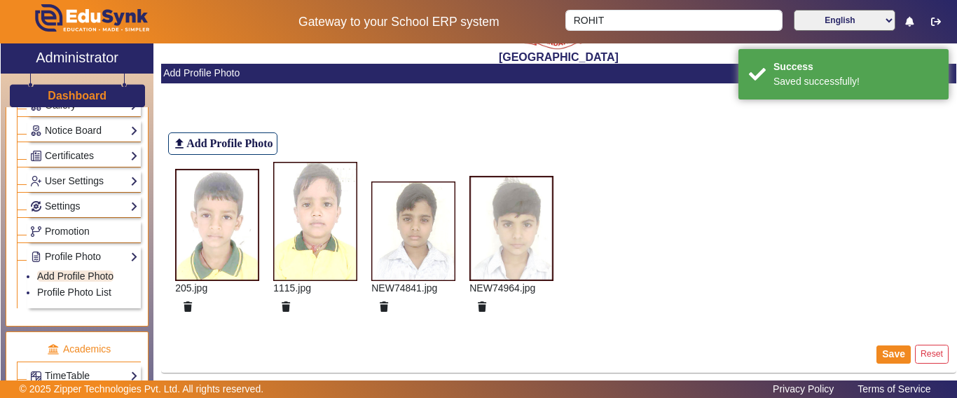
scroll to position [0, 0]
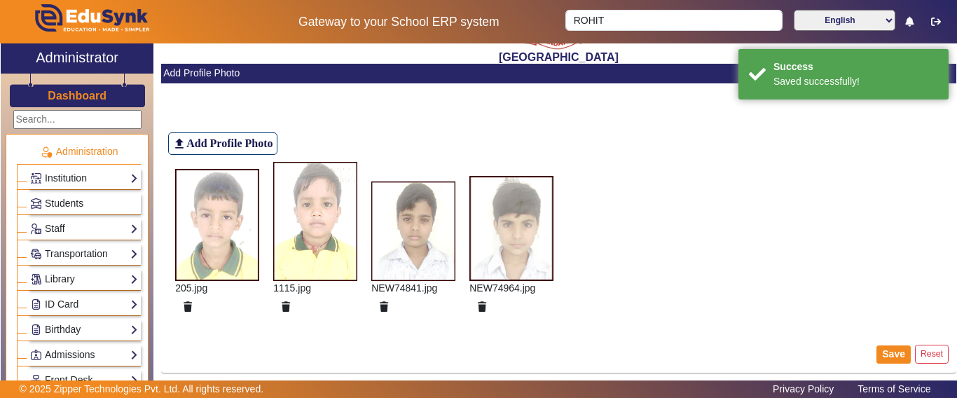
click at [67, 100] on h3 "Dashboard" at bounding box center [77, 95] width 59 height 13
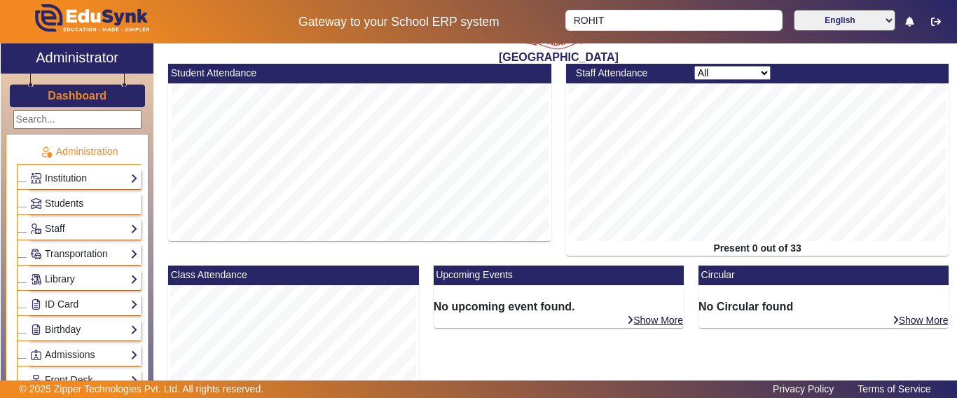
click at [57, 92] on h3 "Dashboard" at bounding box center [77, 95] width 59 height 13
